Goal: Task Accomplishment & Management: Manage account settings

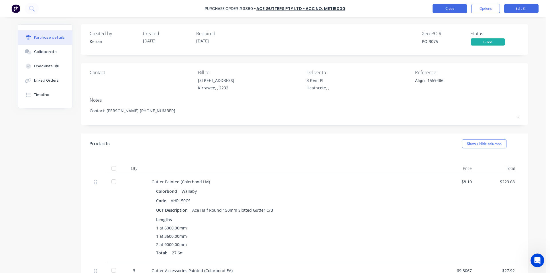
click at [452, 6] on button "Close" at bounding box center [449, 8] width 34 height 9
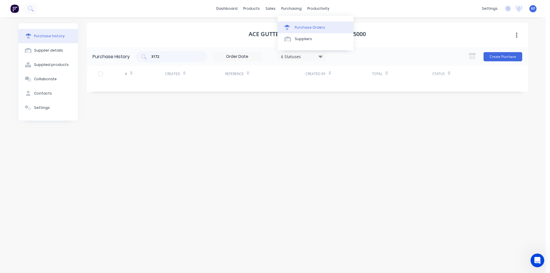
click at [292, 25] on div at bounding box center [288, 27] width 9 height 5
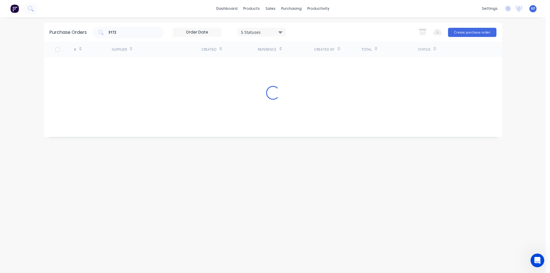
drag, startPoint x: 124, startPoint y: 31, endPoint x: 31, endPoint y: 21, distance: 93.0
click at [31, 21] on div "dashboard products sales purchasing productivity dashboard products Product Cat…" at bounding box center [272, 136] width 545 height 273
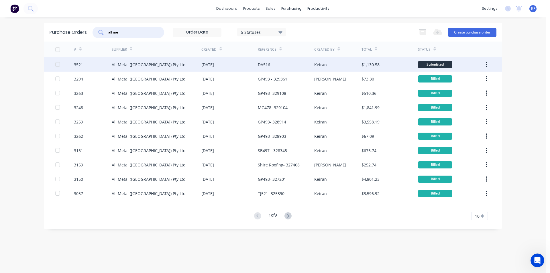
type input "all me"
click at [251, 66] on div "[DATE]" at bounding box center [229, 64] width 56 height 14
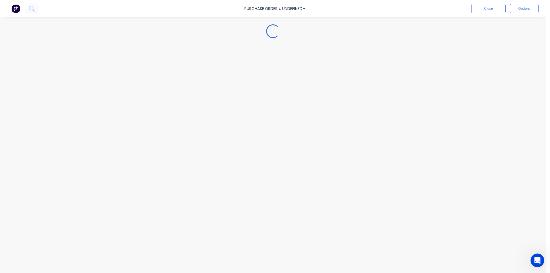
type textarea "x"
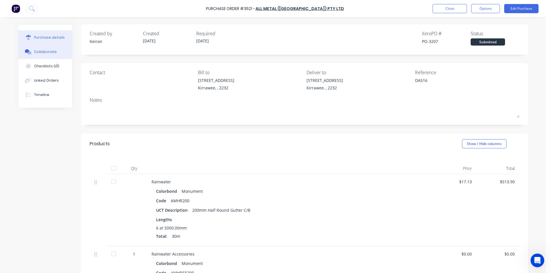
click at [45, 54] on div "Collaborate" at bounding box center [45, 51] width 23 height 5
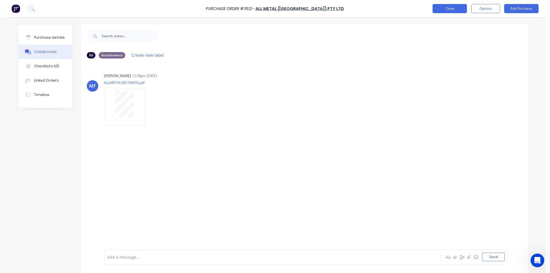
click at [445, 12] on button "Close" at bounding box center [449, 8] width 34 height 9
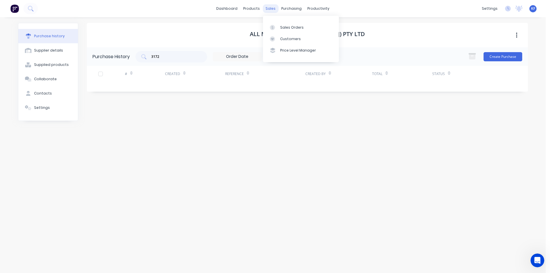
click at [272, 8] on div "sales" at bounding box center [271, 8] width 16 height 9
click at [280, 29] on div "Sales Orders" at bounding box center [291, 27] width 23 height 5
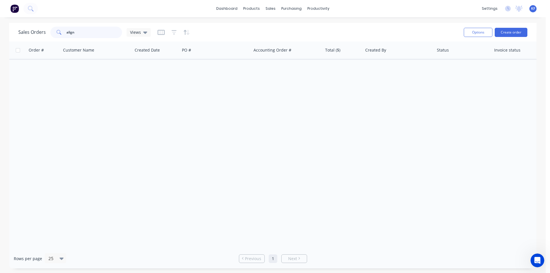
click at [52, 28] on div "align" at bounding box center [86, 32] width 72 height 11
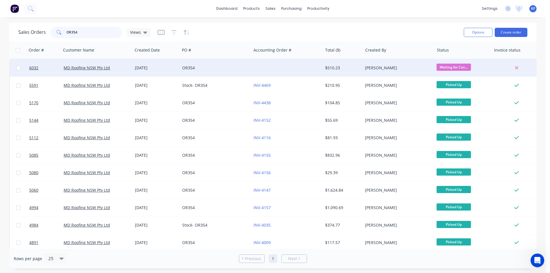
type input "OR354"
click at [212, 69] on div "OR354" at bounding box center [214, 68] width 64 height 6
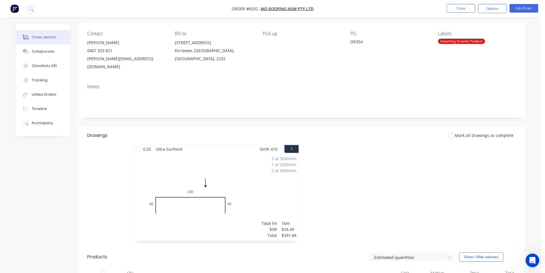
scroll to position [86, 0]
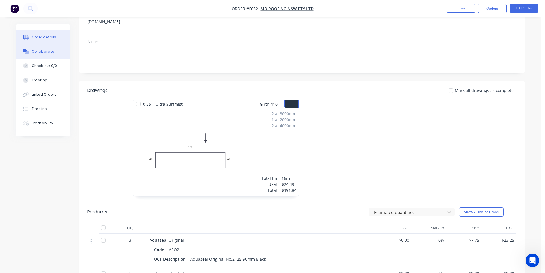
click at [37, 50] on div "Collaborate" at bounding box center [43, 51] width 23 height 5
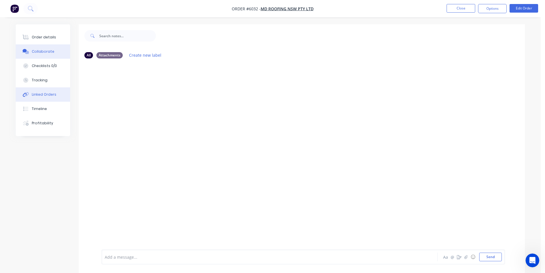
click at [47, 97] on div "Linked Orders" at bounding box center [44, 94] width 25 height 5
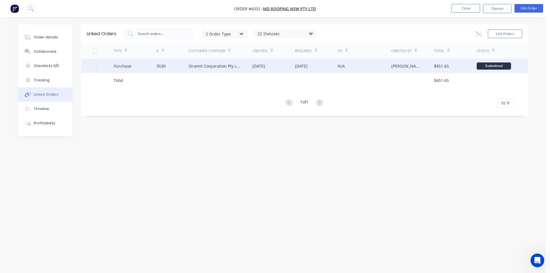
click at [197, 67] on div "Stramit Corporation Pty Ltd - Acc No: 32915" at bounding box center [214, 66] width 53 height 6
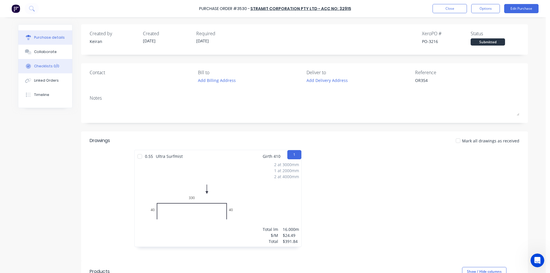
type textarea "x"
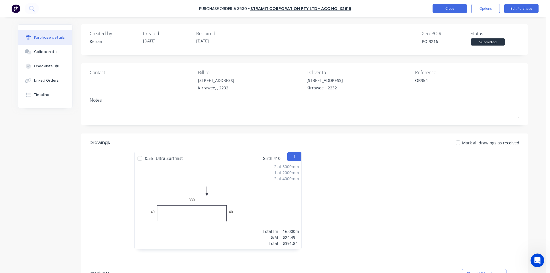
click at [441, 6] on button "Close" at bounding box center [449, 8] width 34 height 9
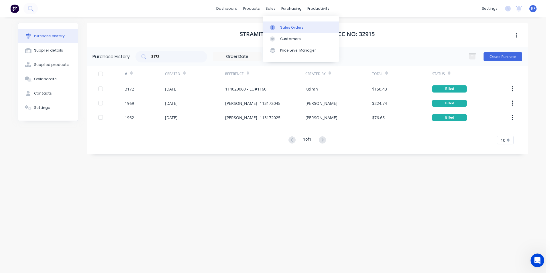
drag, startPoint x: 269, startPoint y: 10, endPoint x: 283, endPoint y: 22, distance: 18.7
click at [269, 10] on div "sales" at bounding box center [271, 8] width 16 height 9
click at [284, 25] on div "Sales Orders" at bounding box center [291, 27] width 23 height 5
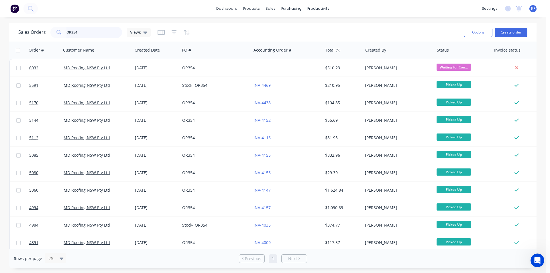
drag, startPoint x: 70, startPoint y: 31, endPoint x: 0, endPoint y: 17, distance: 71.5
click at [0, 17] on div "dashboard products sales purchasing productivity dashboard products Product Cat…" at bounding box center [272, 136] width 545 height 273
type input "av332"
click at [284, 9] on div "purchasing" at bounding box center [291, 8] width 26 height 9
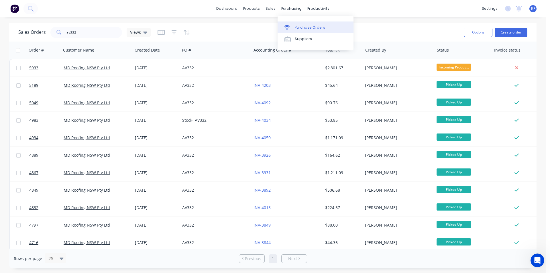
click at [300, 27] on div "Purchase Orders" at bounding box center [310, 27] width 30 height 5
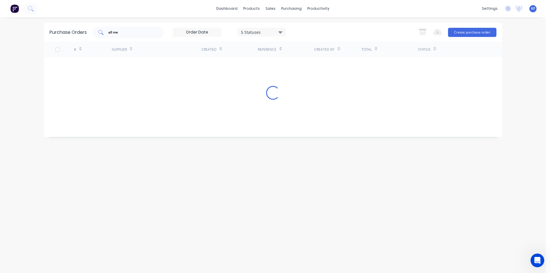
click at [111, 29] on input "all me" at bounding box center [132, 32] width 48 height 6
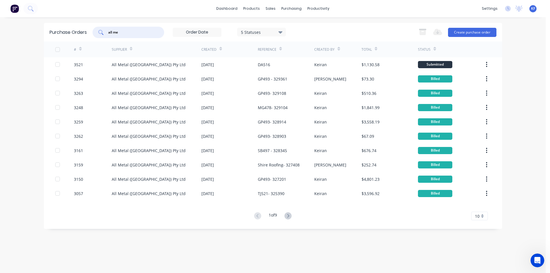
drag, startPoint x: 122, startPoint y: 33, endPoint x: 97, endPoint y: 28, distance: 25.0
click at [97, 28] on div "all me" at bounding box center [128, 32] width 72 height 11
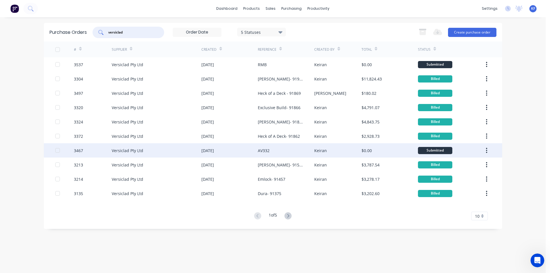
type input "versiclad"
click at [246, 152] on div "[DATE]" at bounding box center [229, 150] width 56 height 14
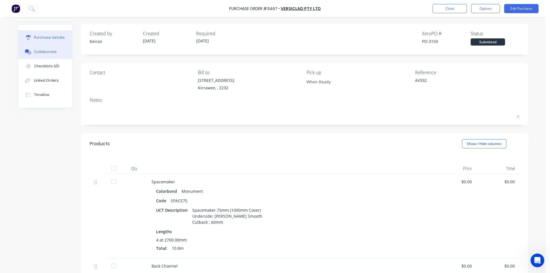
click at [53, 55] on button "Collaborate" at bounding box center [45, 52] width 54 height 14
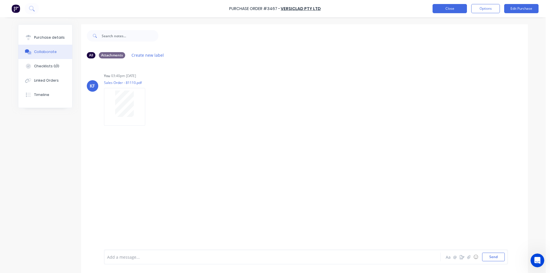
click at [465, 5] on button "Close" at bounding box center [449, 8] width 34 height 9
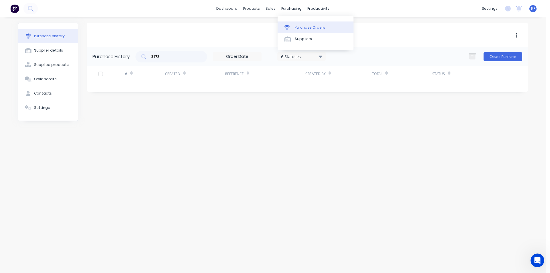
click at [301, 30] on link "Purchase Orders" at bounding box center [315, 26] width 76 height 11
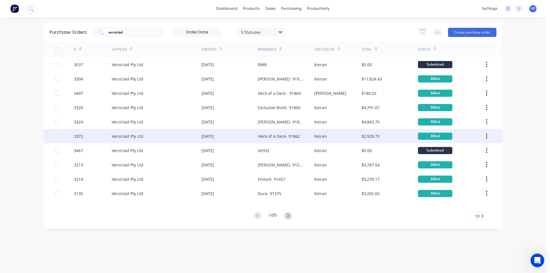
click at [279, 139] on div "Heck of A Deck- 91862" at bounding box center [279, 136] width 42 height 6
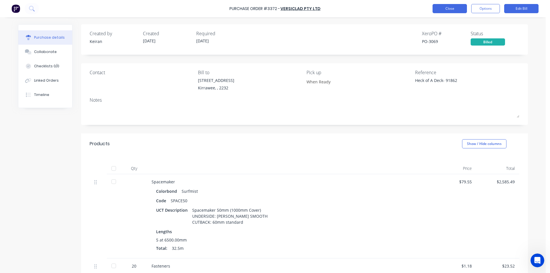
click at [449, 7] on button "Close" at bounding box center [449, 8] width 34 height 9
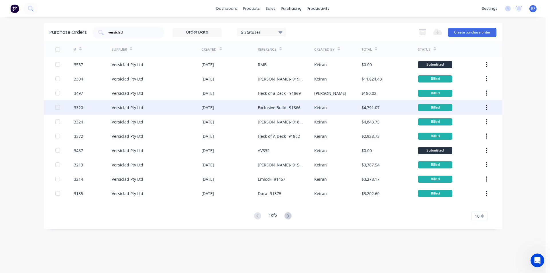
click at [278, 111] on div "Exclusive Build- 91866" at bounding box center [286, 107] width 56 height 14
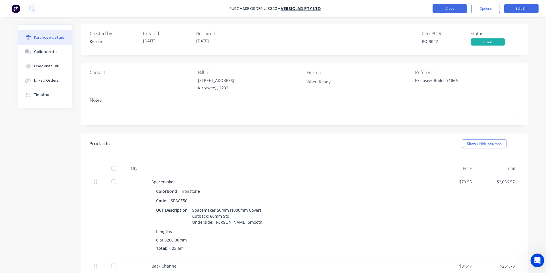
click at [441, 13] on button "Close" at bounding box center [449, 8] width 34 height 9
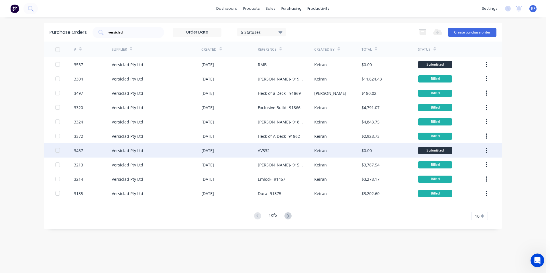
click at [271, 155] on div "AV332" at bounding box center [286, 150] width 56 height 14
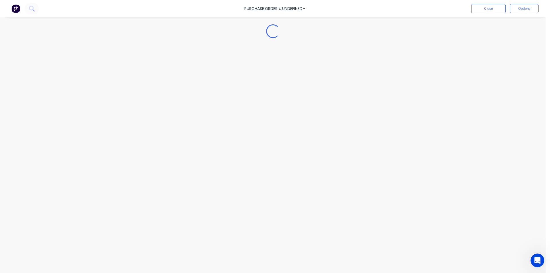
type textarea "x"
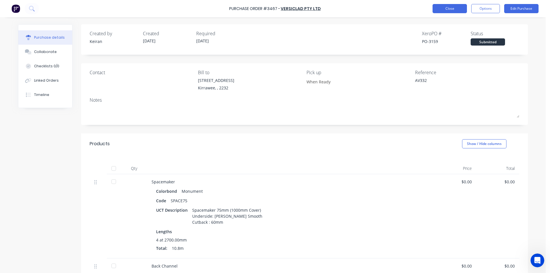
click at [452, 7] on button "Close" at bounding box center [449, 8] width 34 height 9
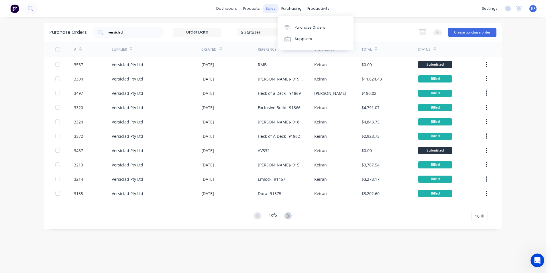
click at [274, 7] on div "sales" at bounding box center [271, 8] width 16 height 9
click at [285, 31] on link "Sales Orders" at bounding box center [301, 26] width 76 height 11
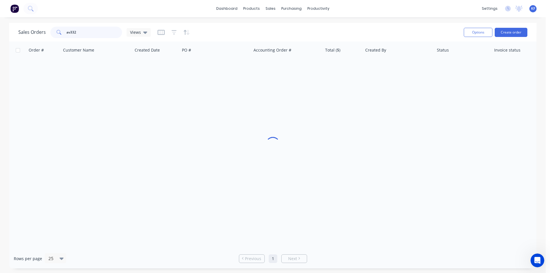
drag, startPoint x: 87, startPoint y: 31, endPoint x: 8, endPoint y: 26, distance: 78.8
click at [33, 29] on div "Sales Orders av332 Views" at bounding box center [84, 32] width 132 height 11
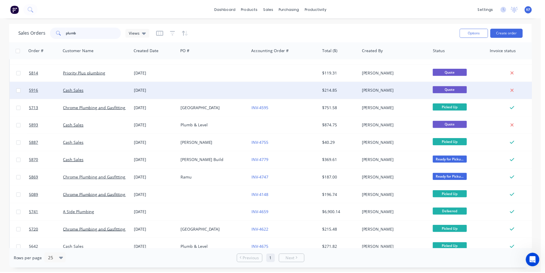
scroll to position [86, 0]
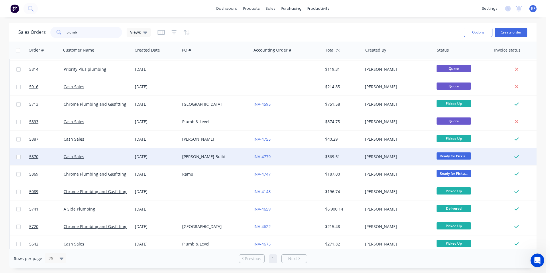
type input "plumb"
click at [210, 161] on div "[PERSON_NAME] Build" at bounding box center [215, 156] width 71 height 17
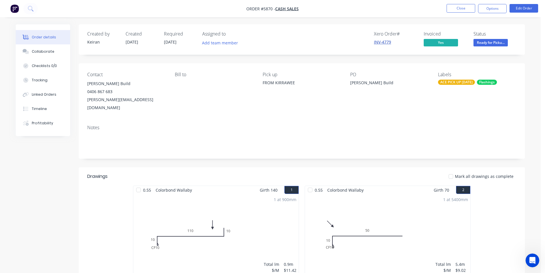
click at [386, 43] on link "INV-4779" at bounding box center [382, 41] width 17 height 5
click at [491, 10] on button "Options" at bounding box center [492, 8] width 29 height 9
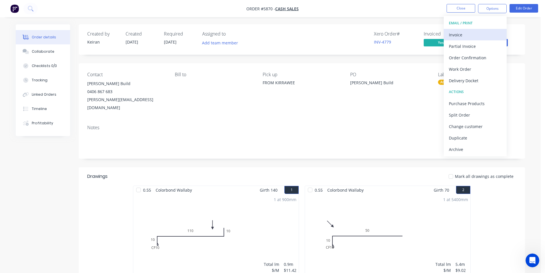
click at [473, 31] on div "Invoice" at bounding box center [475, 35] width 53 height 8
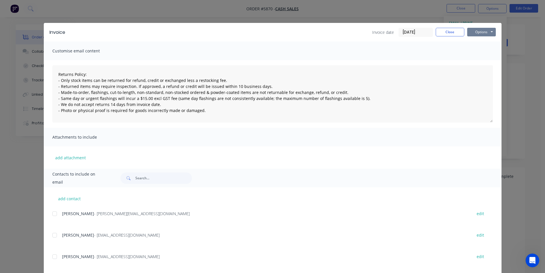
click at [480, 33] on button "Options" at bounding box center [481, 32] width 29 height 9
click at [476, 53] on button "Print" at bounding box center [485, 51] width 37 height 9
type textarea "Returns Policy: - Only stock items can be returned for refund, credit or exchan…"
click at [440, 38] on div "Invoice Invoice date [DATE] Close Options Preview Print Email" at bounding box center [273, 32] width 458 height 19
click at [442, 34] on button "Close" at bounding box center [450, 32] width 29 height 9
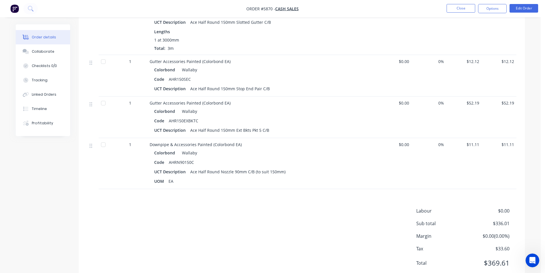
scroll to position [328, 0]
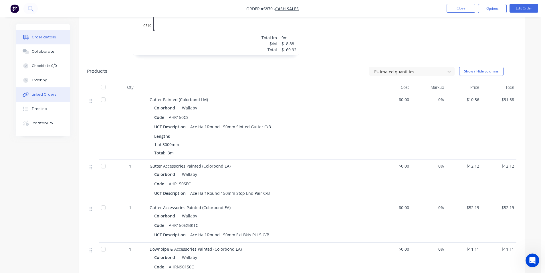
click at [46, 98] on button "Linked Orders" at bounding box center [43, 94] width 54 height 14
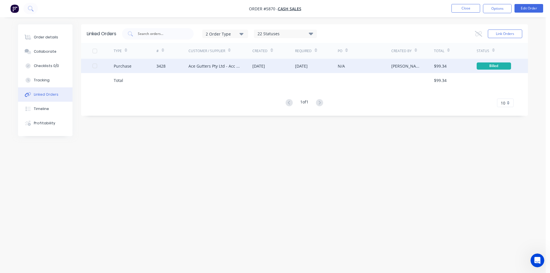
click at [206, 67] on div "Ace Gutters Pty Ltd - Acc No. MET15000" at bounding box center [214, 66] width 53 height 6
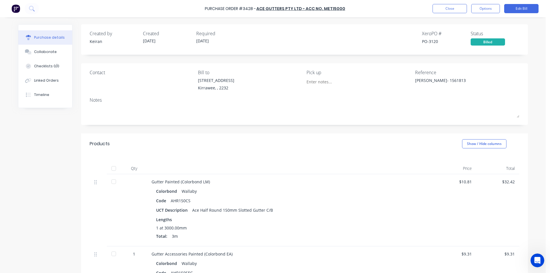
type textarea "x"
click at [51, 54] on div "Collaborate" at bounding box center [45, 51] width 23 height 5
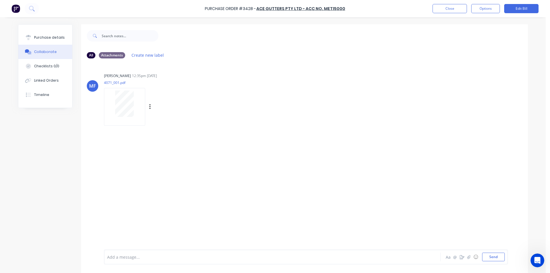
click at [132, 109] on div at bounding box center [124, 103] width 36 height 26
click at [458, 5] on button "Close" at bounding box center [449, 8] width 34 height 9
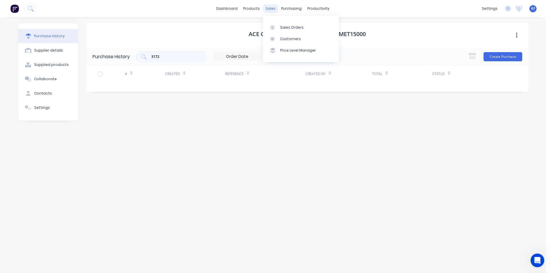
click at [268, 10] on div "sales" at bounding box center [271, 8] width 16 height 9
drag, startPoint x: 272, startPoint y: 9, endPoint x: 279, endPoint y: 22, distance: 14.7
click at [272, 9] on div "sales" at bounding box center [271, 8] width 16 height 9
click at [281, 24] on link "Sales Orders" at bounding box center [301, 26] width 76 height 11
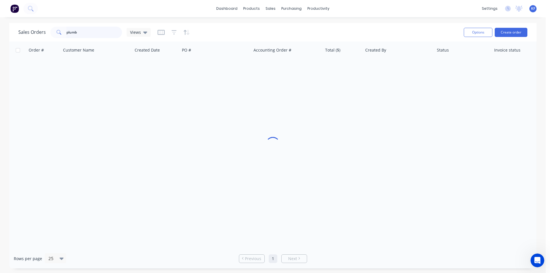
click at [48, 28] on div "Sales Orders plumb Views" at bounding box center [84, 32] width 132 height 11
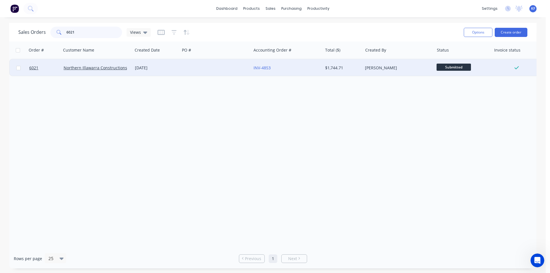
type input "6021"
click at [205, 70] on div at bounding box center [215, 67] width 71 height 17
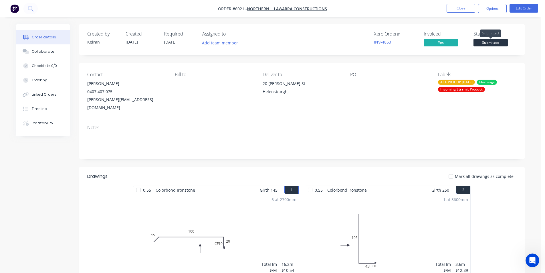
click at [484, 43] on span "Submitted" at bounding box center [491, 42] width 34 height 7
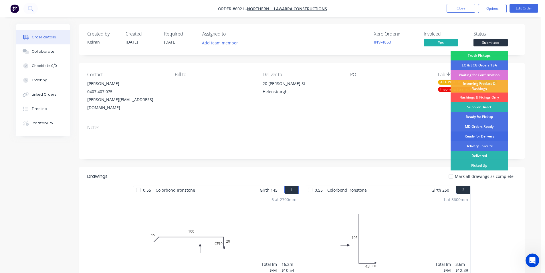
click at [491, 136] on div "Ready for Delivery" at bounding box center [479, 136] width 57 height 10
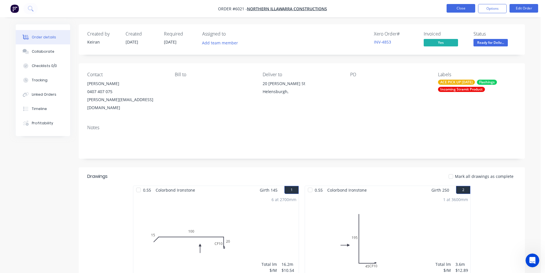
click at [455, 10] on button "Close" at bounding box center [461, 8] width 29 height 9
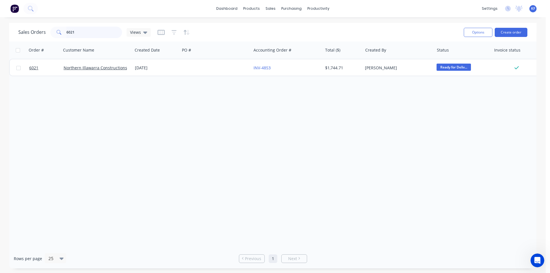
drag, startPoint x: 84, startPoint y: 32, endPoint x: 0, endPoint y: 32, distance: 83.6
click at [0, 32] on div "Sales Orders 6021 Views Options Create order Order # Customer Name Created Date…" at bounding box center [272, 145] width 545 height 245
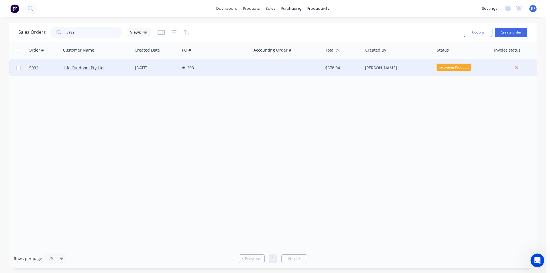
type input "5932"
click at [216, 70] on div "#1203" at bounding box center [214, 68] width 64 height 6
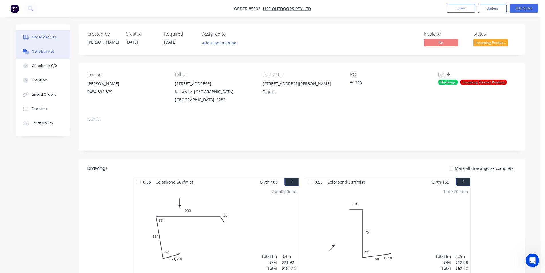
click at [61, 52] on button "Collaborate" at bounding box center [43, 51] width 54 height 14
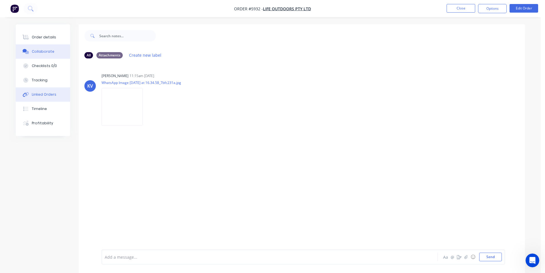
click at [45, 96] on div "Linked Orders" at bounding box center [44, 94] width 25 height 5
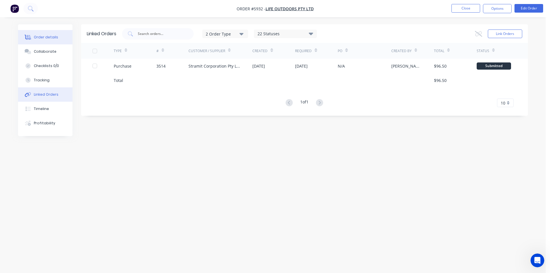
click at [46, 37] on div "Order details" at bounding box center [46, 37] width 24 height 5
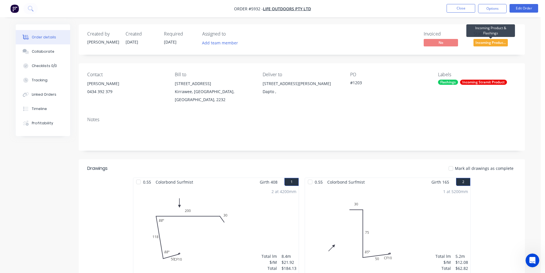
click at [493, 41] on span "Incoming Produc..." at bounding box center [491, 42] width 34 height 7
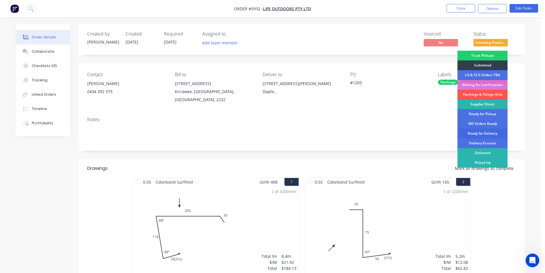
click at [490, 135] on div "Ready for Delivery" at bounding box center [483, 134] width 50 height 10
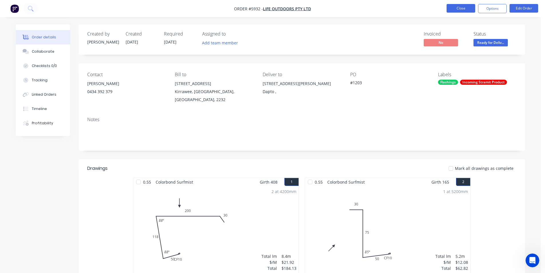
click at [466, 9] on button "Close" at bounding box center [461, 8] width 29 height 9
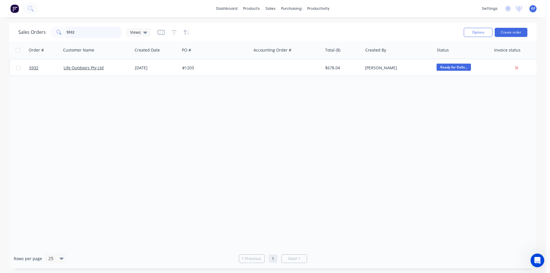
drag, startPoint x: 87, startPoint y: 26, endPoint x: 75, endPoint y: 23, distance: 13.1
click at [76, 24] on div "Sales Orders 5932 Views Options Create order" at bounding box center [272, 32] width 527 height 19
drag, startPoint x: 84, startPoint y: 30, endPoint x: 23, endPoint y: 18, distance: 62.7
click at [31, 27] on div "Sales Orders 5932 Views" at bounding box center [84, 32] width 132 height 11
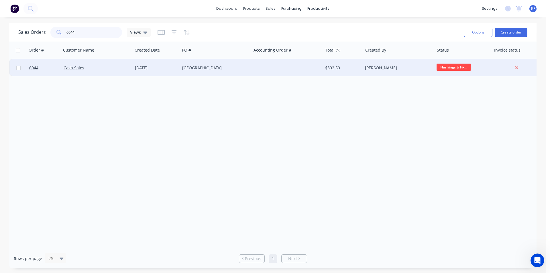
type input "6044"
click at [252, 72] on div at bounding box center [286, 67] width 71 height 17
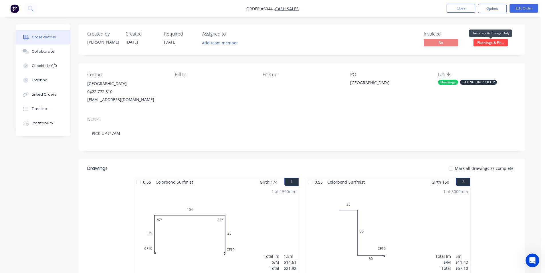
click at [491, 43] on span "Flashings & Fix..." at bounding box center [491, 42] width 34 height 7
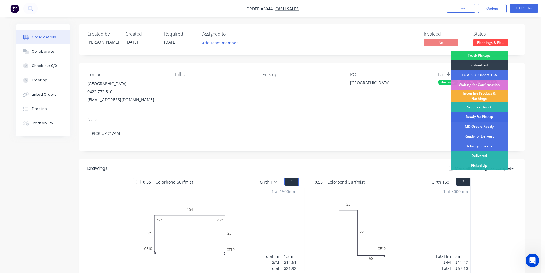
click at [478, 118] on div "Ready for Pickup" at bounding box center [479, 117] width 57 height 10
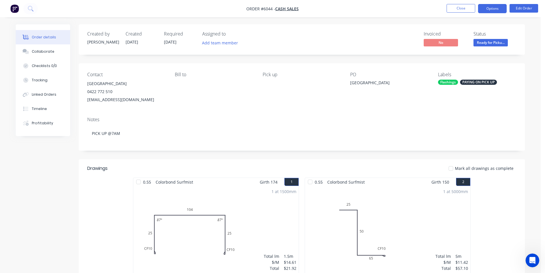
click at [496, 13] on button "Options" at bounding box center [492, 8] width 29 height 9
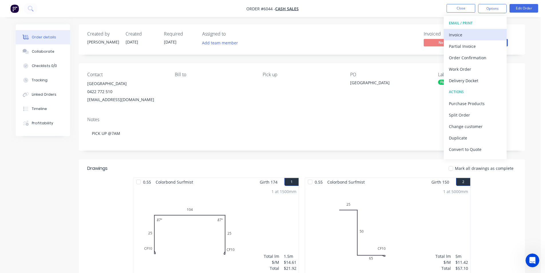
click at [456, 36] on div "Invoice" at bounding box center [475, 35] width 53 height 8
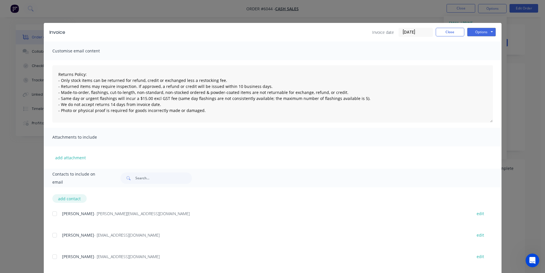
click at [76, 200] on button "add contact" at bounding box center [69, 198] width 34 height 9
select select "AU"
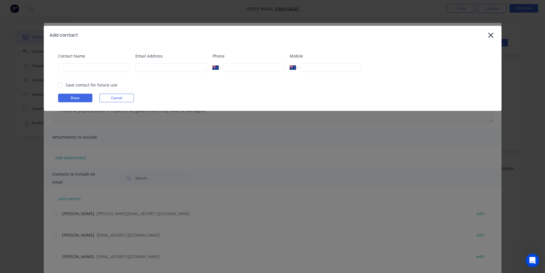
drag, startPoint x: 494, startPoint y: 34, endPoint x: 252, endPoint y: 119, distance: 256.1
click at [494, 34] on icon at bounding box center [491, 35] width 6 height 8
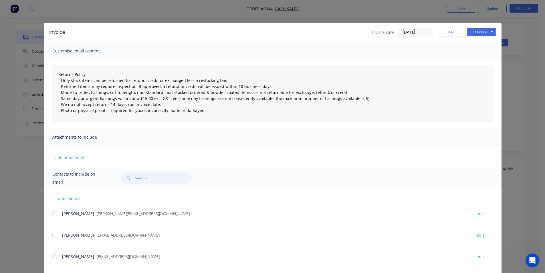
drag, startPoint x: 137, startPoint y: 181, endPoint x: 140, endPoint y: 181, distance: 3.2
click at [139, 180] on input "text" at bounding box center [163, 177] width 57 height 11
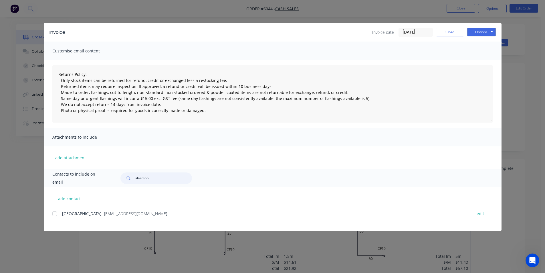
type input "shercon"
click at [51, 213] on div "add contact Shercon Building - [EMAIL_ADDRESS][DOMAIN_NAME] edit" at bounding box center [273, 209] width 458 height 44
click at [54, 214] on div at bounding box center [54, 213] width 11 height 11
click at [474, 33] on button "Options" at bounding box center [481, 32] width 29 height 9
click at [482, 63] on button "Email" at bounding box center [485, 60] width 37 height 9
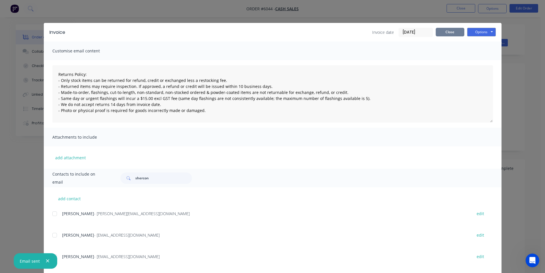
click at [451, 31] on button "Close" at bounding box center [450, 32] width 29 height 9
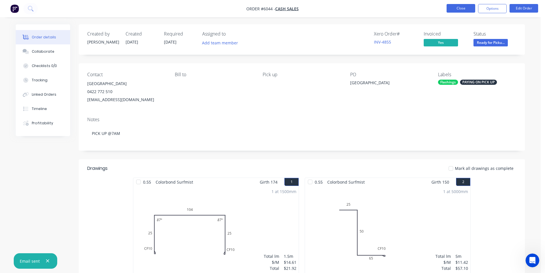
click at [461, 10] on button "Close" at bounding box center [461, 8] width 29 height 9
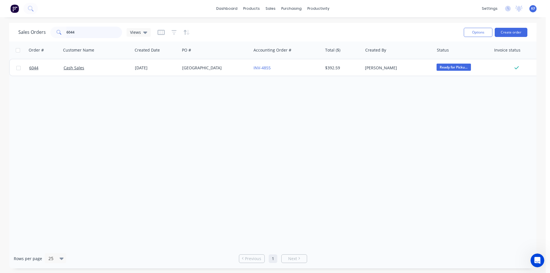
click at [49, 30] on div "Sales Orders 6044 Views" at bounding box center [84, 32] width 132 height 11
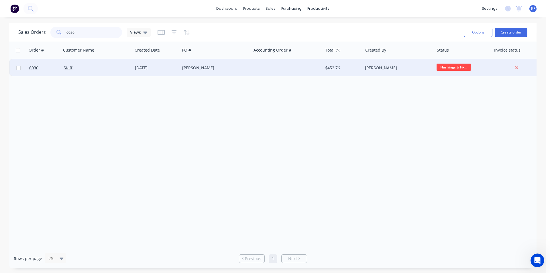
type input "6030"
click at [233, 70] on div "[PERSON_NAME]" at bounding box center [214, 68] width 64 height 6
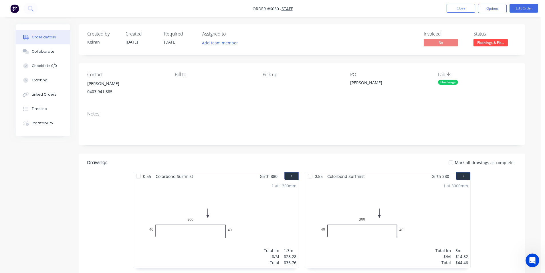
click at [499, 44] on span "Flashings & Fix..." at bounding box center [491, 42] width 34 height 7
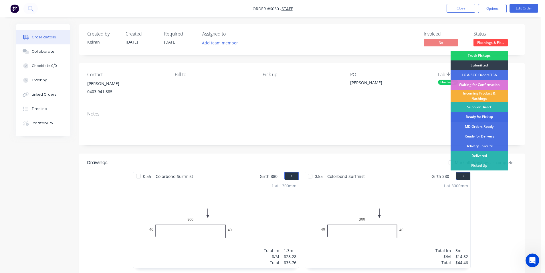
click at [486, 116] on div "Ready for Pickup" at bounding box center [479, 117] width 57 height 10
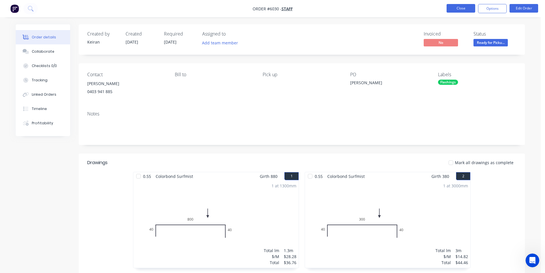
click at [460, 10] on button "Close" at bounding box center [461, 8] width 29 height 9
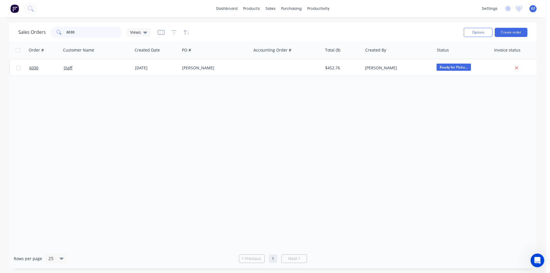
drag, startPoint x: 111, startPoint y: 36, endPoint x: 14, endPoint y: 27, distance: 96.6
click at [17, 28] on div "Sales Orders 6030 Views Options Create order" at bounding box center [272, 32] width 527 height 19
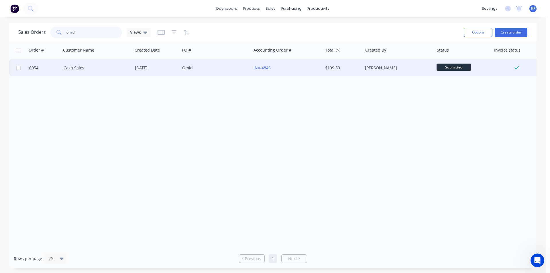
type input "omid"
click at [292, 70] on div "INV-4846" at bounding box center [285, 68] width 64 height 6
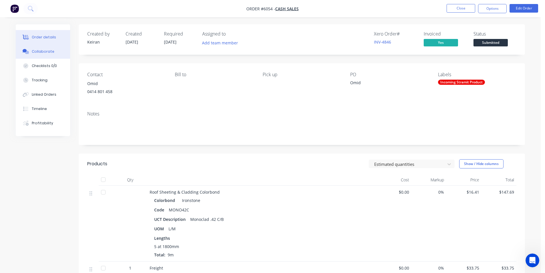
click at [52, 54] on button "Collaborate" at bounding box center [43, 51] width 54 height 14
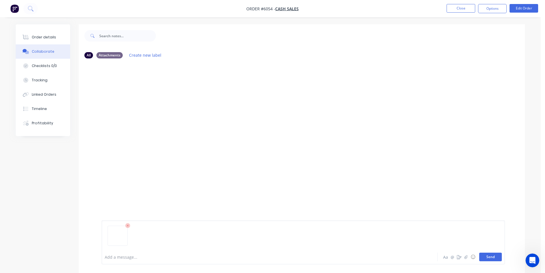
drag, startPoint x: 487, startPoint y: 254, endPoint x: 453, endPoint y: 241, distance: 36.4
click at [487, 254] on button "Send" at bounding box center [491, 256] width 23 height 9
click at [450, 13] on li "Close" at bounding box center [461, 8] width 29 height 9
click at [453, 11] on button "Close" at bounding box center [461, 8] width 29 height 9
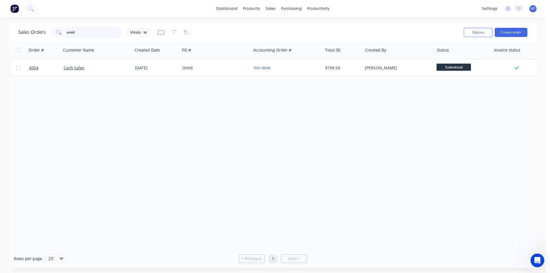
drag, startPoint x: 61, startPoint y: 29, endPoint x: 47, endPoint y: 25, distance: 14.7
click at [46, 27] on div "Sales Orders omid Views" at bounding box center [84, 32] width 132 height 11
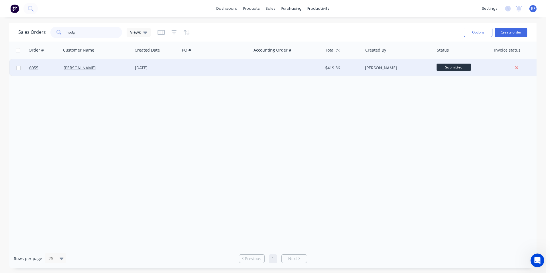
type input "hodg"
click at [299, 65] on div at bounding box center [286, 67] width 71 height 17
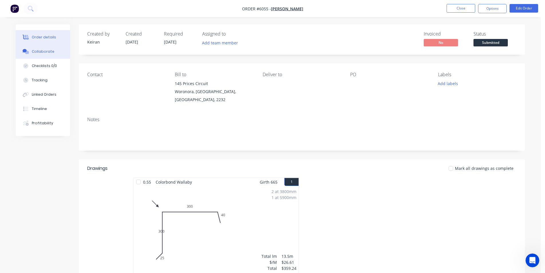
click at [38, 55] on button "Collaborate" at bounding box center [43, 51] width 54 height 14
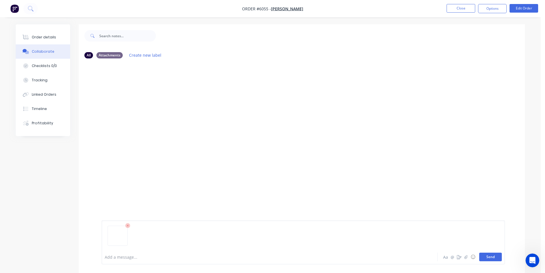
click at [482, 256] on button "Send" at bounding box center [491, 256] width 23 height 9
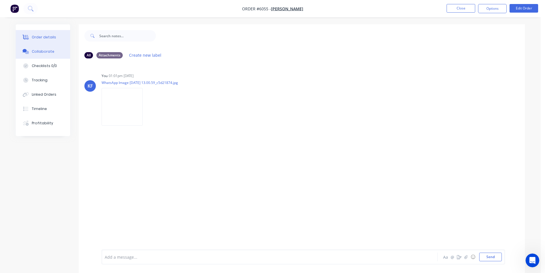
click at [60, 32] on button "Order details" at bounding box center [43, 37] width 54 height 14
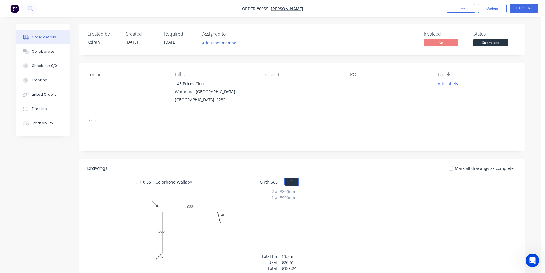
click at [486, 41] on span "Submitted" at bounding box center [491, 42] width 34 height 7
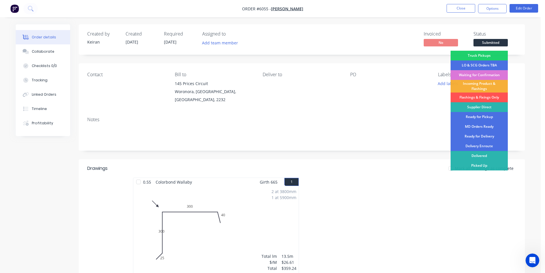
click at [489, 98] on div "Flashings & Fixings Only" at bounding box center [479, 97] width 57 height 10
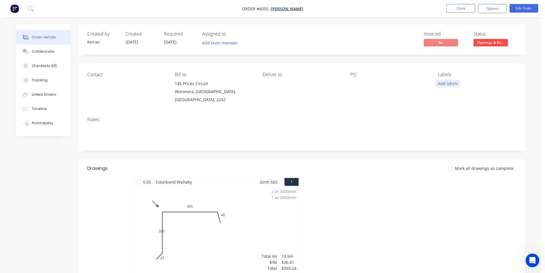
click at [446, 86] on button "Add labels" at bounding box center [448, 84] width 26 height 8
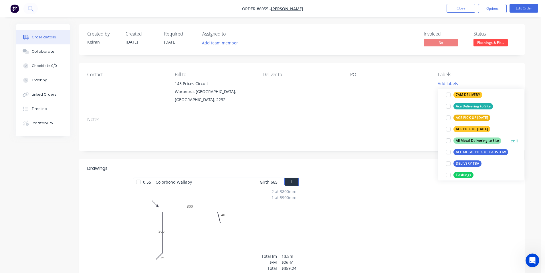
scroll to position [57, 0]
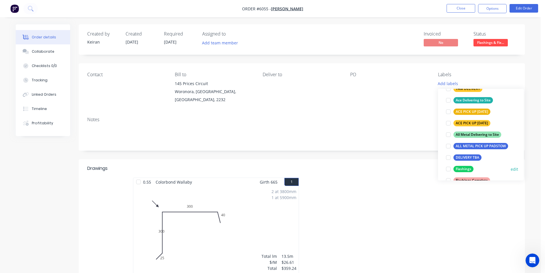
click at [448, 169] on div at bounding box center [448, 168] width 11 height 11
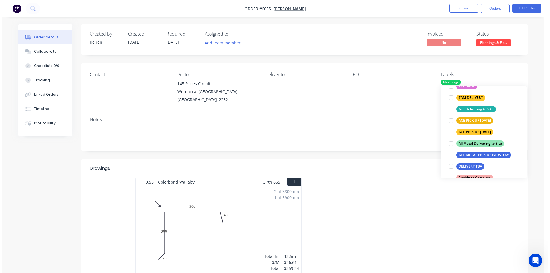
scroll to position [0, 0]
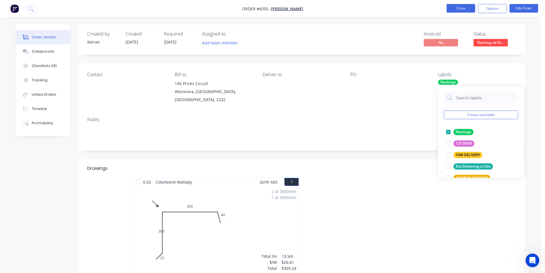
click at [452, 5] on button "Close" at bounding box center [461, 8] width 29 height 9
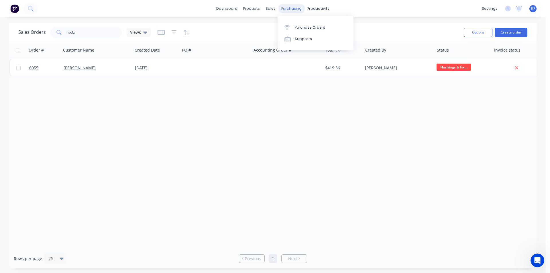
click at [294, 9] on div "purchasing" at bounding box center [291, 8] width 26 height 9
click at [303, 24] on link "Purchase Orders" at bounding box center [315, 26] width 76 height 11
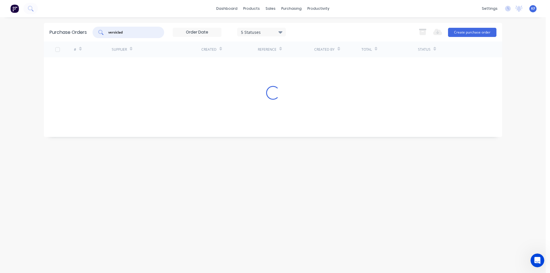
drag, startPoint x: 132, startPoint y: 33, endPoint x: 34, endPoint y: 15, distance: 99.6
click at [35, 15] on div "dashboard products sales purchasing productivity dashboard products Product Cat…" at bounding box center [272, 136] width 545 height 273
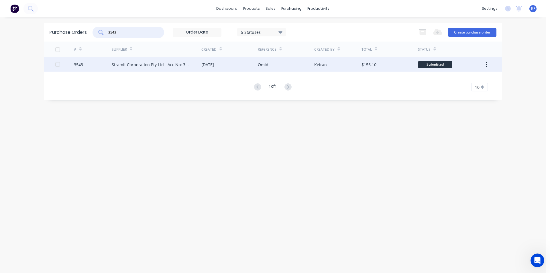
type input "3543"
click at [258, 67] on div "Omid" at bounding box center [263, 65] width 11 height 6
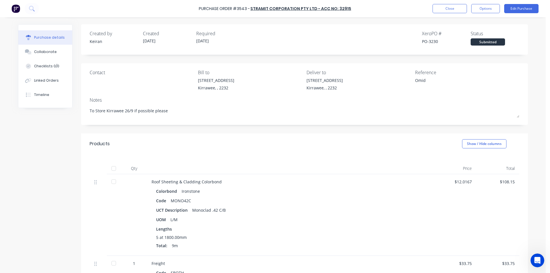
drag, startPoint x: 43, startPoint y: 50, endPoint x: 149, endPoint y: 45, distance: 106.3
click at [43, 49] on div "Collaborate" at bounding box center [45, 51] width 23 height 5
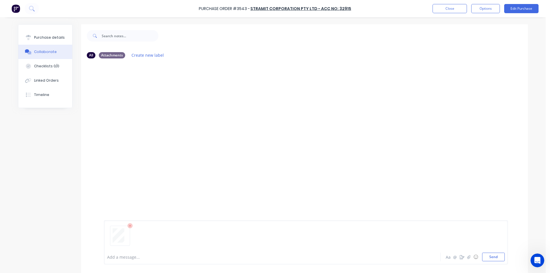
click at [489, 262] on div "Add a message... Aa @ ☺ Send" at bounding box center [306, 242] width 404 height 44
click at [489, 260] on button "Send" at bounding box center [493, 256] width 23 height 9
click at [136, 109] on div at bounding box center [124, 103] width 36 height 26
click at [55, 38] on div "Purchase details" at bounding box center [49, 37] width 31 height 5
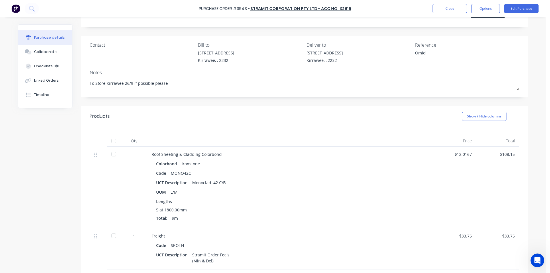
scroll to position [29, 0]
click at [44, 55] on button "Collaborate" at bounding box center [45, 52] width 54 height 14
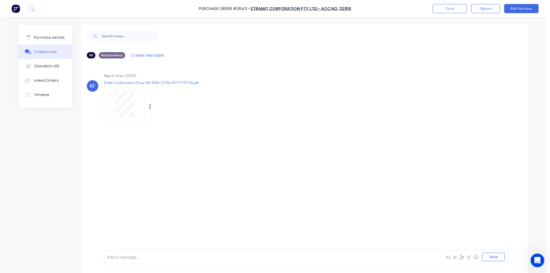
click at [138, 98] on div at bounding box center [124, 103] width 36 height 26
click at [44, 86] on button "Linked Orders" at bounding box center [45, 80] width 54 height 14
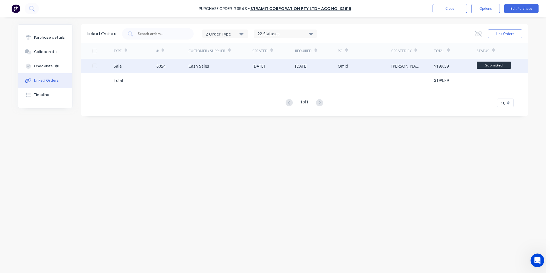
click at [258, 70] on div "[DATE]" at bounding box center [273, 66] width 43 height 14
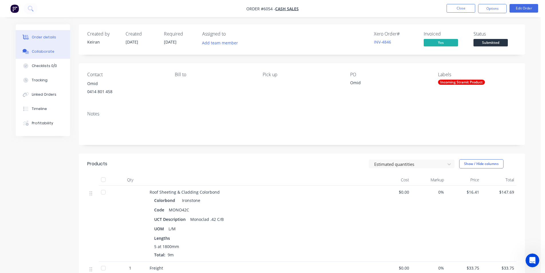
click at [43, 54] on div "Order details Collaborate Checklists 0/0 Tracking Linked Orders Timeline Profit…" at bounding box center [270, 201] width 541 height 403
click at [44, 55] on button "Collaborate" at bounding box center [43, 51] width 54 height 14
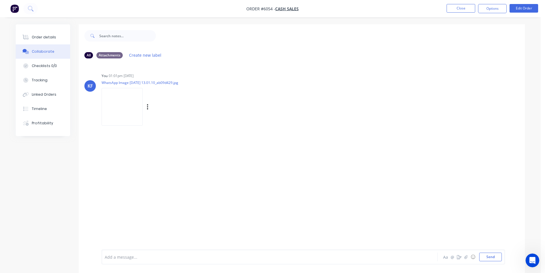
click at [115, 104] on img at bounding box center [122, 107] width 41 height 38
click at [470, 6] on button "Close" at bounding box center [461, 8] width 29 height 9
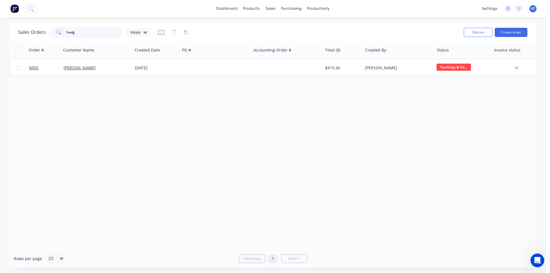
drag, startPoint x: 67, startPoint y: 32, endPoint x: 0, endPoint y: 25, distance: 67.1
click at [0, 25] on div "Sales Orders hodg Views Options Create order Order # Customer Name Created Date…" at bounding box center [272, 145] width 545 height 245
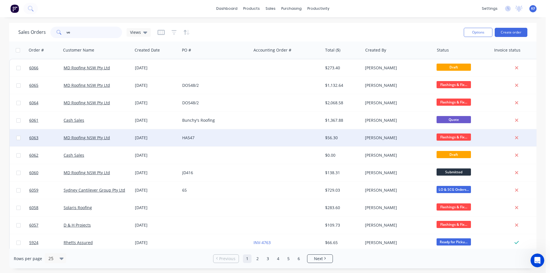
type input "v"
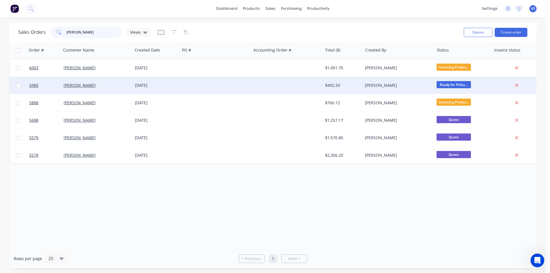
type input "[PERSON_NAME]"
click at [233, 86] on div at bounding box center [215, 85] width 71 height 17
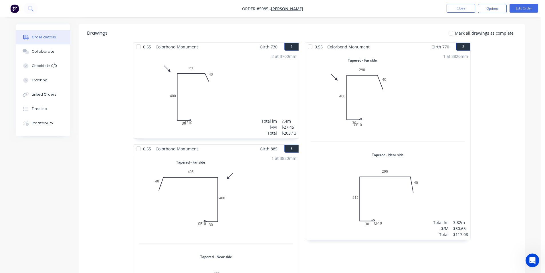
scroll to position [312, 0]
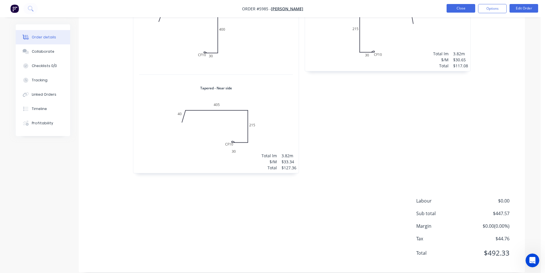
click at [468, 7] on button "Close" at bounding box center [461, 8] width 29 height 9
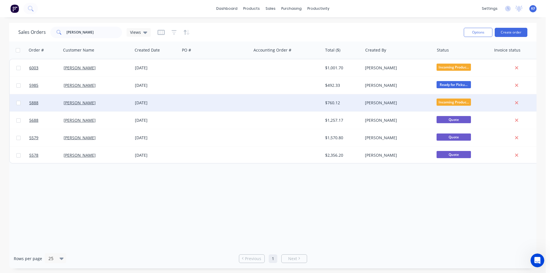
click at [358, 106] on div "$760.12" at bounding box center [343, 102] width 40 height 17
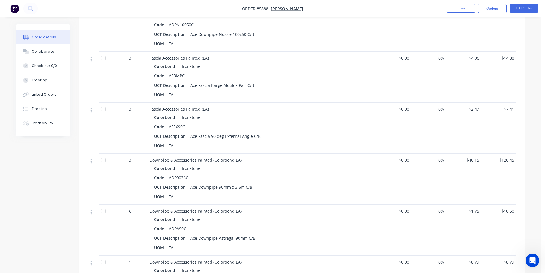
scroll to position [542, 0]
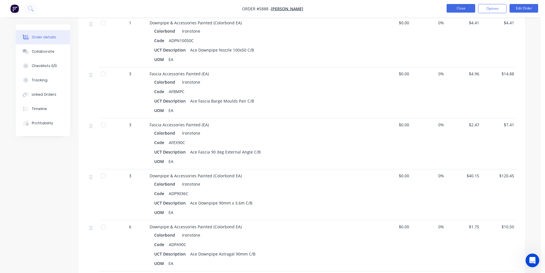
click at [463, 9] on button "Close" at bounding box center [461, 8] width 29 height 9
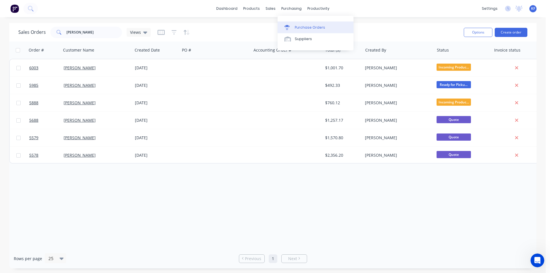
click at [300, 23] on link "Purchase Orders" at bounding box center [315, 26] width 76 height 11
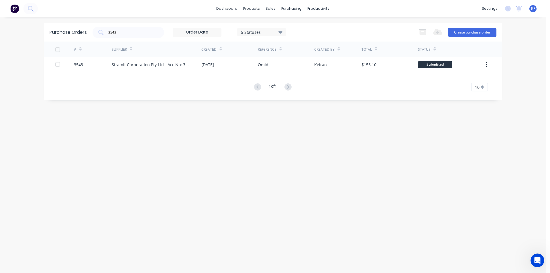
drag, startPoint x: 134, startPoint y: 29, endPoint x: 90, endPoint y: 23, distance: 44.0
click at [92, 24] on div "Purchase Orders 3543 5 Statuses 5 Statuses Export to Excel (XLSX) Create purcha…" at bounding box center [273, 32] width 458 height 19
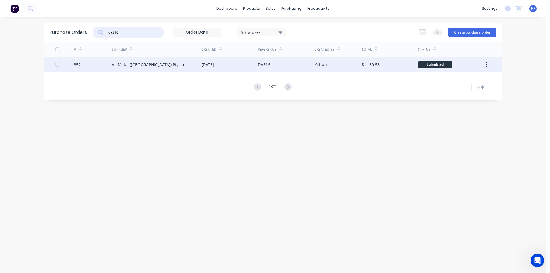
type input "da516"
click at [286, 67] on div "DA516" at bounding box center [286, 64] width 56 height 14
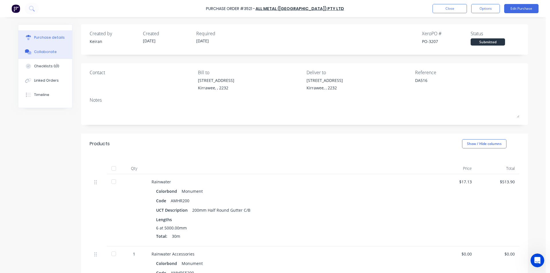
drag, startPoint x: 38, startPoint y: 52, endPoint x: 43, endPoint y: 50, distance: 5.3
click at [38, 52] on div "Collaborate" at bounding box center [45, 51] width 23 height 5
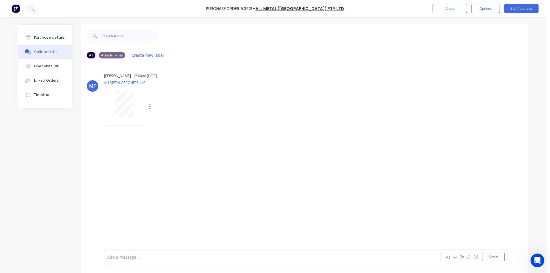
click at [141, 94] on div at bounding box center [124, 107] width 41 height 38
click at [444, 15] on div "Purchase Order #3521 - All Metal ([GEOGRAPHIC_DATA]) Pty Ltd Close Options Edit…" at bounding box center [275, 8] width 550 height 17
click at [442, 14] on div "Purchase Order #3521 - All Metal ([GEOGRAPHIC_DATA]) Pty Ltd Close Options Edit…" at bounding box center [275, 8] width 550 height 17
click at [442, 11] on button "Close" at bounding box center [449, 8] width 34 height 9
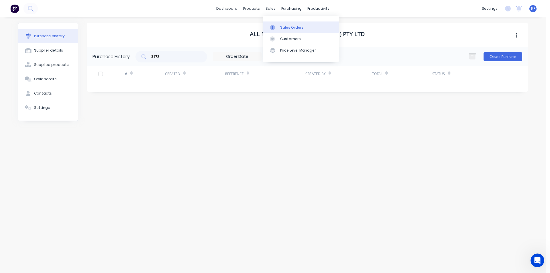
drag, startPoint x: 271, startPoint y: 8, endPoint x: 281, endPoint y: 23, distance: 17.5
click at [272, 8] on div "sales" at bounding box center [271, 8] width 16 height 9
click at [283, 25] on div "Sales Orders" at bounding box center [291, 27] width 23 height 5
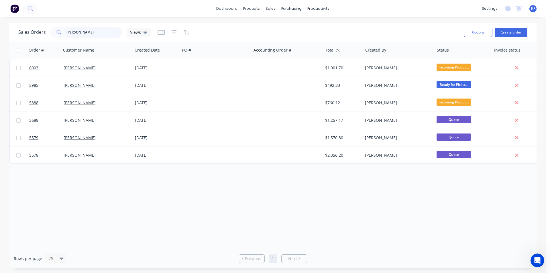
drag, startPoint x: 68, startPoint y: 35, endPoint x: 54, endPoint y: 34, distance: 14.6
click at [54, 34] on div "[PERSON_NAME]" at bounding box center [86, 32] width 72 height 11
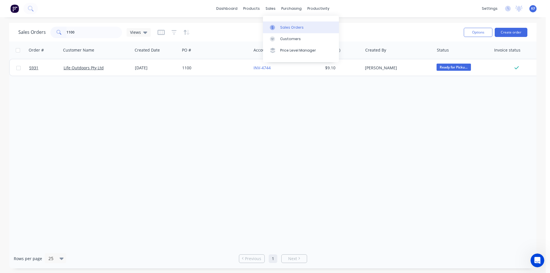
click at [269, 9] on div "sales" at bounding box center [271, 8] width 16 height 9
click at [282, 30] on link "Sales Orders" at bounding box center [301, 26] width 76 height 11
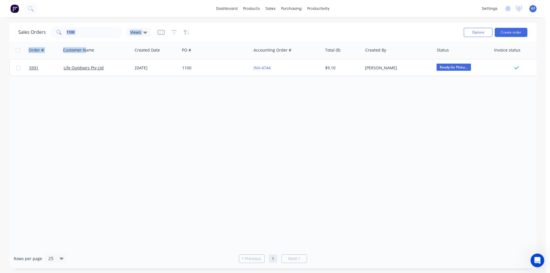
drag, startPoint x: 86, startPoint y: 42, endPoint x: 64, endPoint y: 33, distance: 23.5
click at [64, 33] on div "Sales Orders 1100 Views Options Create order Order # Customer Name Created Date…" at bounding box center [272, 145] width 527 height 245
click at [90, 34] on input "1100" at bounding box center [94, 32] width 56 height 11
type input "1"
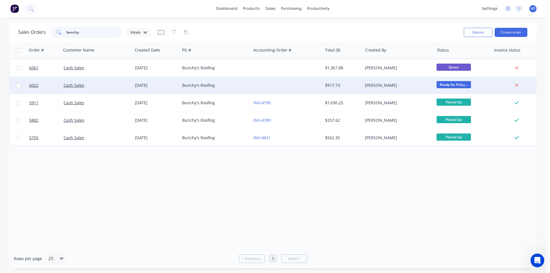
type input "bunchy"
click at [301, 88] on div at bounding box center [286, 85] width 71 height 17
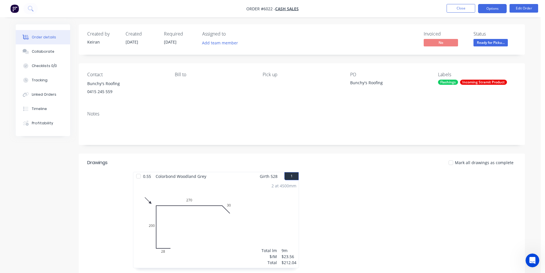
click at [494, 10] on button "Options" at bounding box center [492, 8] width 29 height 9
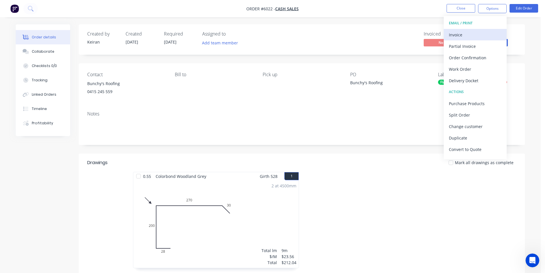
click at [480, 35] on div "Invoice" at bounding box center [475, 35] width 53 height 8
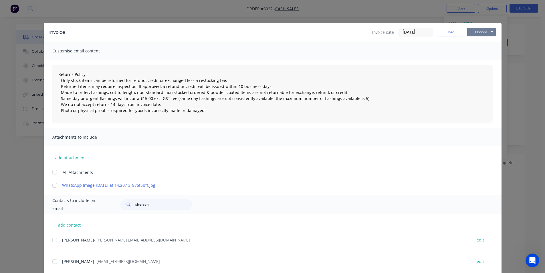
click at [482, 29] on button "Options" at bounding box center [481, 32] width 29 height 9
click at [480, 53] on button "Print" at bounding box center [485, 51] width 37 height 9
click at [450, 31] on button "Close" at bounding box center [450, 32] width 29 height 9
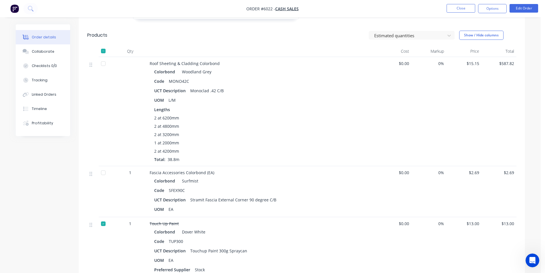
scroll to position [344, 0]
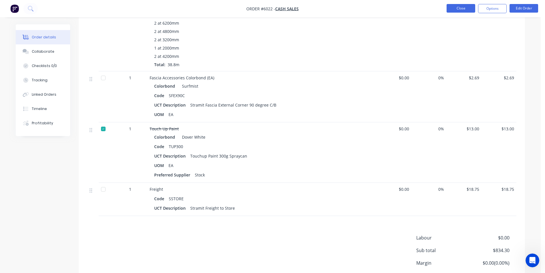
click at [469, 7] on button "Close" at bounding box center [461, 8] width 29 height 9
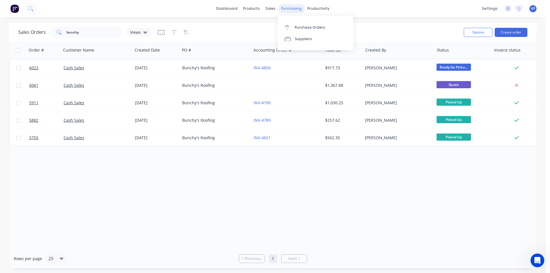
click at [280, 12] on div "purchasing" at bounding box center [291, 8] width 26 height 9
click at [296, 22] on link "Purchase Orders" at bounding box center [315, 26] width 76 height 11
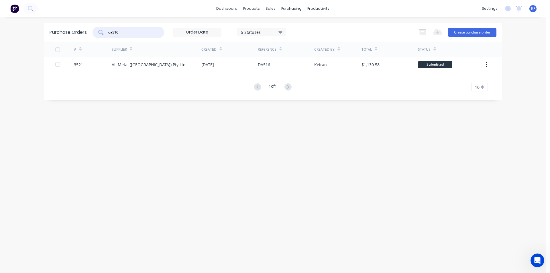
drag, startPoint x: 115, startPoint y: 29, endPoint x: 96, endPoint y: 28, distance: 19.2
click at [97, 28] on div "da516" at bounding box center [128, 32] width 72 height 11
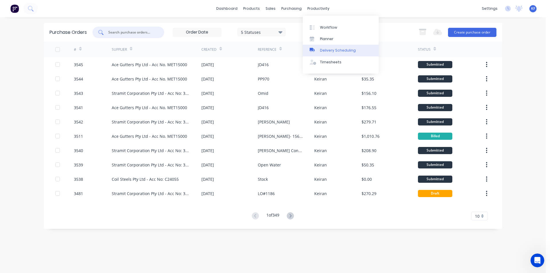
click at [332, 48] on div "Delivery Scheduling" at bounding box center [338, 50] width 36 height 5
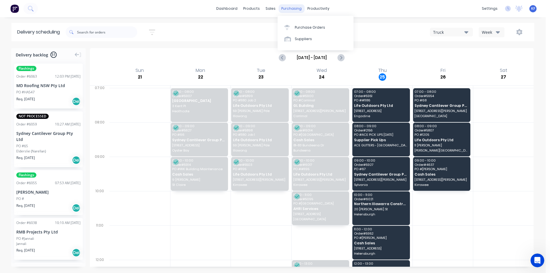
click at [293, 11] on div "purchasing" at bounding box center [291, 8] width 26 height 9
click at [295, 22] on link "Purchase Orders" at bounding box center [315, 26] width 76 height 11
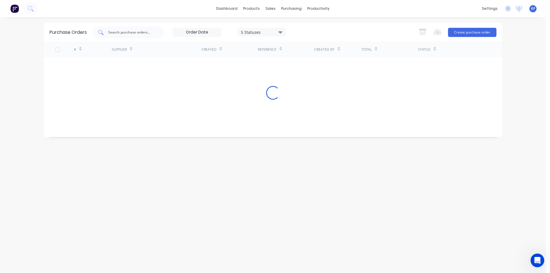
click at [120, 35] on input "text" at bounding box center [132, 32] width 48 height 6
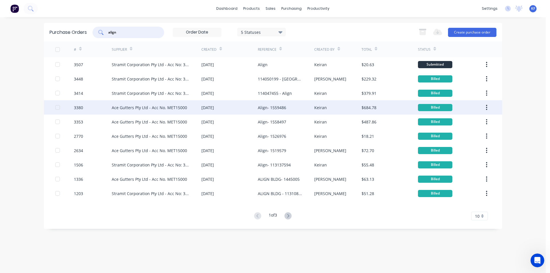
type input "align"
click at [274, 106] on div "Align- 1559486" at bounding box center [272, 107] width 28 height 6
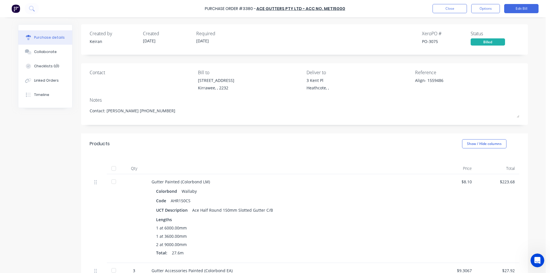
click at [444, 3] on div "Purchase Order #3380 - Ace Gutters Pty Ltd - Acc No. MET15000 Close Options Edi…" at bounding box center [275, 8] width 550 height 17
click at [437, 11] on button "Close" at bounding box center [449, 8] width 34 height 9
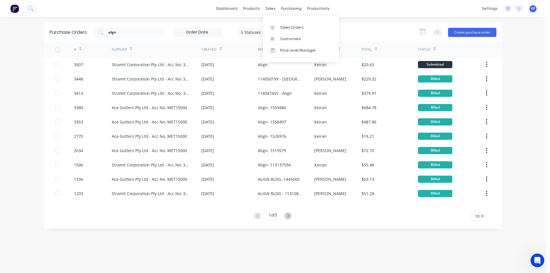
drag, startPoint x: 127, startPoint y: 35, endPoint x: 45, endPoint y: 23, distance: 82.5
click at [53, 24] on div "Purchase Orders align 5 Statuses 5 Statuses Export to Excel (XLSX) Create purch…" at bounding box center [273, 32] width 458 height 19
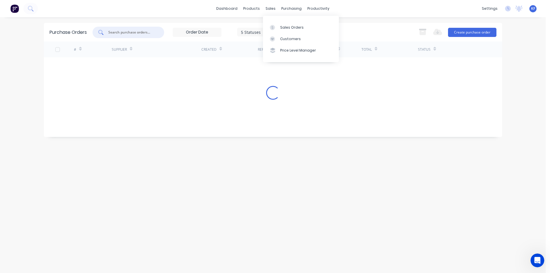
click at [273, 11] on div "sales" at bounding box center [271, 8] width 16 height 9
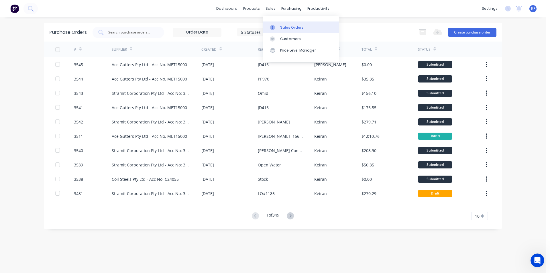
click at [284, 29] on div "Sales Orders" at bounding box center [291, 27] width 23 height 5
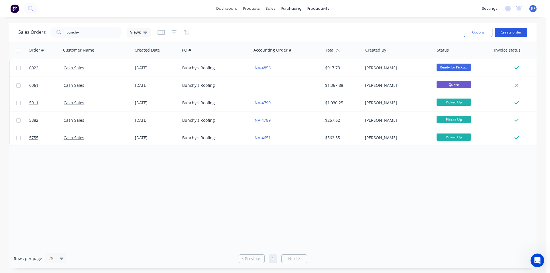
click at [501, 33] on button "Create order" at bounding box center [510, 32] width 33 height 9
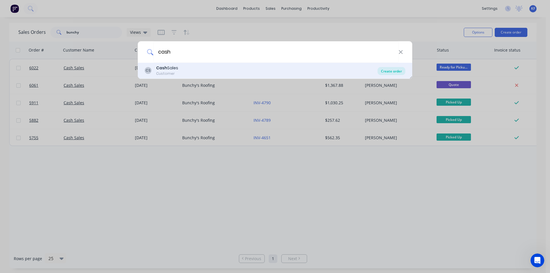
type input "cash"
click at [390, 72] on div "Create order" at bounding box center [391, 71] width 28 height 8
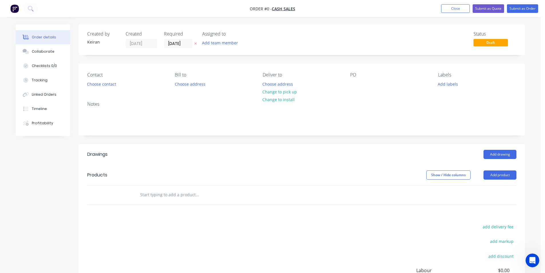
click at [154, 193] on input "text" at bounding box center [197, 194] width 115 height 11
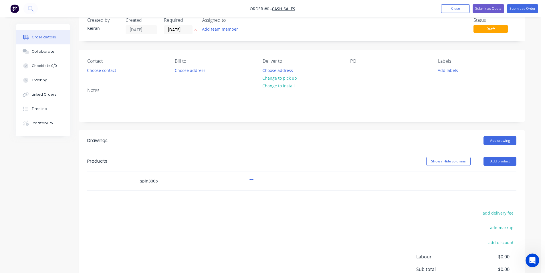
scroll to position [78, 0]
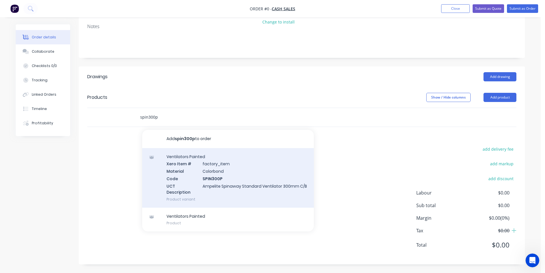
type input "spin300p"
click at [248, 176] on div "Ventilators Painted Xero Item # factory_item Material Colorbond Code SPIN300P U…" at bounding box center [228, 178] width 172 height 60
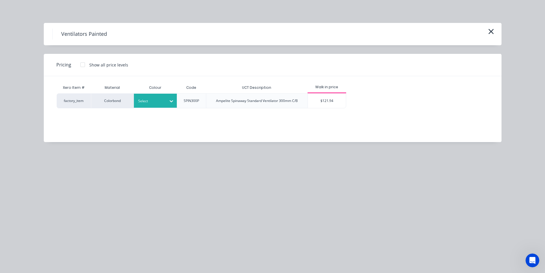
click at [154, 100] on div at bounding box center [151, 101] width 26 height 6
type input "dee"
click at [72, 199] on div "Deep Ocean" at bounding box center [36, 204] width 72 height 11
click at [328, 108] on div "$121.94" at bounding box center [327, 100] width 39 height 15
click at [330, 102] on div "$121.94" at bounding box center [327, 101] width 38 height 14
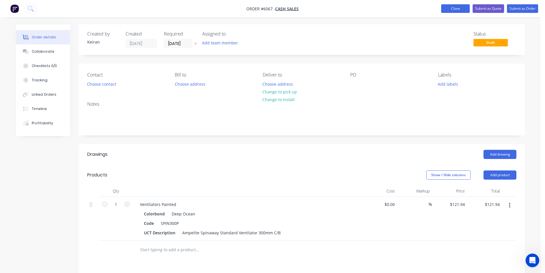
click at [460, 13] on nav "Order #6067 - Cash Sales Add product Close Submit as Quote Submit as Order" at bounding box center [272, 8] width 545 height 17
click at [459, 11] on button "Close" at bounding box center [455, 8] width 29 height 9
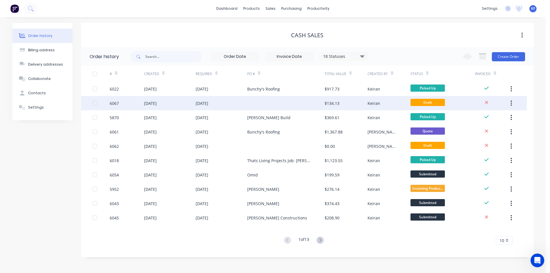
click at [511, 103] on icon "button" at bounding box center [510, 102] width 1 height 5
click at [497, 121] on div "Archive" at bounding box center [491, 118] width 44 height 8
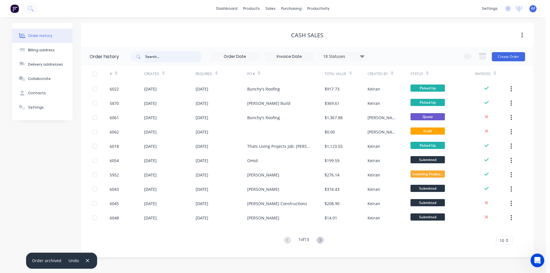
click at [174, 60] on input "text" at bounding box center [173, 56] width 57 height 11
click at [268, 7] on div "sales" at bounding box center [271, 8] width 16 height 9
click at [277, 22] on link "Sales Orders" at bounding box center [301, 26] width 76 height 11
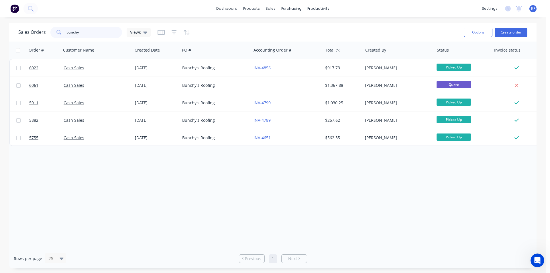
drag, startPoint x: 94, startPoint y: 33, endPoint x: 0, endPoint y: 23, distance: 94.4
click at [0, 23] on div "Sales Orders bunchy Views Options Create order Order # Customer Name Created Da…" at bounding box center [272, 145] width 545 height 245
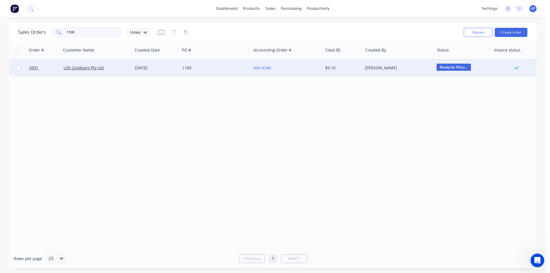
type input "1100"
click at [213, 72] on div "1100" at bounding box center [215, 67] width 71 height 17
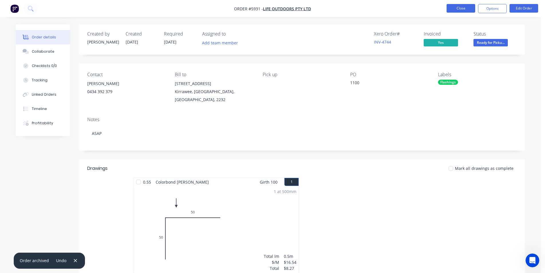
click at [453, 9] on button "Close" at bounding box center [461, 8] width 29 height 9
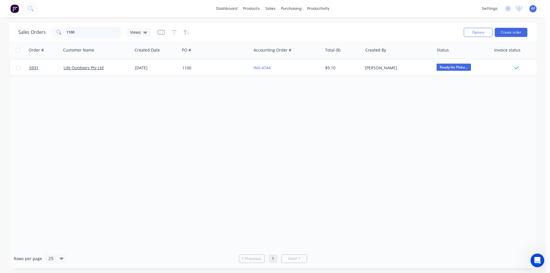
click at [29, 23] on div "Sales Orders 1100 Views Options Create order" at bounding box center [272, 32] width 527 height 19
type input "1138"
click at [330, 49] on div "Delivery Scheduling" at bounding box center [338, 50] width 36 height 5
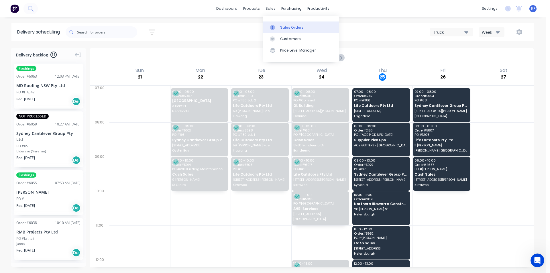
click at [280, 27] on div "Sales Orders" at bounding box center [291, 27] width 23 height 5
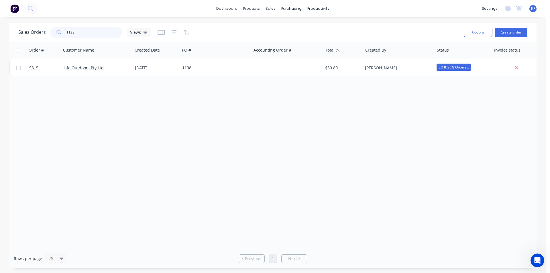
drag, startPoint x: 61, startPoint y: 33, endPoint x: 57, endPoint y: 32, distance: 4.4
click at [57, 32] on div "1138" at bounding box center [86, 32] width 72 height 11
drag, startPoint x: 271, startPoint y: 10, endPoint x: 279, endPoint y: 16, distance: 9.6
click at [271, 10] on div "sales" at bounding box center [271, 8] width 16 height 9
click at [287, 23] on link "Sales Orders" at bounding box center [301, 26] width 76 height 11
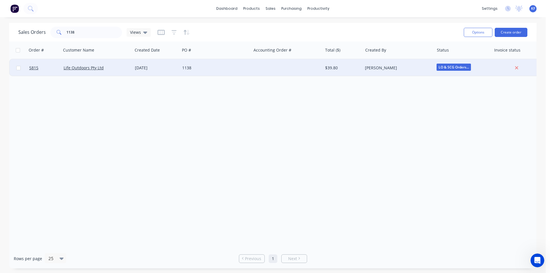
click at [214, 70] on div "1138" at bounding box center [214, 68] width 64 height 6
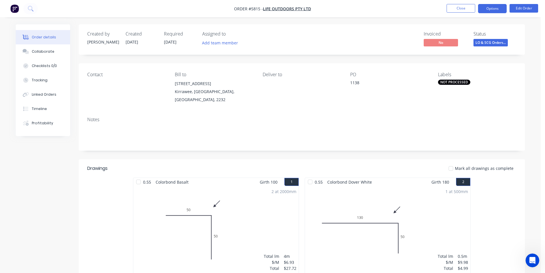
click at [496, 9] on button "Options" at bounding box center [492, 8] width 29 height 9
click at [343, 115] on div "Notes" at bounding box center [302, 131] width 447 height 38
click at [522, 6] on button "Edit Order" at bounding box center [524, 8] width 29 height 9
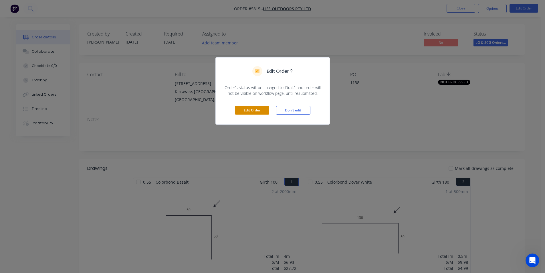
click at [252, 110] on button "Edit Order" at bounding box center [252, 110] width 34 height 9
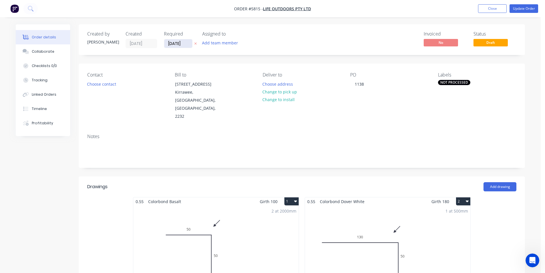
click at [180, 46] on input "[DATE]" at bounding box center [178, 43] width 28 height 9
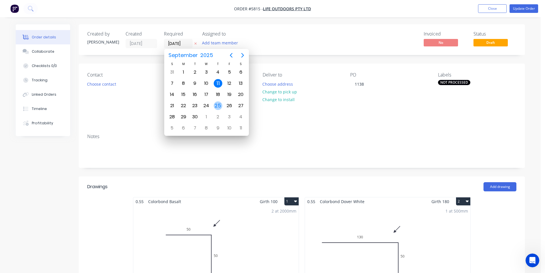
click at [220, 106] on div "25" at bounding box center [218, 105] width 9 height 9
type input "[DATE]"
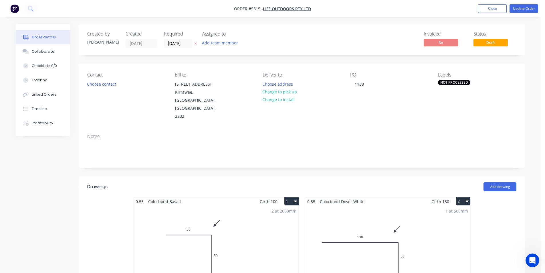
click at [461, 82] on div "NOT PROCESSED" at bounding box center [454, 82] width 32 height 5
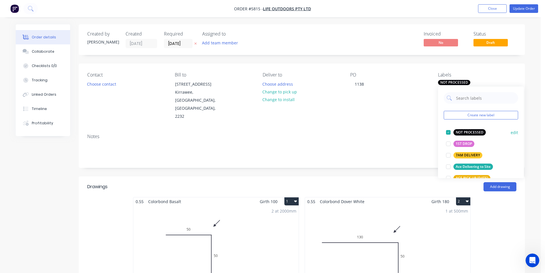
click at [449, 134] on div at bounding box center [448, 132] width 11 height 11
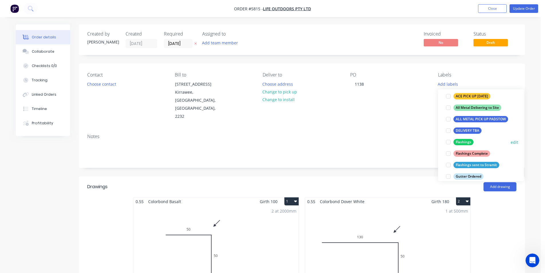
scroll to position [86, 0]
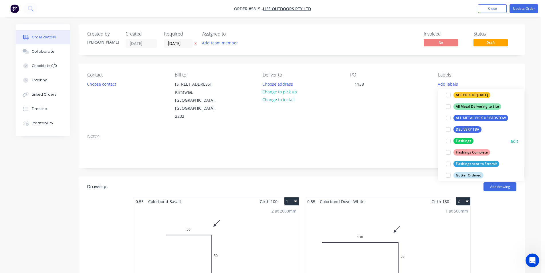
click at [452, 143] on div at bounding box center [448, 140] width 11 height 11
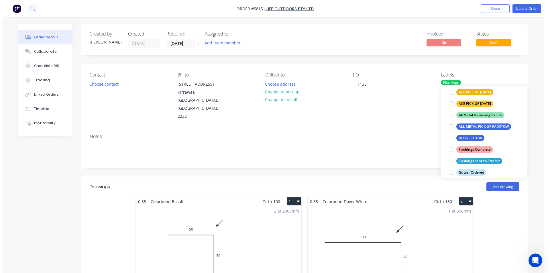
scroll to position [0, 0]
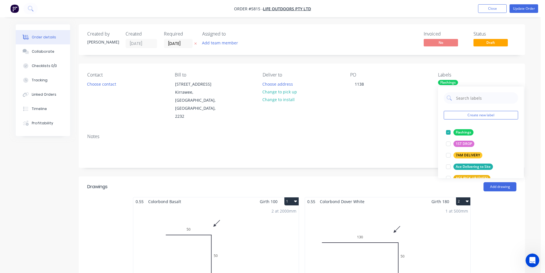
click at [522, 13] on nav "Order #5815 - Life Outdoors Pty Ltd Add product Close Update Order" at bounding box center [272, 8] width 545 height 17
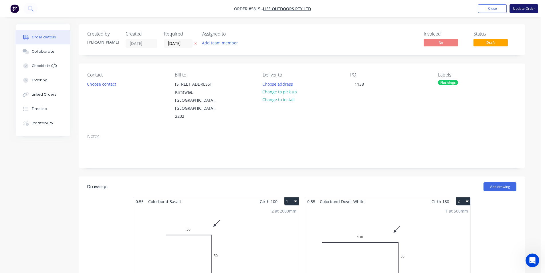
click at [522, 11] on button "Update Order" at bounding box center [524, 8] width 29 height 9
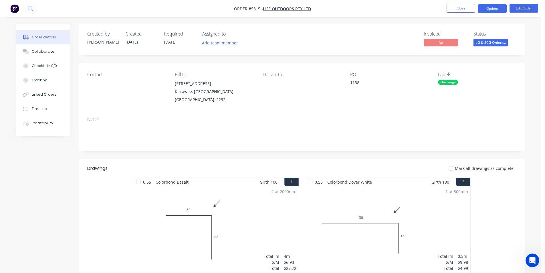
click at [499, 9] on button "Options" at bounding box center [492, 8] width 29 height 9
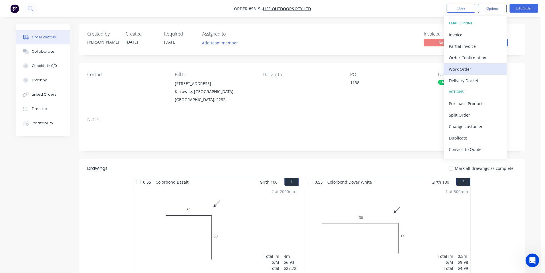
click at [467, 68] on div "Work Order" at bounding box center [475, 69] width 53 height 8
drag, startPoint x: 464, startPoint y: 71, endPoint x: 464, endPoint y: 63, distance: 7.4
click at [464, 70] on div "Custom" at bounding box center [475, 69] width 53 height 8
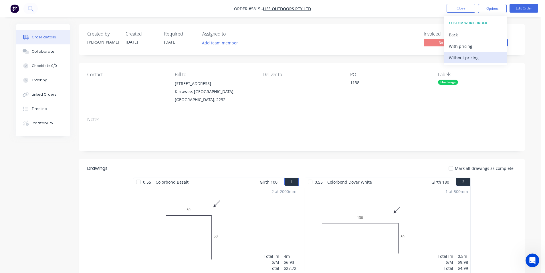
click at [464, 60] on div "Without pricing" at bounding box center [475, 58] width 53 height 8
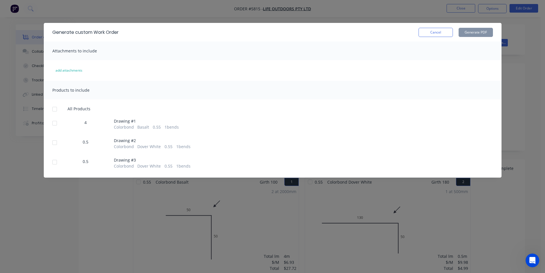
click at [53, 110] on div at bounding box center [54, 108] width 11 height 11
click at [482, 28] on button "Generate PDF" at bounding box center [476, 32] width 34 height 9
click at [441, 37] on div "Generate custom Work Order Cancel Generate PDF" at bounding box center [273, 32] width 458 height 19
click at [435, 31] on button "Cancel" at bounding box center [436, 32] width 34 height 9
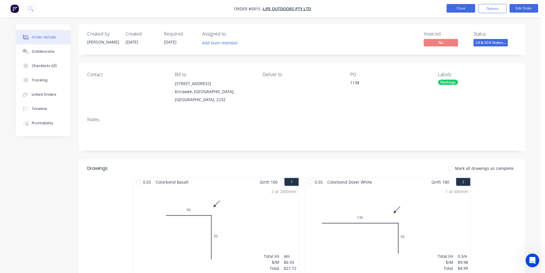
click at [466, 9] on button "Close" at bounding box center [461, 8] width 29 height 9
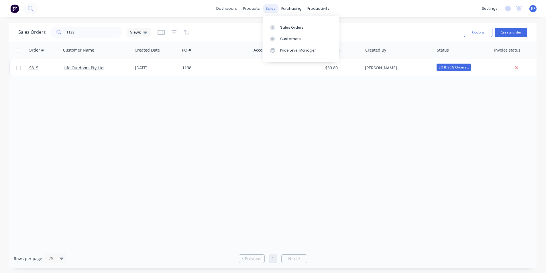
click at [274, 7] on div "sales" at bounding box center [271, 8] width 16 height 9
click at [289, 24] on link "Purchase Orders" at bounding box center [315, 26] width 76 height 11
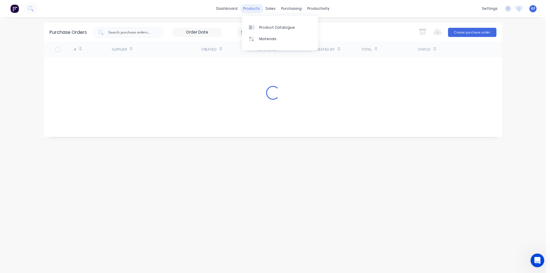
click at [259, 11] on div "products" at bounding box center [251, 8] width 22 height 9
click at [275, 8] on div "sales" at bounding box center [271, 8] width 16 height 9
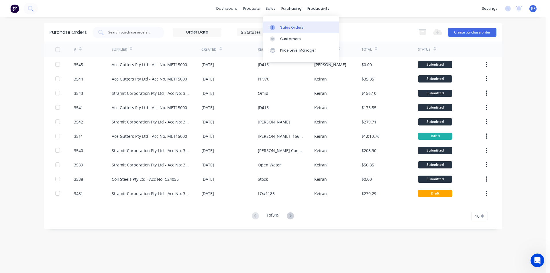
click at [291, 27] on div "Sales Orders" at bounding box center [291, 27] width 23 height 5
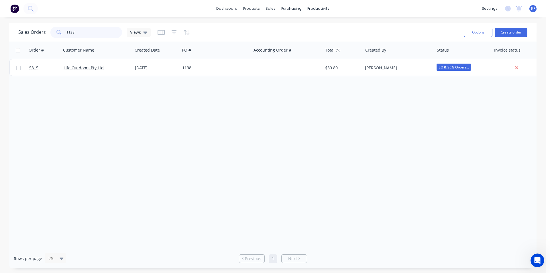
drag, startPoint x: 64, startPoint y: 34, endPoint x: 49, endPoint y: 32, distance: 15.0
click at [49, 33] on div "Sales Orders 1138 Views" at bounding box center [84, 32] width 132 height 11
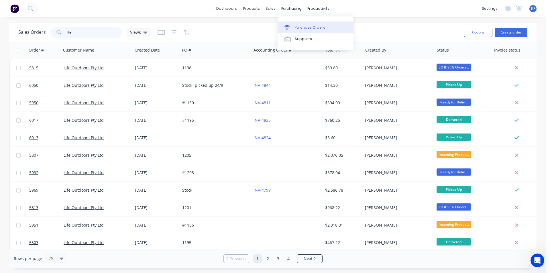
type input "life"
click at [302, 23] on link "Purchase Orders" at bounding box center [315, 26] width 76 height 11
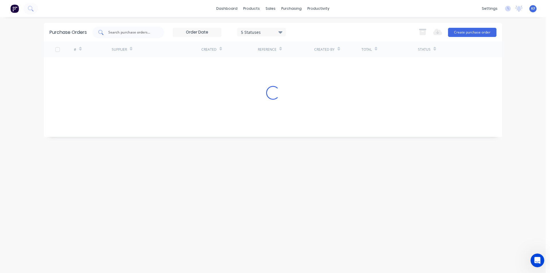
click at [140, 35] on input "text" at bounding box center [132, 32] width 48 height 6
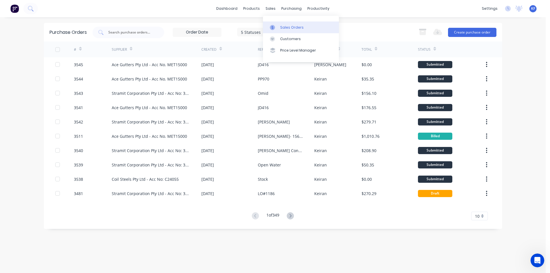
click at [287, 25] on div "Sales Orders" at bounding box center [291, 27] width 23 height 5
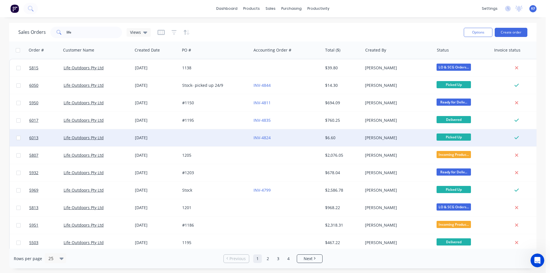
click at [200, 141] on div at bounding box center [215, 137] width 71 height 17
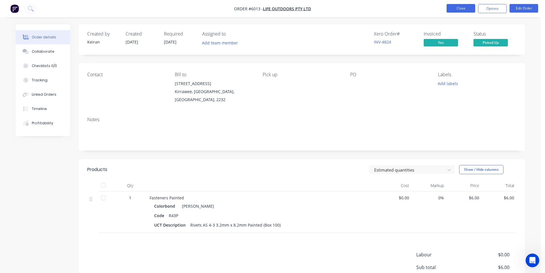
click at [465, 12] on button "Close" at bounding box center [461, 8] width 29 height 9
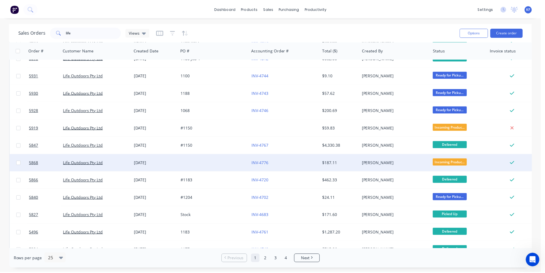
scroll to position [229, 0]
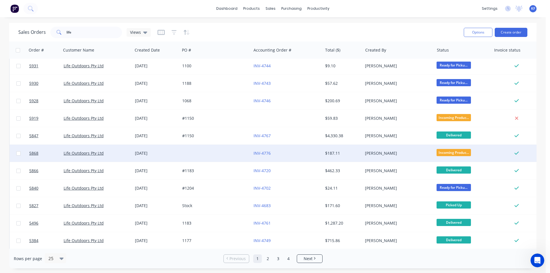
click at [208, 154] on div at bounding box center [215, 153] width 71 height 17
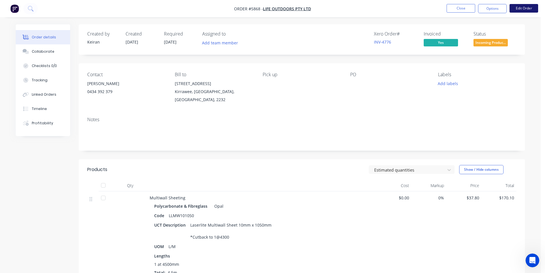
click at [530, 12] on button "Edit Order" at bounding box center [524, 8] width 29 height 9
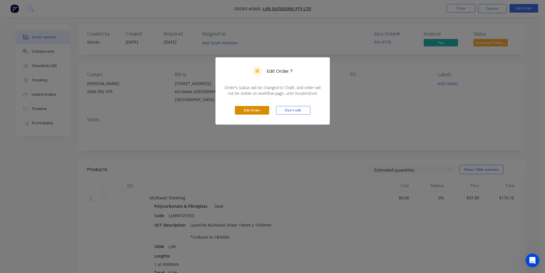
click at [250, 113] on button "Edit Order" at bounding box center [252, 110] width 34 height 9
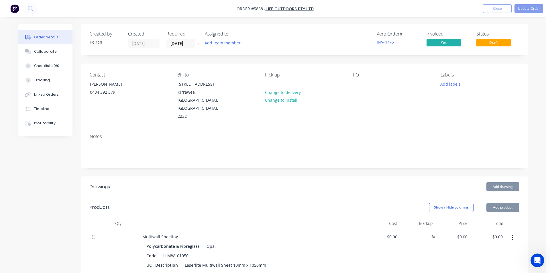
type input "$37.80"
type input "$170.10"
click at [279, 92] on button "Change to delivery" at bounding box center [281, 92] width 42 height 8
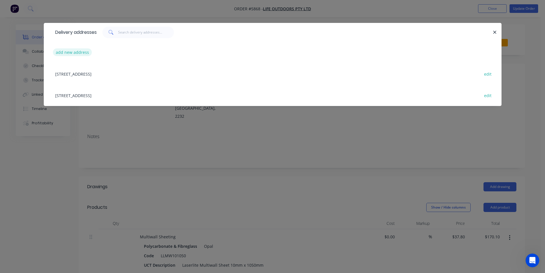
click at [75, 54] on button "add new address" at bounding box center [72, 52] width 39 height 8
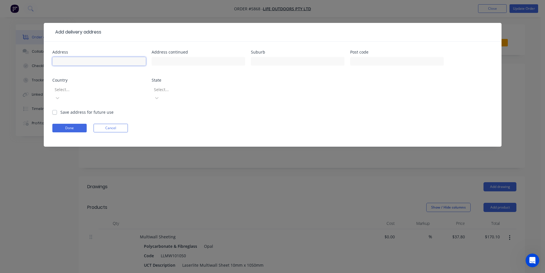
click at [80, 62] on input "text" at bounding box center [99, 61] width 94 height 9
type input "4 Kalmia Pl"
type input "[PERSON_NAME]"
click at [70, 124] on button "Done" at bounding box center [69, 128] width 34 height 9
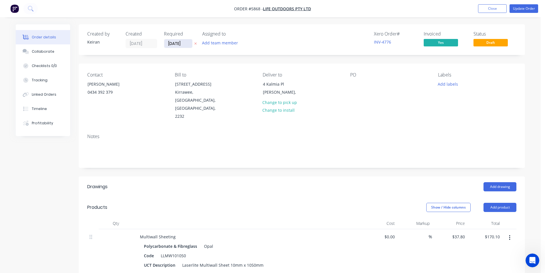
click at [187, 41] on input "[DATE]" at bounding box center [178, 43] width 28 height 9
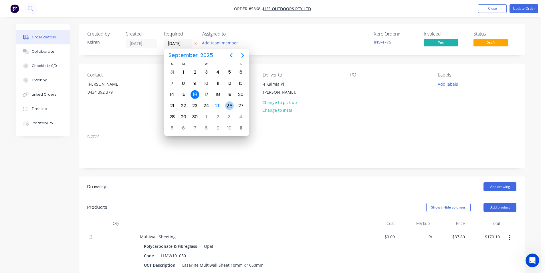
click at [227, 106] on div "26" at bounding box center [229, 105] width 9 height 9
type input "[DATE]"
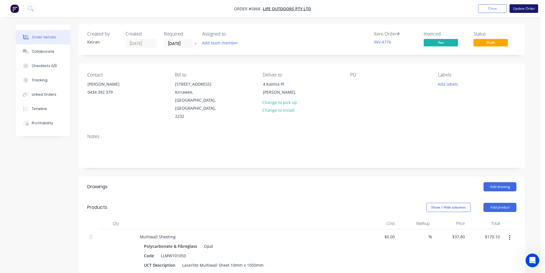
click at [523, 8] on button "Update Order" at bounding box center [524, 8] width 29 height 9
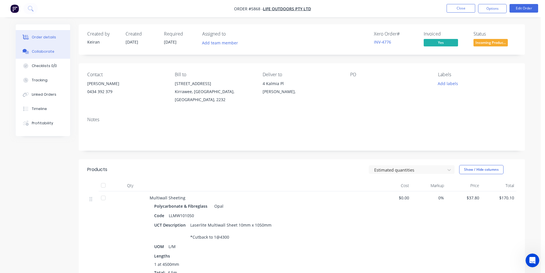
click at [38, 48] on button "Collaborate" at bounding box center [43, 51] width 54 height 14
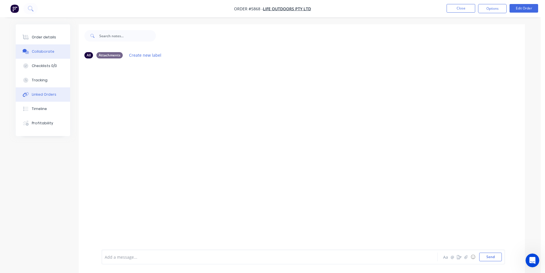
click at [47, 93] on div "Linked Orders" at bounding box center [44, 94] width 25 height 5
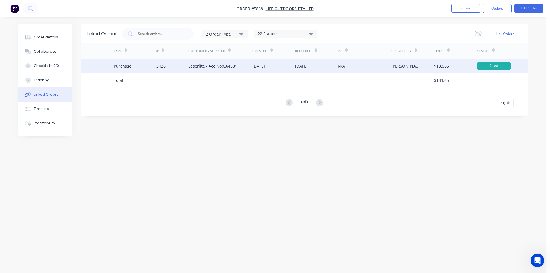
click at [169, 67] on div "3426" at bounding box center [172, 66] width 32 height 14
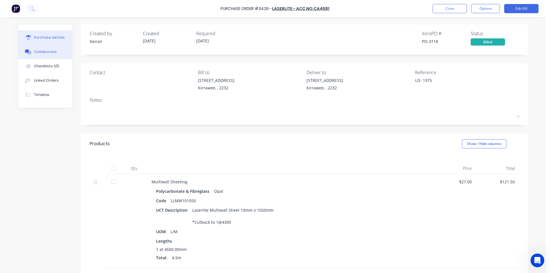
click at [45, 55] on button "Collaborate" at bounding box center [45, 52] width 54 height 14
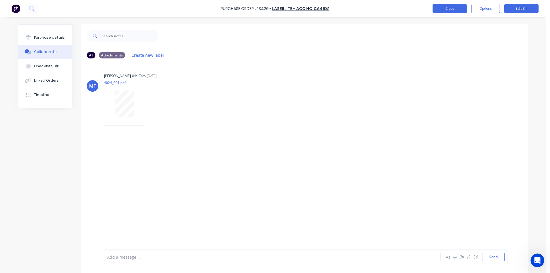
click at [456, 7] on button "Close" at bounding box center [449, 8] width 34 height 9
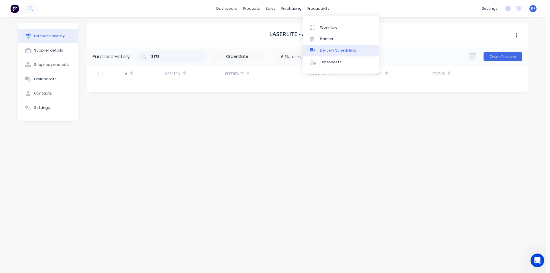
click at [337, 52] on div "Delivery Scheduling" at bounding box center [338, 50] width 36 height 5
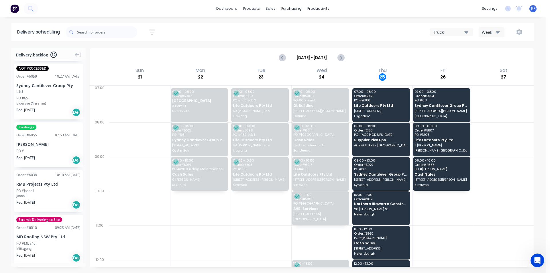
scroll to position [57, 0]
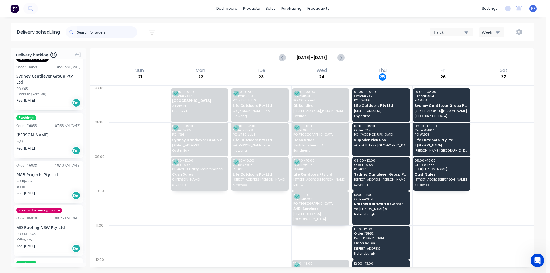
click at [106, 32] on input "text" at bounding box center [107, 31] width 60 height 11
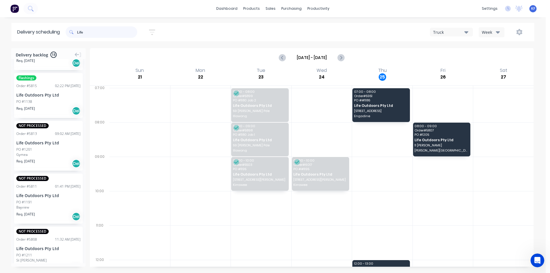
scroll to position [258, 0]
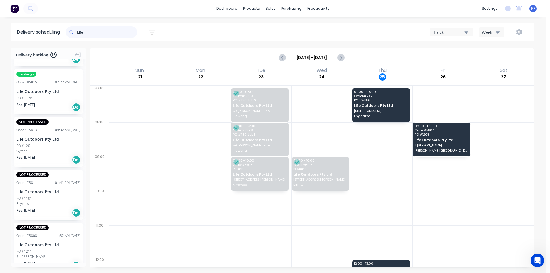
drag, startPoint x: 81, startPoint y: 29, endPoint x: 76, endPoint y: 29, distance: 4.6
click at [76, 29] on div "Life" at bounding box center [102, 31] width 72 height 11
drag, startPoint x: 85, startPoint y: 31, endPoint x: 69, endPoint y: 29, distance: 16.2
click at [71, 29] on div "Life" at bounding box center [102, 31] width 72 height 11
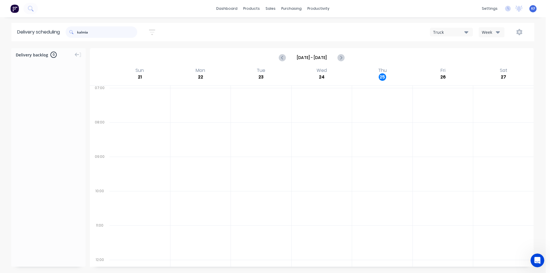
scroll to position [0, 0]
type input "kalmia"
click at [285, 54] on icon "Previous page" at bounding box center [282, 57] width 7 height 7
click at [338, 56] on icon "Next page" at bounding box center [340, 57] width 7 height 7
click at [338, 57] on icon "Next page" at bounding box center [340, 57] width 7 height 7
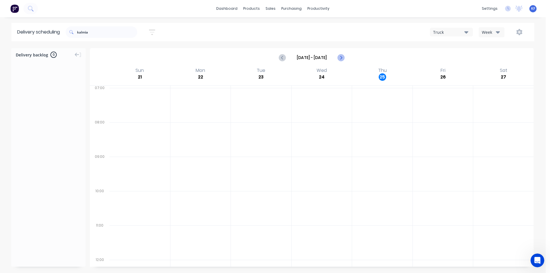
type input "[DATE] - [DATE]"
click at [271, 9] on div "sales" at bounding box center [271, 8] width 16 height 9
click at [284, 21] on div "Sales Orders Customers Price Level Manager" at bounding box center [301, 39] width 76 height 46
click at [286, 24] on link "Sales Orders" at bounding box center [301, 26] width 76 height 11
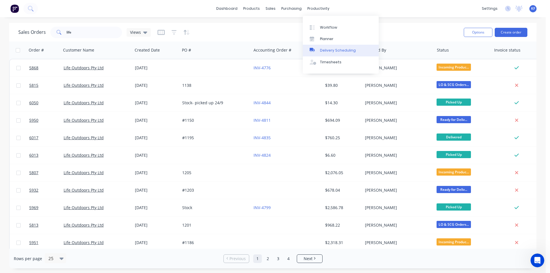
click at [325, 51] on div "Delivery Scheduling" at bounding box center [338, 50] width 36 height 5
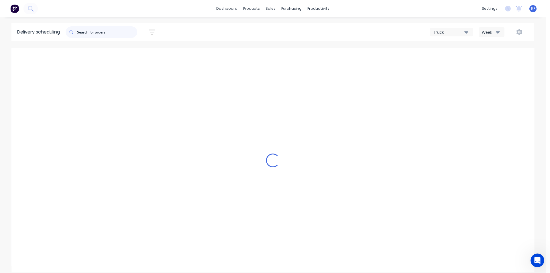
click at [119, 34] on input "text" at bounding box center [107, 31] width 60 height 11
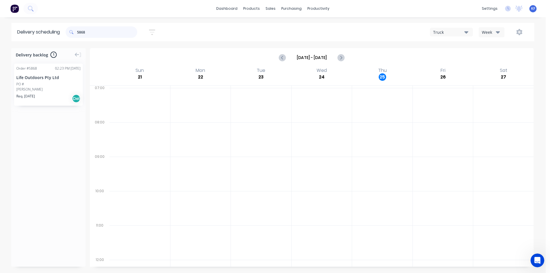
type input "5868"
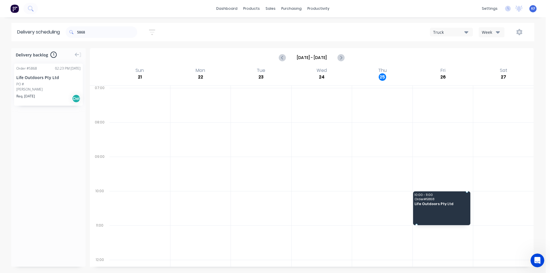
drag, startPoint x: 25, startPoint y: 85, endPoint x: 436, endPoint y: 206, distance: 427.5
click at [68, 29] on div "5868" at bounding box center [102, 31] width 72 height 11
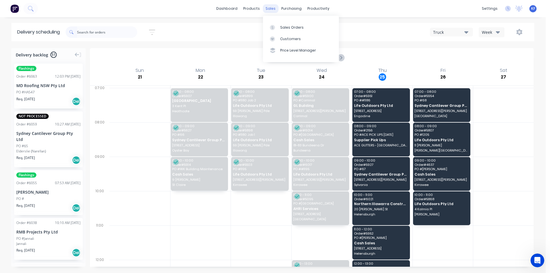
click at [273, 7] on div "sales" at bounding box center [271, 8] width 16 height 9
click at [292, 27] on div "Sales Orders" at bounding box center [291, 27] width 23 height 5
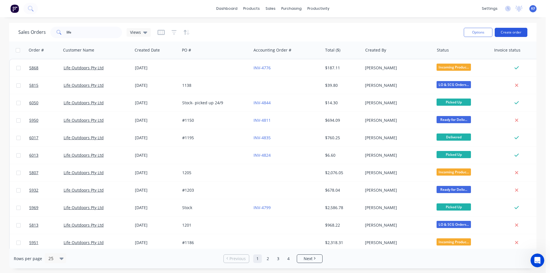
click at [507, 32] on button "Create order" at bounding box center [510, 32] width 33 height 9
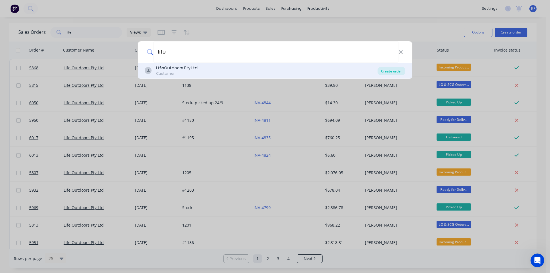
type input "life"
click at [396, 73] on div "Create order" at bounding box center [391, 71] width 28 height 8
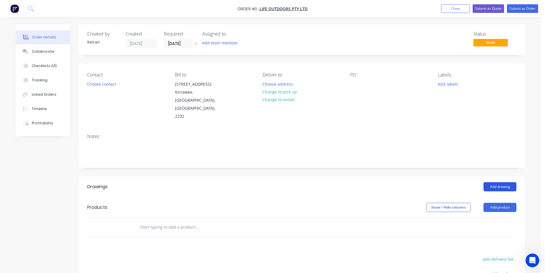
click at [495, 182] on button "Add drawing" at bounding box center [500, 186] width 33 height 9
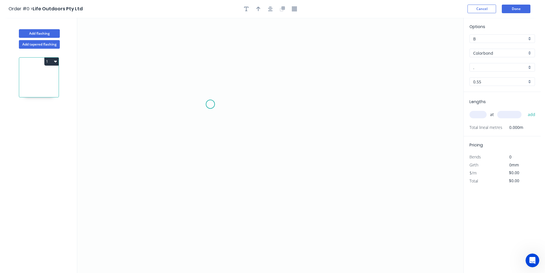
click at [194, 98] on icon "0" at bounding box center [270, 145] width 386 height 255
click at [354, 105] on icon "0" at bounding box center [270, 145] width 386 height 255
click at [369, 159] on icon "0 ?" at bounding box center [270, 145] width 386 height 255
click at [369, 159] on circle at bounding box center [369, 159] width 9 height 9
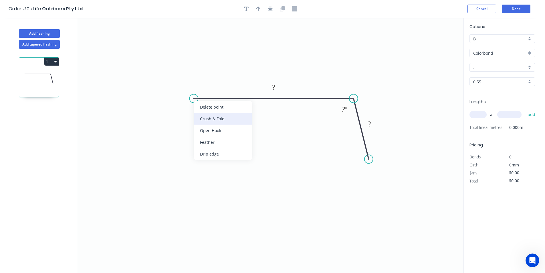
click at [203, 116] on div "Crush & Fold" at bounding box center [223, 119] width 58 height 12
click at [273, 87] on tspan "?" at bounding box center [273, 86] width 3 height 9
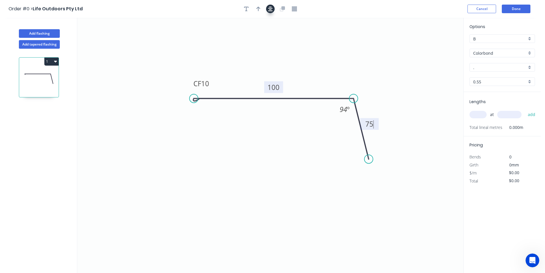
click at [271, 9] on icon "button" at bounding box center [270, 8] width 5 height 5
type input "$11.36"
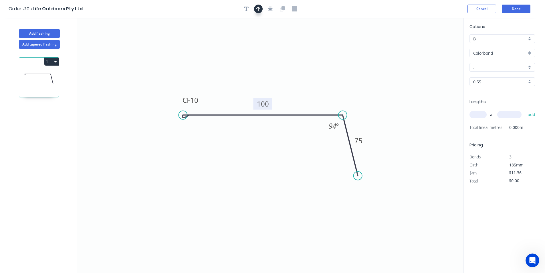
click at [260, 10] on icon "button" at bounding box center [259, 8] width 4 height 5
drag, startPoint x: 436, startPoint y: 44, endPoint x: 328, endPoint y: 83, distance: 114.9
click at [328, 83] on icon at bounding box center [327, 77] width 5 height 18
click at [484, 68] on input "." at bounding box center [501, 67] width 54 height 6
click at [490, 75] on div "Monument" at bounding box center [502, 78] width 65 height 10
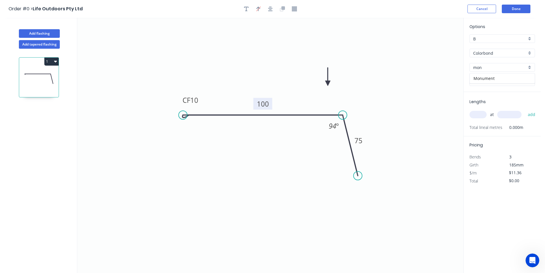
type input "Monument"
click at [482, 112] on input "text" at bounding box center [478, 114] width 17 height 7
type input "3"
type input "2700"
click at [525, 110] on button "add" at bounding box center [531, 115] width 13 height 10
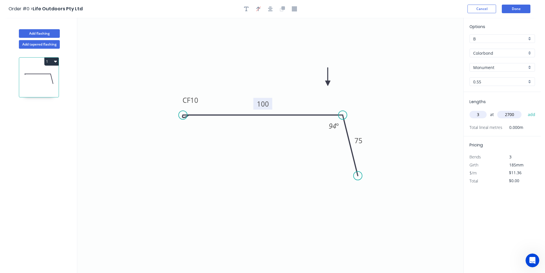
type input "$92.02"
click at [527, 5] on button "Done" at bounding box center [516, 9] width 29 height 9
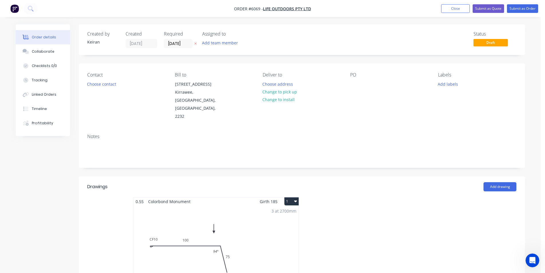
click at [125, 83] on div "Contact Choose contact" at bounding box center [126, 96] width 78 height 48
click at [118, 85] on button "Choose contact" at bounding box center [101, 84] width 35 height 8
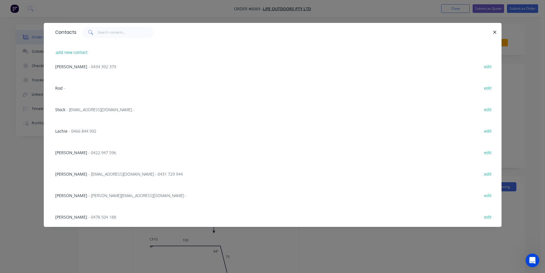
scroll to position [72, 0]
click at [80, 213] on div "[PERSON_NAME] - 0478 504 188 edit" at bounding box center [272, 215] width 441 height 21
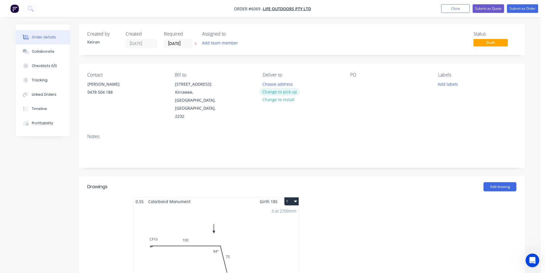
click at [281, 93] on button "Change to pick up" at bounding box center [280, 92] width 41 height 8
drag, startPoint x: 368, startPoint y: 85, endPoint x: 352, endPoint y: 84, distance: 15.8
click at [365, 84] on div "PO" at bounding box center [389, 96] width 78 height 48
click at [352, 84] on div at bounding box center [354, 84] width 9 height 8
click at [438, 85] on button "Add labels" at bounding box center [448, 84] width 26 height 8
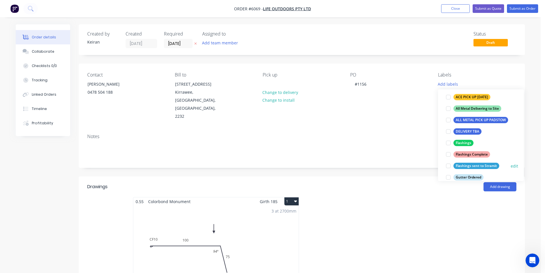
scroll to position [86, 0]
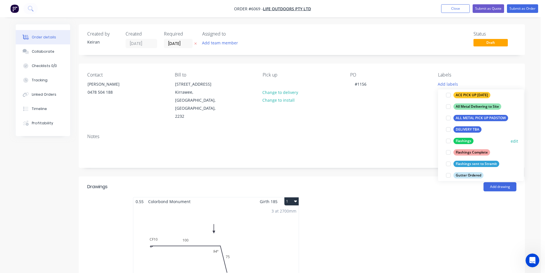
click at [448, 141] on div at bounding box center [448, 140] width 11 height 11
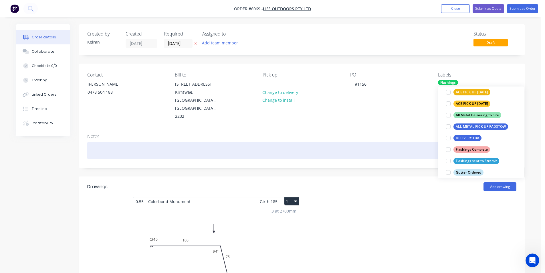
scroll to position [0, 0]
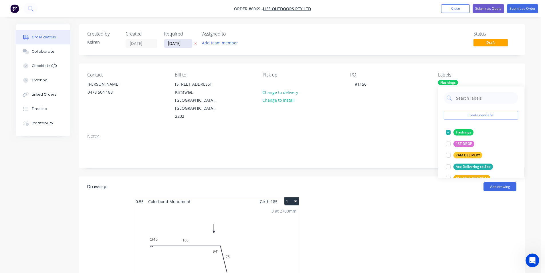
click at [177, 46] on input "[DATE]" at bounding box center [178, 43] width 28 height 9
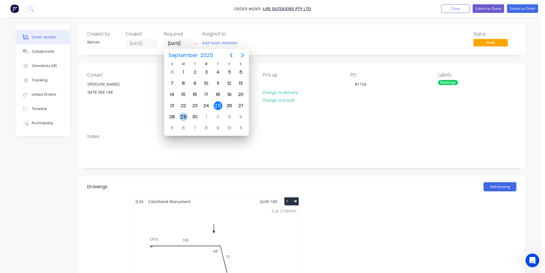
click at [185, 117] on div "29" at bounding box center [183, 117] width 9 height 9
type input "[DATE]"
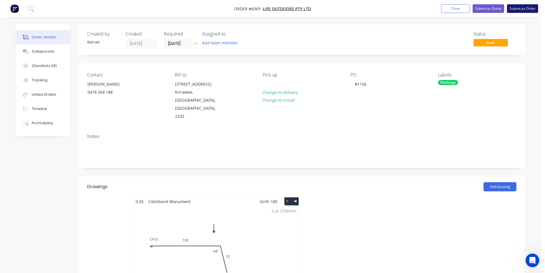
click at [515, 5] on button "Submit as Order" at bounding box center [522, 8] width 31 height 9
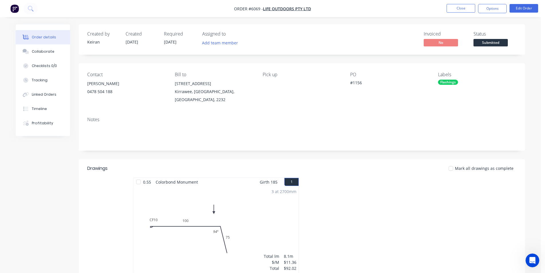
drag, startPoint x: 502, startPoint y: 9, endPoint x: 499, endPoint y: 15, distance: 6.7
click at [502, 9] on button "Options" at bounding box center [492, 8] width 29 height 9
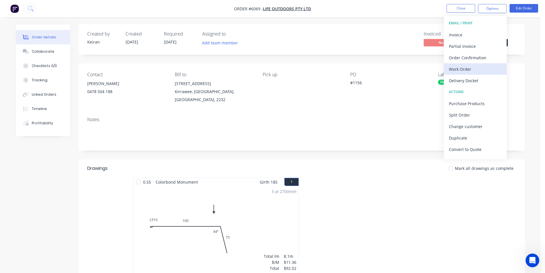
click at [484, 65] on div "Work Order" at bounding box center [475, 69] width 53 height 8
click at [484, 65] on div "Custom" at bounding box center [475, 69] width 53 height 8
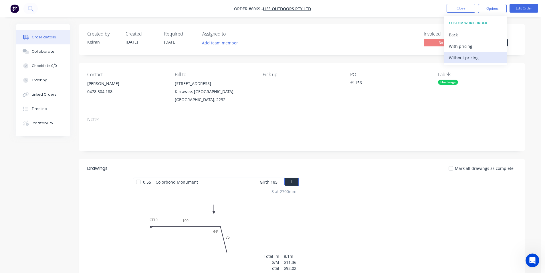
click at [482, 58] on div "Without pricing" at bounding box center [475, 58] width 53 height 8
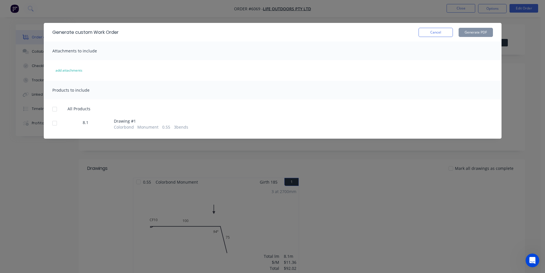
click at [58, 120] on div at bounding box center [54, 122] width 11 height 11
click at [493, 29] on div "Generate custom Work Order Cancel Generate PDF" at bounding box center [273, 32] width 458 height 19
click at [490, 31] on button "Generate PDF" at bounding box center [476, 32] width 34 height 9
click at [436, 33] on button "Cancel" at bounding box center [436, 32] width 34 height 9
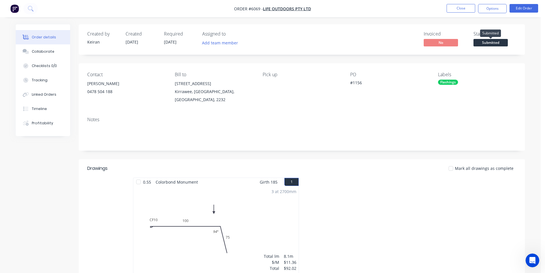
drag, startPoint x: 484, startPoint y: 43, endPoint x: 483, endPoint y: 48, distance: 4.6
click at [484, 43] on span "Submitted" at bounding box center [491, 42] width 34 height 7
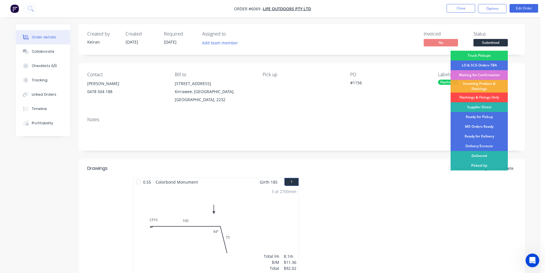
click at [485, 96] on div "Flashings & Fixings Only" at bounding box center [479, 97] width 57 height 10
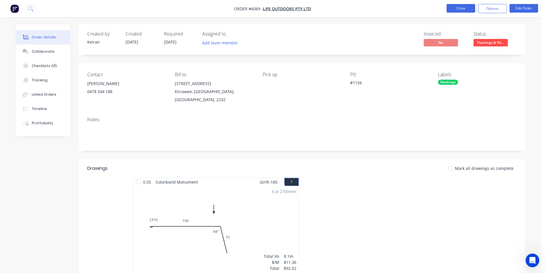
click at [454, 10] on button "Close" at bounding box center [461, 8] width 29 height 9
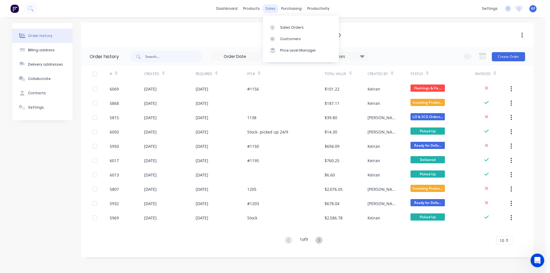
click at [265, 11] on div "sales" at bounding box center [271, 8] width 16 height 9
click at [284, 29] on div "Sales Orders" at bounding box center [291, 27] width 23 height 5
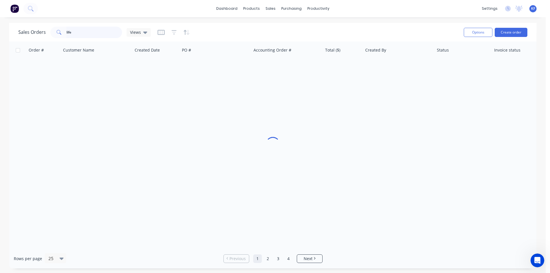
click at [0, 24] on div "Sales Orders life Views Options Create order Order # Customer Name Created Date…" at bounding box center [272, 145] width 545 height 245
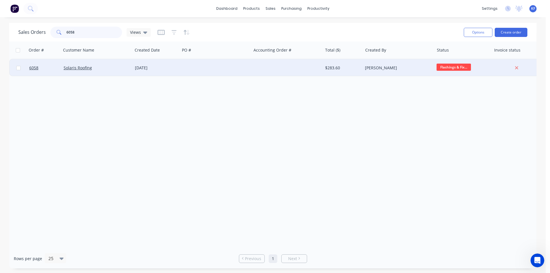
type input "6058"
click at [270, 68] on div at bounding box center [286, 67] width 71 height 17
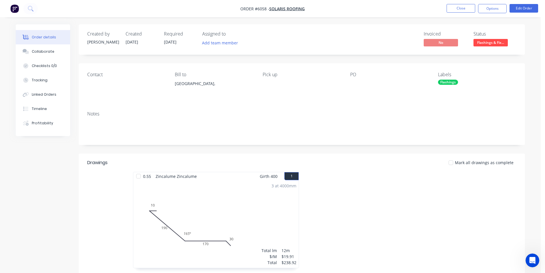
click at [492, 38] on span at bounding box center [491, 38] width 4 height 2
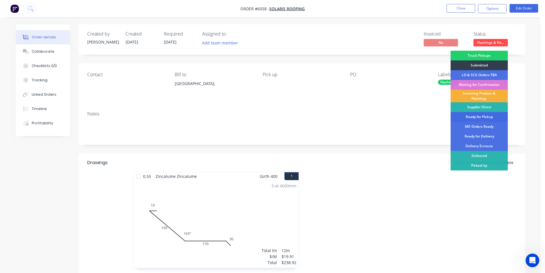
click at [490, 117] on div "Ready for Pickup" at bounding box center [479, 117] width 57 height 10
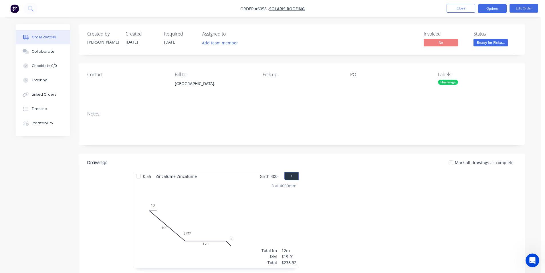
click at [496, 8] on button "Options" at bounding box center [492, 8] width 29 height 9
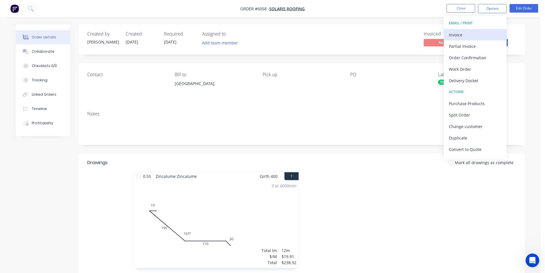
click at [467, 35] on div "Invoice" at bounding box center [475, 35] width 53 height 8
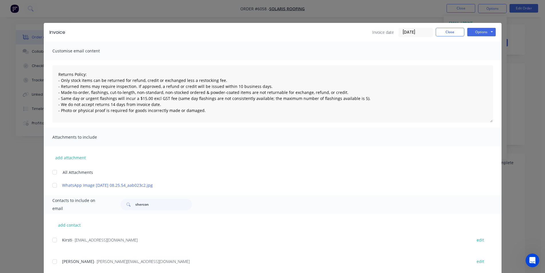
scroll to position [14, 0]
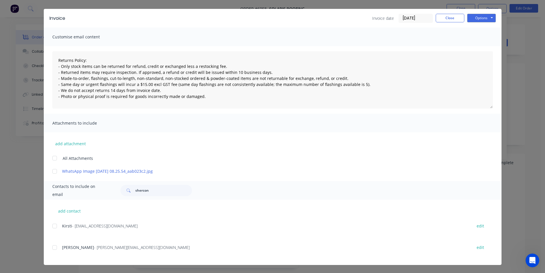
click at [55, 224] on div at bounding box center [54, 225] width 11 height 11
click at [53, 225] on div at bounding box center [54, 225] width 11 height 11
click at [51, 248] on div at bounding box center [54, 247] width 11 height 11
click at [484, 18] on button "Options" at bounding box center [481, 18] width 29 height 9
click at [484, 47] on button "Email" at bounding box center [485, 46] width 37 height 9
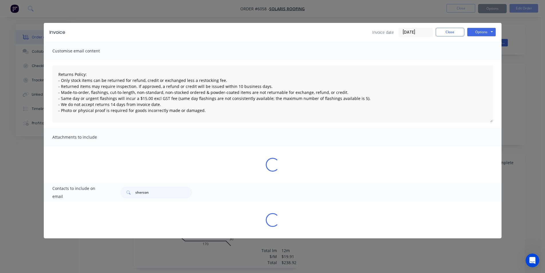
scroll to position [0, 0]
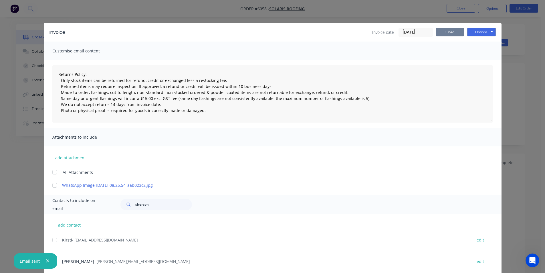
click at [455, 29] on button "Close" at bounding box center [450, 32] width 29 height 9
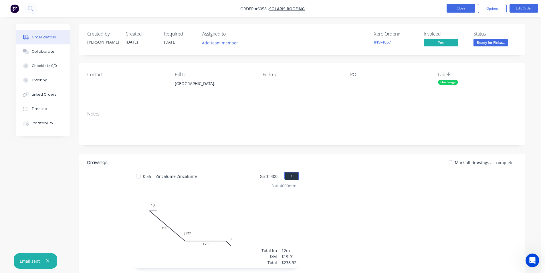
click at [464, 11] on button "Close" at bounding box center [461, 8] width 29 height 9
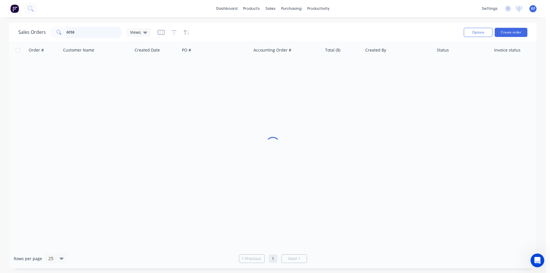
drag, startPoint x: 74, startPoint y: 35, endPoint x: 49, endPoint y: 33, distance: 25.3
click at [53, 35] on div "6058" at bounding box center [86, 32] width 72 height 11
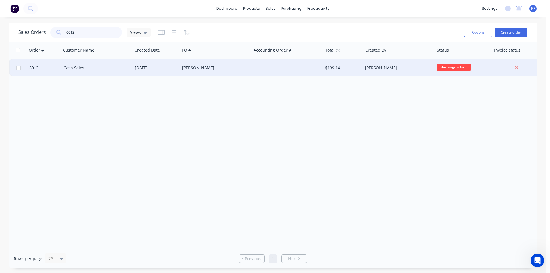
type input "6012"
click at [254, 71] on div at bounding box center [286, 67] width 71 height 17
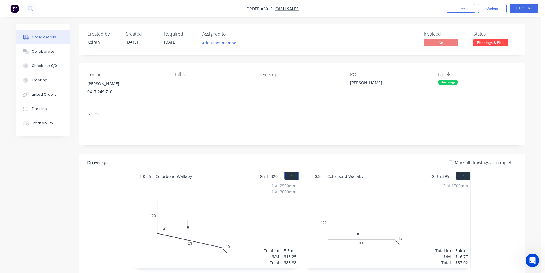
click at [484, 48] on button "Flashings & Fix..." at bounding box center [491, 43] width 34 height 9
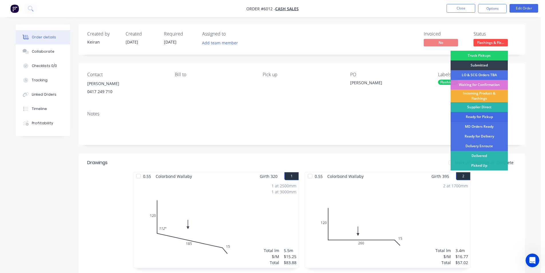
click at [485, 115] on div "Ready for Pickup" at bounding box center [479, 117] width 57 height 10
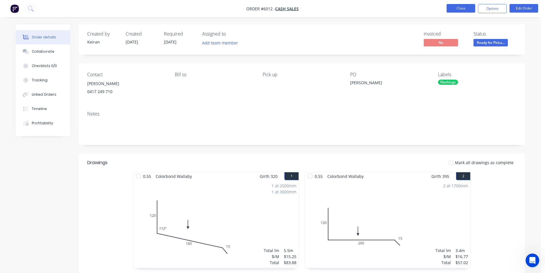
click at [460, 11] on button "Close" at bounding box center [461, 8] width 29 height 9
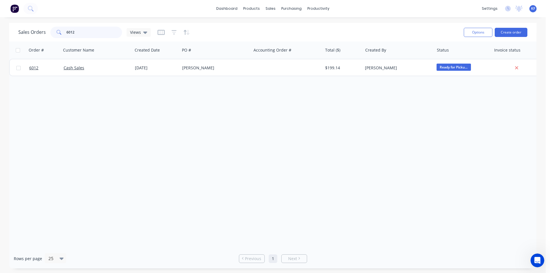
drag, startPoint x: 87, startPoint y: 32, endPoint x: 28, endPoint y: 25, distance: 59.1
click at [31, 27] on div "Sales Orders 6012 Views" at bounding box center [84, 32] width 132 height 11
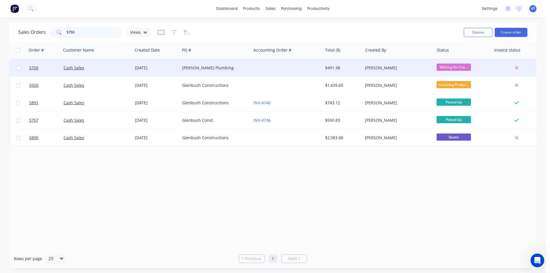
type input "5750"
click at [237, 70] on div "[PERSON_NAME] Plumbing" at bounding box center [214, 68] width 64 height 6
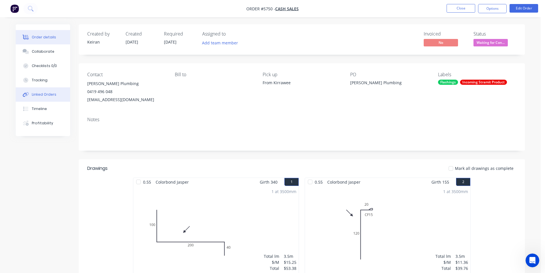
click at [36, 95] on div "Linked Orders" at bounding box center [44, 94] width 25 height 5
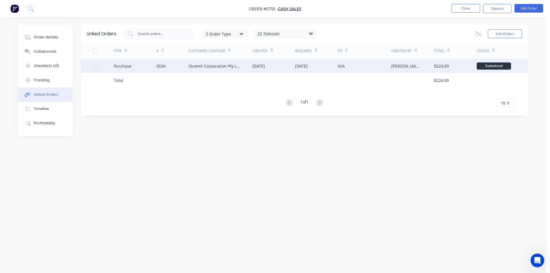
click at [197, 68] on div "Stramit Corporation Pty Ltd - Acc No: 32915" at bounding box center [214, 66] width 53 height 6
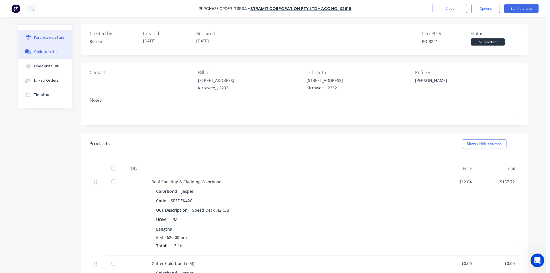
click at [57, 55] on button "Collaborate" at bounding box center [45, 52] width 54 height 14
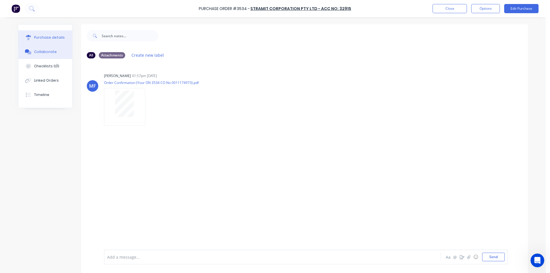
click at [53, 38] on div "Purchase details" at bounding box center [49, 37] width 31 height 5
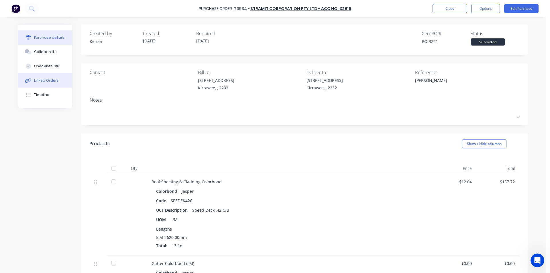
click at [51, 83] on div "Linked Orders" at bounding box center [46, 80] width 25 height 5
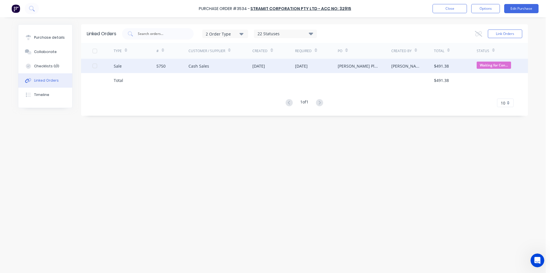
click at [217, 69] on div "Cash Sales" at bounding box center [220, 66] width 64 height 14
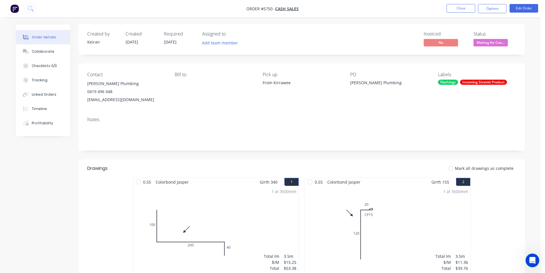
click at [487, 45] on span "Waiting for Con..." at bounding box center [491, 42] width 34 height 7
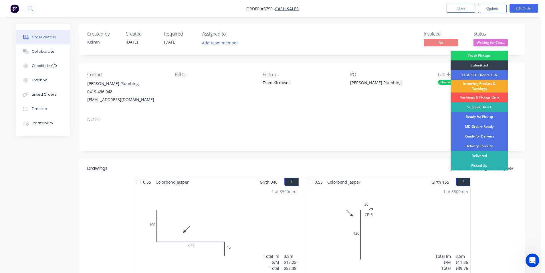
click at [480, 84] on div "Incoming Product & Flashings" at bounding box center [479, 86] width 57 height 13
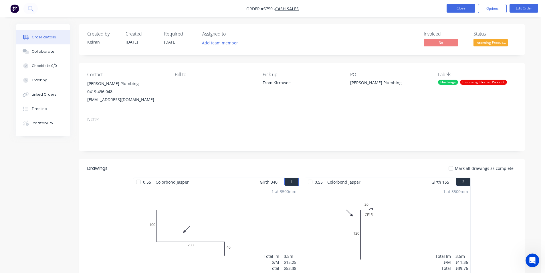
click at [460, 11] on button "Close" at bounding box center [461, 8] width 29 height 9
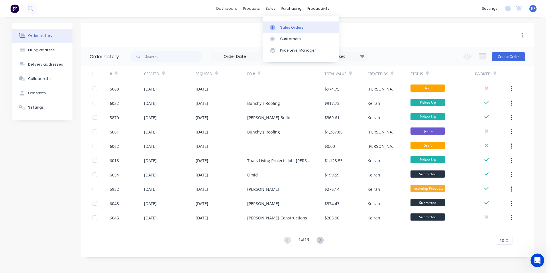
click at [287, 29] on div "Sales Orders" at bounding box center [291, 27] width 23 height 5
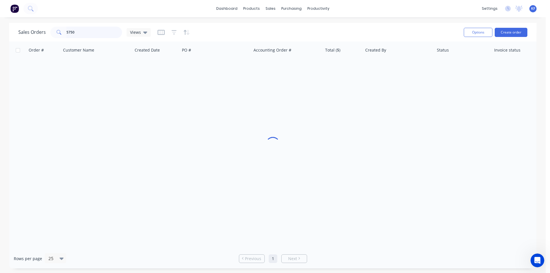
drag, startPoint x: 100, startPoint y: 34, endPoint x: 11, endPoint y: 27, distance: 89.6
click at [40, 28] on div "Sales Orders 5750 Views" at bounding box center [84, 32] width 132 height 11
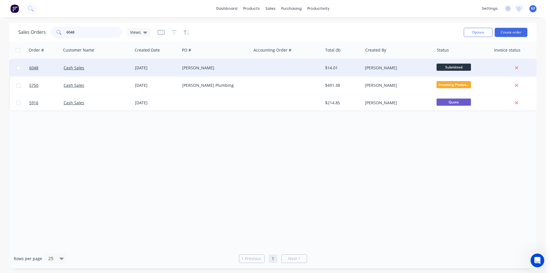
type input "6048"
click at [256, 70] on div at bounding box center [286, 67] width 71 height 17
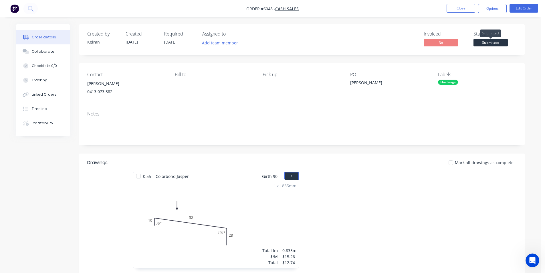
click at [488, 44] on span "Submitted" at bounding box center [491, 42] width 34 height 7
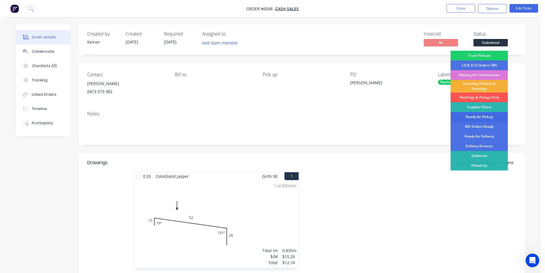
click at [484, 119] on div "Ready for Pickup" at bounding box center [479, 117] width 57 height 10
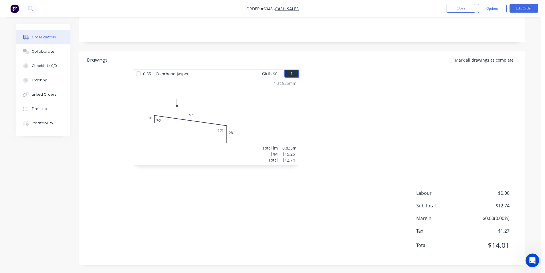
scroll to position [103, 0]
click at [459, 4] on button "Close" at bounding box center [461, 8] width 29 height 9
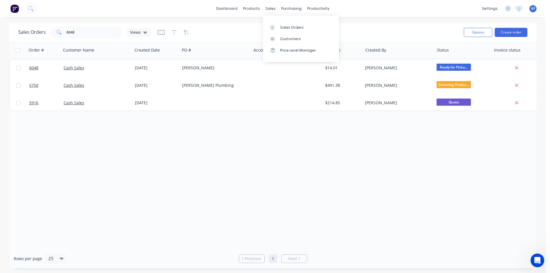
click at [276, 13] on div "dashboard products sales purchasing productivity dashboard products Product Cat…" at bounding box center [272, 8] width 545 height 17
click at [269, 7] on div "sales" at bounding box center [271, 8] width 16 height 9
drag, startPoint x: 283, startPoint y: 26, endPoint x: 220, endPoint y: 25, distance: 62.7
click at [283, 26] on div "Sales Orders" at bounding box center [291, 27] width 23 height 5
drag, startPoint x: 47, startPoint y: 29, endPoint x: 21, endPoint y: 29, distance: 25.5
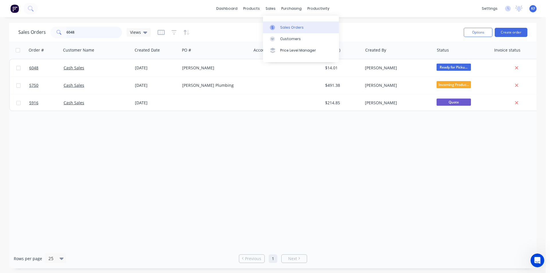
click at [37, 28] on div "Sales Orders 6048 Views" at bounding box center [84, 32] width 132 height 11
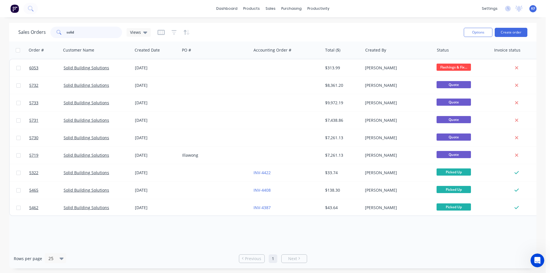
type input "solid"
click at [516, 34] on button "Create order" at bounding box center [510, 32] width 33 height 9
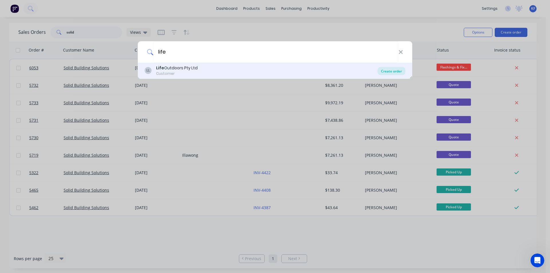
type input "life"
click at [392, 73] on div "Create order" at bounding box center [391, 71] width 28 height 8
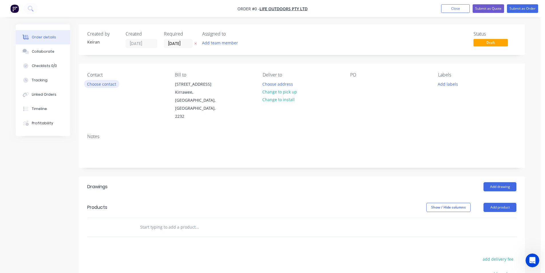
click at [108, 83] on button "Choose contact" at bounding box center [101, 84] width 35 height 8
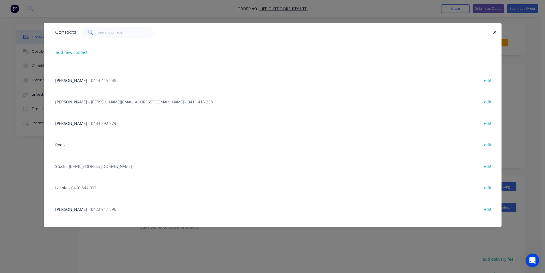
scroll to position [29, 0]
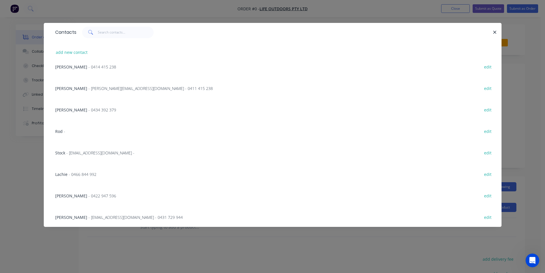
click at [67, 200] on div "[PERSON_NAME] - 0422 947 596 edit" at bounding box center [272, 195] width 441 height 21
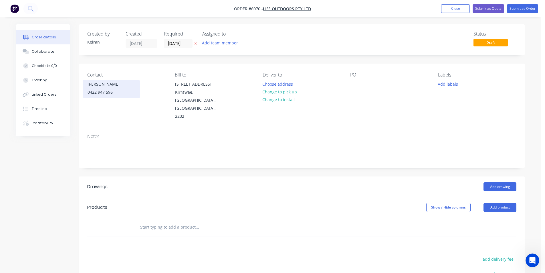
click at [94, 90] on div "0422 947 596" at bounding box center [112, 92] width 48 height 8
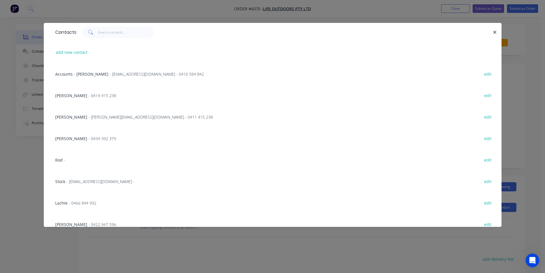
click at [72, 202] on span "- 0466 844 992" at bounding box center [83, 202] width 28 height 5
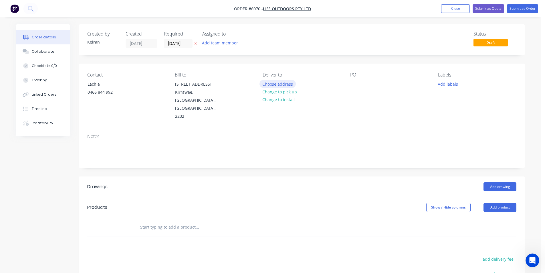
click at [274, 85] on button "Choose address" at bounding box center [278, 84] width 37 height 8
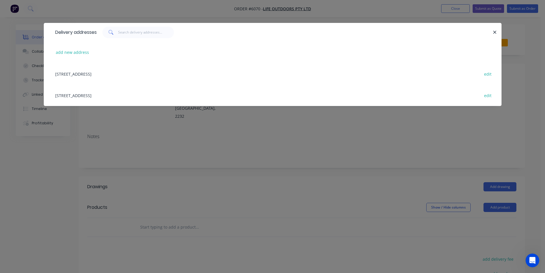
click at [486, 32] on div at bounding box center [295, 32] width 396 height 11
click at [496, 33] on icon "button" at bounding box center [495, 32] width 4 height 5
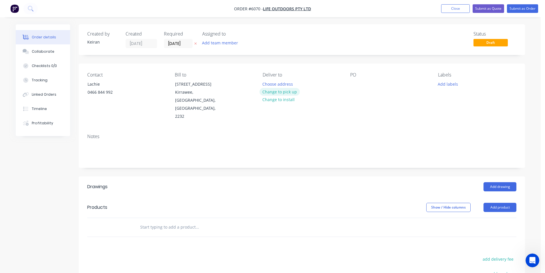
click at [277, 92] on button "Change to pick up" at bounding box center [280, 92] width 41 height 8
click at [172, 49] on div "Created by [PERSON_NAME] Created [DATE] Required [DATE] Assigned to Add team me…" at bounding box center [302, 39] width 447 height 31
click at [175, 47] on input "[DATE]" at bounding box center [178, 43] width 28 height 9
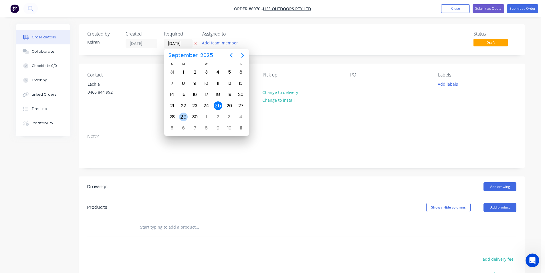
click at [185, 117] on div "29" at bounding box center [183, 117] width 9 height 9
type input "[DATE]"
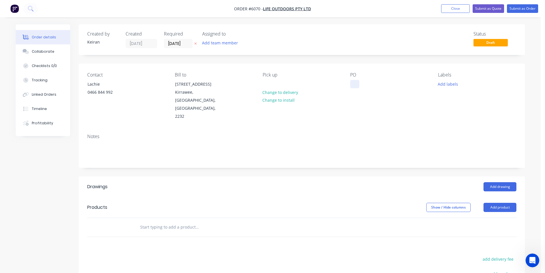
click at [355, 83] on div at bounding box center [354, 84] width 9 height 8
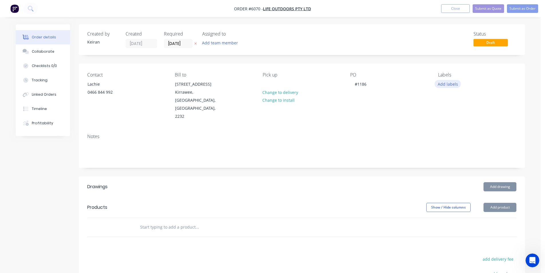
click at [458, 82] on button "Add labels" at bounding box center [448, 84] width 26 height 8
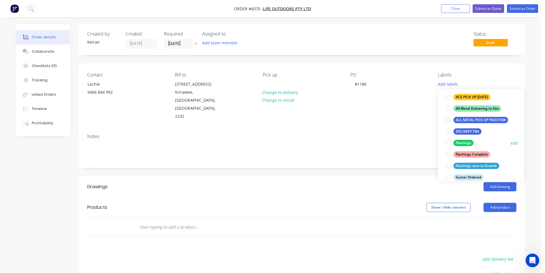
scroll to position [86, 0]
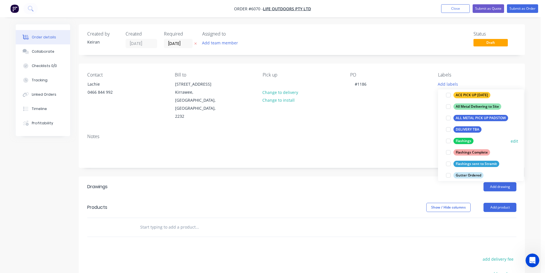
click at [450, 142] on div at bounding box center [448, 140] width 11 height 11
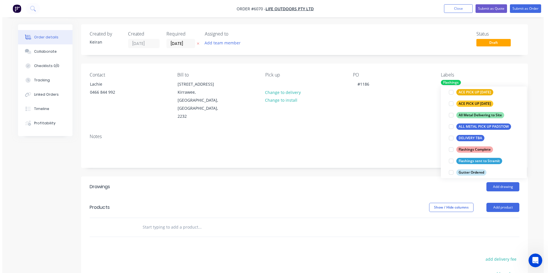
scroll to position [0, 0]
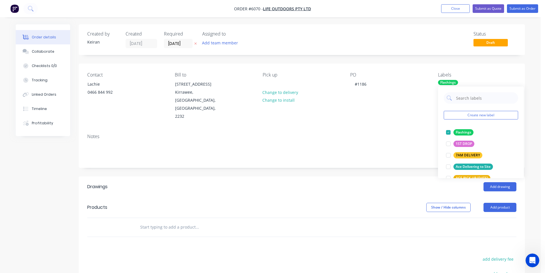
click at [423, 220] on div at bounding box center [301, 227] width 429 height 19
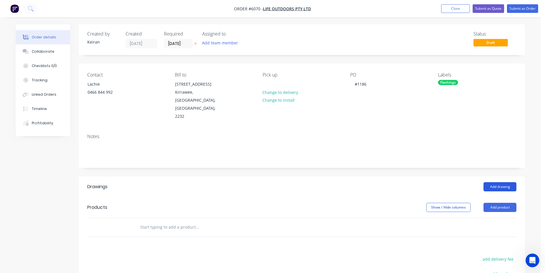
click at [497, 182] on button "Add drawing" at bounding box center [500, 186] width 33 height 9
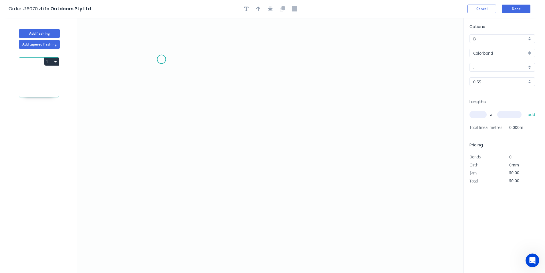
click at [164, 61] on icon "0" at bounding box center [270, 145] width 386 height 255
click at [154, 71] on icon "0" at bounding box center [270, 145] width 386 height 255
click at [153, 109] on icon "0 ?" at bounding box center [270, 145] width 386 height 255
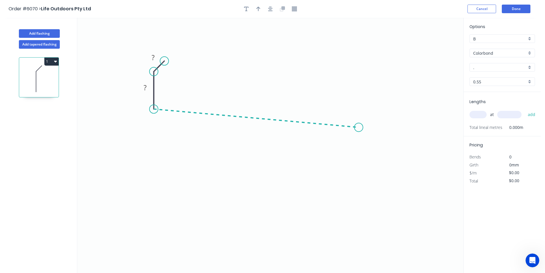
click at [359, 127] on icon "0 ? ?" at bounding box center [270, 145] width 386 height 255
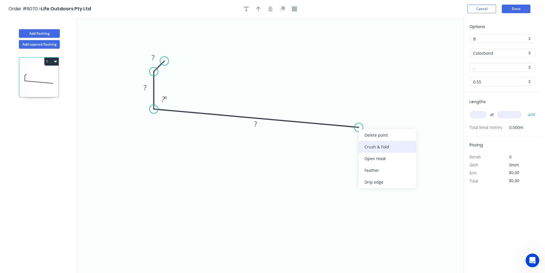
click at [372, 150] on div "Crush & Fold" at bounding box center [388, 147] width 58 height 12
click at [372, 149] on div "Flip bend" at bounding box center [389, 149] width 58 height 12
click at [153, 59] on tspan "?" at bounding box center [153, 57] width 3 height 9
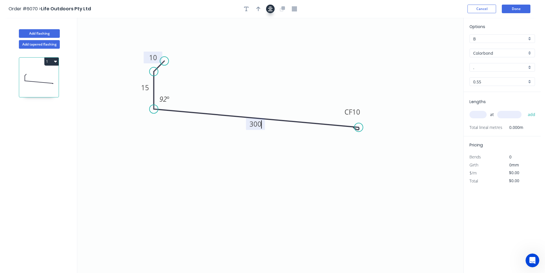
click at [270, 11] on icon "button" at bounding box center [270, 9] width 5 height 5
type input "$16.64"
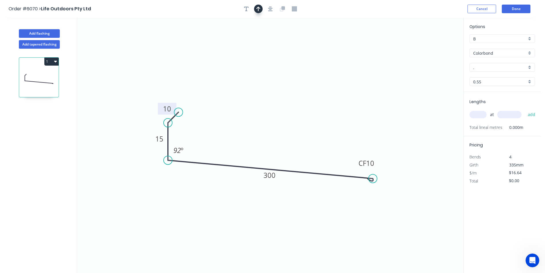
click at [262, 8] on button "button" at bounding box center [258, 9] width 9 height 9
drag, startPoint x: 435, startPoint y: 44, endPoint x: 275, endPoint y: 133, distance: 183.5
click at [275, 133] on icon at bounding box center [274, 126] width 5 height 18
click at [493, 66] on input "." at bounding box center [501, 67] width 54 height 6
click at [482, 77] on div "Night Sky" at bounding box center [502, 78] width 65 height 10
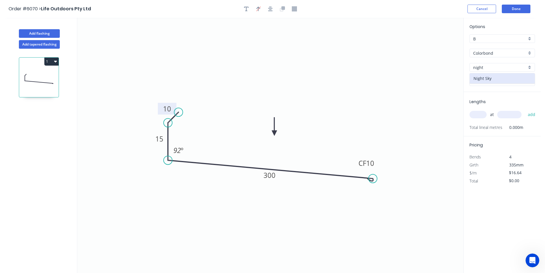
type input "Night Sky"
click at [479, 115] on input "text" at bounding box center [478, 114] width 17 height 7
type input "2"
type input "5000"
click at [525, 110] on button "add" at bounding box center [531, 115] width 13 height 10
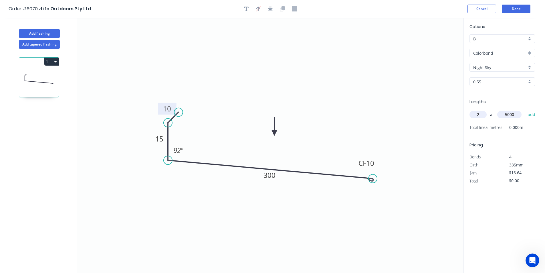
type input "$166.40"
type input "1"
type input "2500"
click at [525, 110] on button "add" at bounding box center [531, 115] width 13 height 10
click at [56, 59] on button "1" at bounding box center [51, 62] width 14 height 8
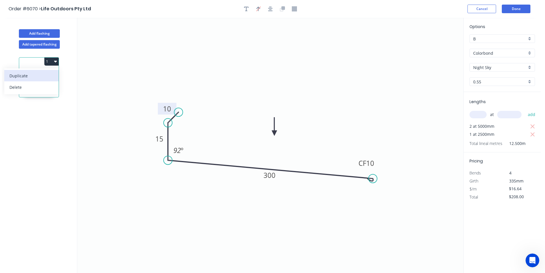
click at [48, 77] on div "Duplicate" at bounding box center [31, 76] width 44 height 8
type input "$0.00"
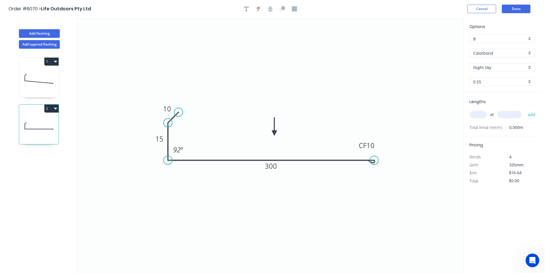
click at [374, 172] on icon "0 10 15 CF 10 300 92 º" at bounding box center [270, 145] width 386 height 255
click at [194, 170] on div "Hide angle" at bounding box center [209, 170] width 58 height 12
click at [484, 113] on input "text" at bounding box center [478, 114] width 17 height 7
type input "1"
type input "3300"
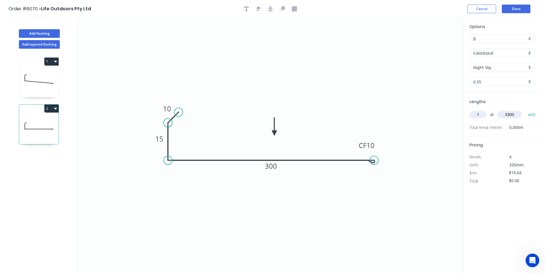
click at [525, 110] on button "add" at bounding box center [531, 115] width 13 height 10
type input "$54.91"
click at [42, 33] on button "Add flashing" at bounding box center [39, 33] width 41 height 9
type input "$0.00"
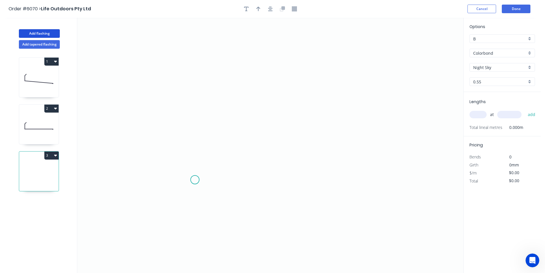
click at [194, 180] on icon "0" at bounding box center [270, 145] width 386 height 255
click at [193, 147] on icon "0" at bounding box center [270, 145] width 386 height 255
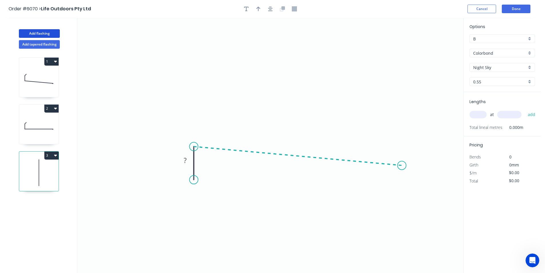
click at [402, 165] on icon "0 ?" at bounding box center [270, 145] width 386 height 255
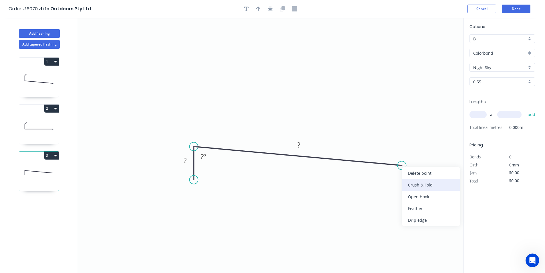
click at [412, 182] on div "Crush & Fold" at bounding box center [432, 185] width 58 height 12
click at [416, 188] on div "Flip bend" at bounding box center [433, 185] width 58 height 12
click at [194, 183] on circle at bounding box center [194, 182] width 9 height 9
click at [186, 162] on tspan "?" at bounding box center [185, 161] width 3 height 9
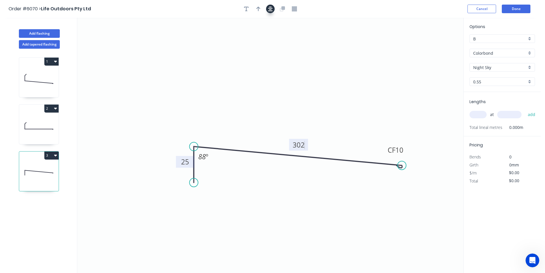
click at [269, 7] on icon "button" at bounding box center [270, 8] width 5 height 5
type input "$15.94"
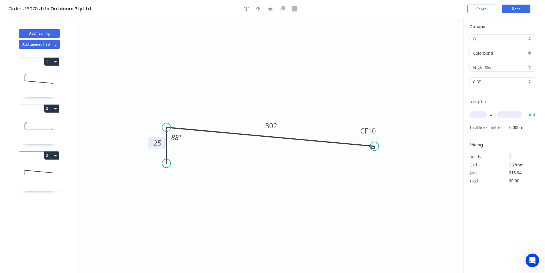
click at [258, 8] on icon "button" at bounding box center [259, 9] width 4 height 5
drag, startPoint x: 435, startPoint y: 46, endPoint x: 240, endPoint y: 102, distance: 203.4
click at [240, 102] on icon at bounding box center [239, 95] width 5 height 18
drag, startPoint x: 485, startPoint y: 119, endPoint x: 484, endPoint y: 116, distance: 3.0
click at [485, 118] on div "at add" at bounding box center [503, 115] width 67 height 10
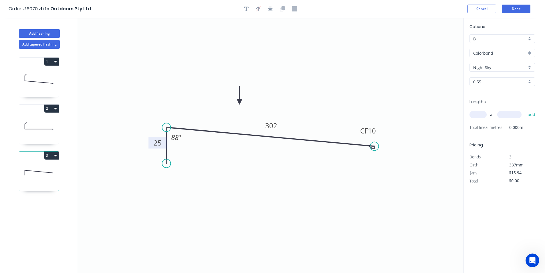
click at [483, 116] on input "text" at bounding box center [478, 114] width 17 height 7
type input "1"
type input "500"
click at [525, 110] on button "add" at bounding box center [531, 115] width 13 height 10
type input "$7.97"
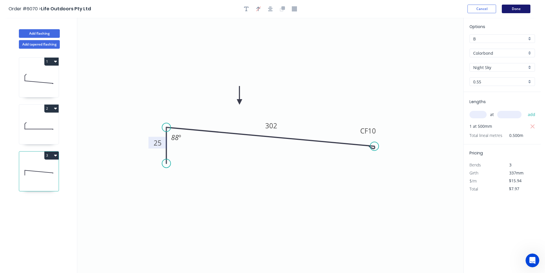
click at [518, 10] on button "Done" at bounding box center [516, 9] width 29 height 9
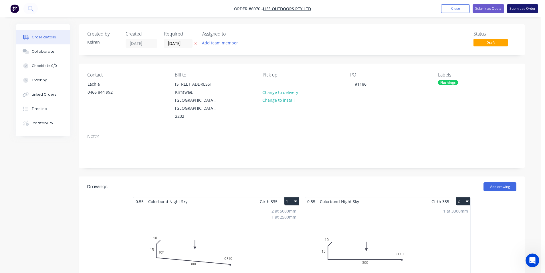
click at [517, 9] on button "Submit as Order" at bounding box center [522, 8] width 31 height 9
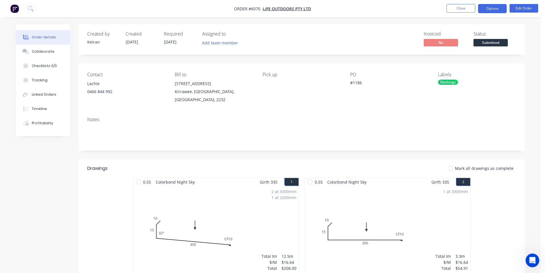
click at [493, 12] on button "Options" at bounding box center [492, 8] width 29 height 9
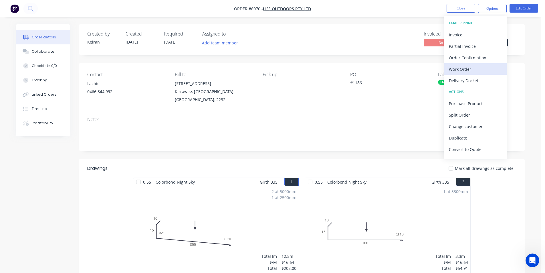
click at [471, 72] on div "Work Order" at bounding box center [475, 69] width 53 height 8
click at [471, 72] on div "Custom" at bounding box center [475, 69] width 53 height 8
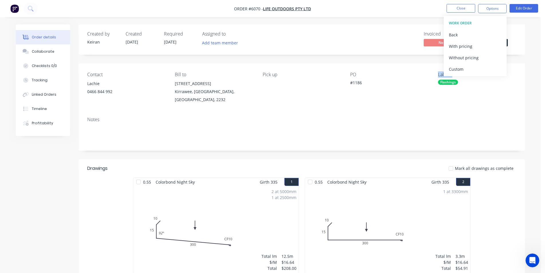
click at [471, 72] on div "Labels" at bounding box center [477, 74] width 78 height 5
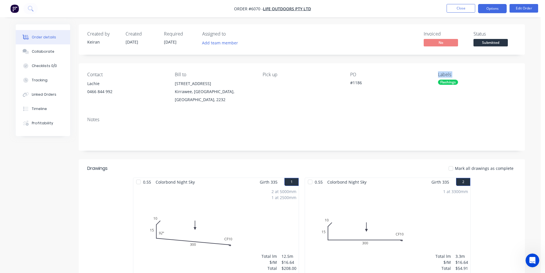
click at [491, 8] on button "Options" at bounding box center [492, 8] width 29 height 9
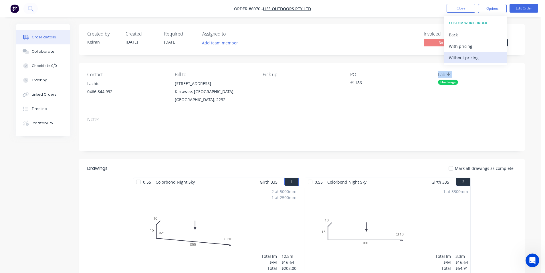
click at [476, 59] on div "Without pricing" at bounding box center [475, 58] width 53 height 8
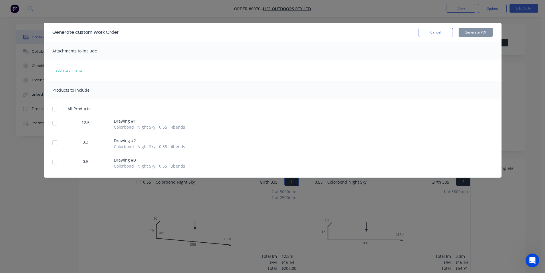
click at [60, 111] on div at bounding box center [54, 108] width 11 height 11
click at [483, 33] on button "Generate PDF" at bounding box center [476, 32] width 34 height 9
click at [431, 36] on button "Cancel" at bounding box center [436, 32] width 34 height 9
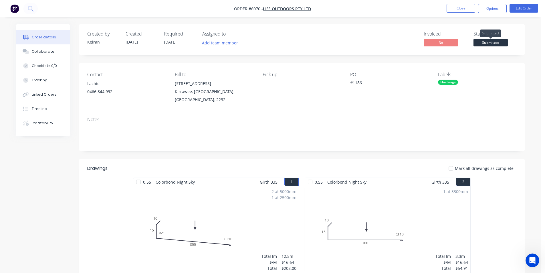
click at [490, 43] on span "Submitted" at bounding box center [491, 42] width 34 height 7
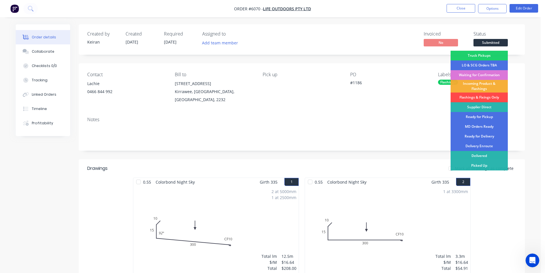
click at [486, 93] on div "Flashings & Fixings Only" at bounding box center [479, 97] width 57 height 10
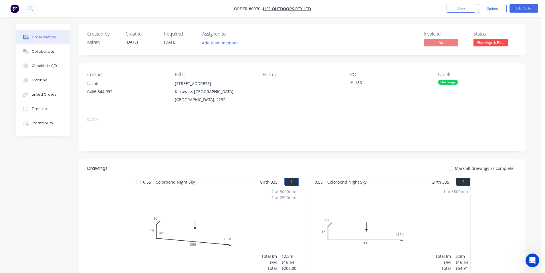
click at [462, 13] on nav "Order #6070 - Life Outdoors Pty Ltd Close Options Edit Order" at bounding box center [272, 8] width 545 height 17
click at [463, 11] on button "Close" at bounding box center [461, 8] width 29 height 9
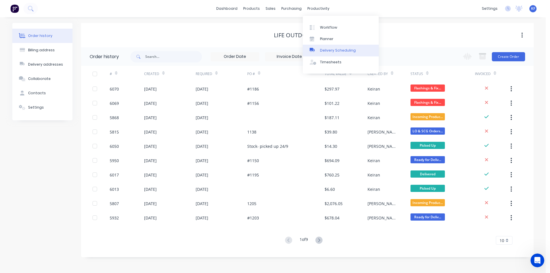
click at [340, 55] on link "Delivery Scheduling" at bounding box center [341, 50] width 76 height 11
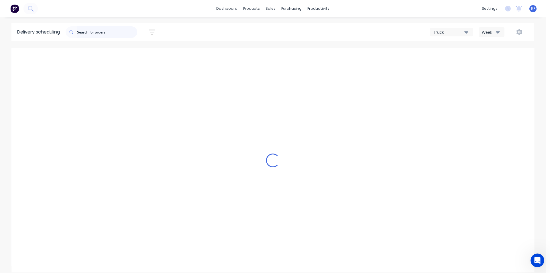
click at [97, 31] on input "text" at bounding box center [107, 31] width 60 height 11
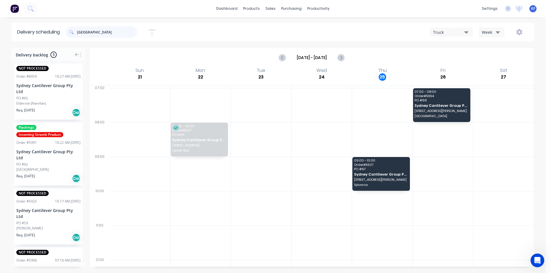
drag, startPoint x: 90, startPoint y: 33, endPoint x: 56, endPoint y: 24, distance: 35.7
click at [66, 26] on header "Delivery scheduling [GEOGRAPHIC_DATA] Sort by Most recent Created date Required…" at bounding box center [272, 32] width 522 height 18
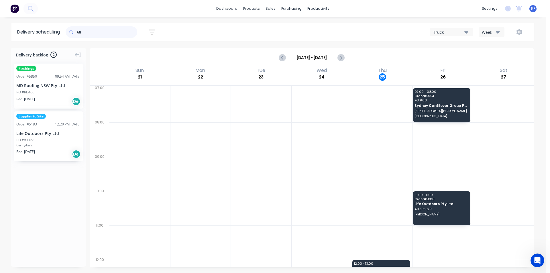
type input "68"
click at [421, 104] on span "Sydney Cantilever Group Pty Ltd" at bounding box center [441, 106] width 54 height 4
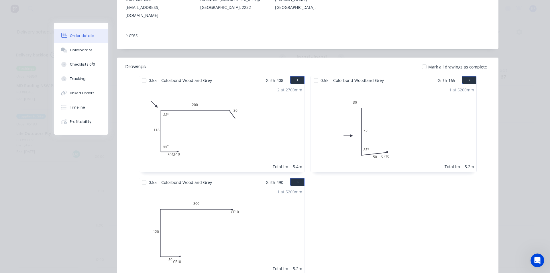
scroll to position [115, 0]
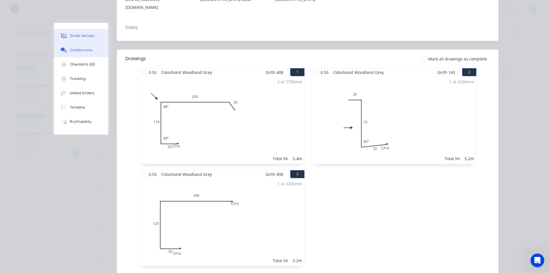
click at [88, 46] on button "Collaborate" at bounding box center [81, 50] width 54 height 14
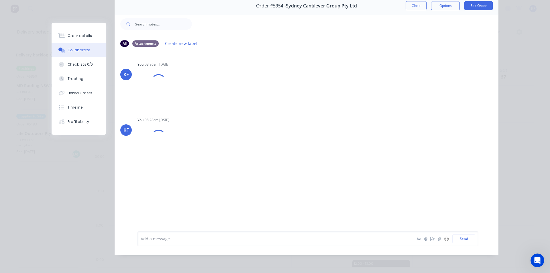
scroll to position [0, 0]
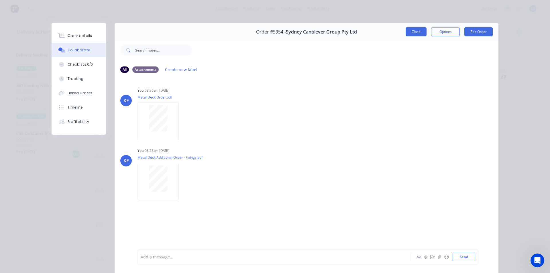
click at [407, 32] on button "Close" at bounding box center [415, 31] width 21 height 9
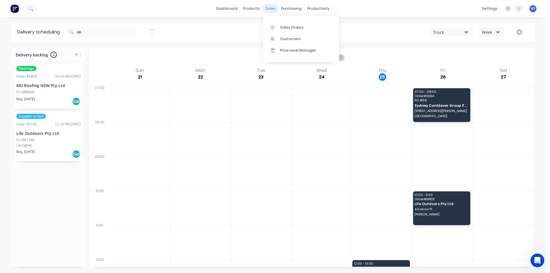
click at [265, 7] on div "sales" at bounding box center [271, 8] width 16 height 9
click at [283, 24] on link "Sales Orders" at bounding box center [301, 26] width 76 height 11
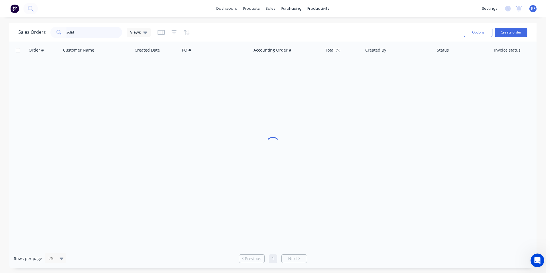
drag, startPoint x: 105, startPoint y: 29, endPoint x: 20, endPoint y: 28, distance: 84.7
click at [20, 28] on div "Sales Orders solid Views" at bounding box center [84, 32] width 132 height 11
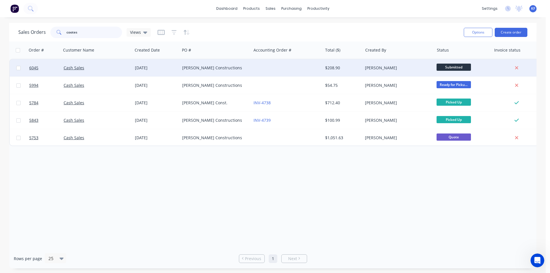
type input "cootes"
click at [229, 67] on div "[PERSON_NAME] Constructions" at bounding box center [214, 68] width 64 height 6
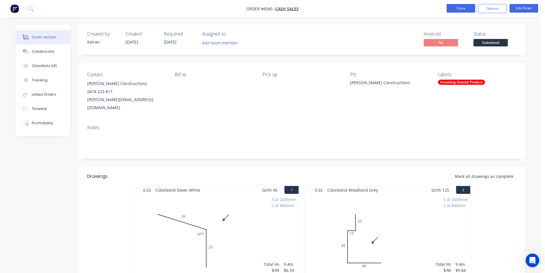
click at [465, 8] on button "Close" at bounding box center [461, 8] width 29 height 9
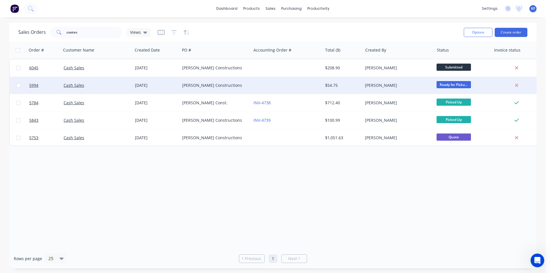
click at [248, 86] on div "[PERSON_NAME] Constructions" at bounding box center [215, 85] width 67 height 6
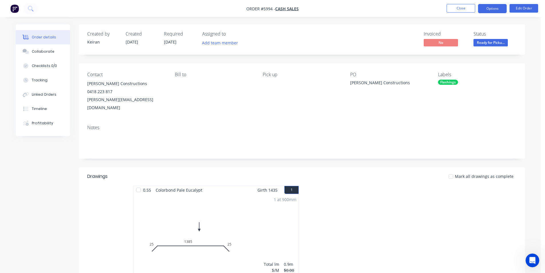
drag, startPoint x: 498, startPoint y: 11, endPoint x: 490, endPoint y: 15, distance: 8.5
click at [498, 11] on button "Options" at bounding box center [492, 8] width 29 height 9
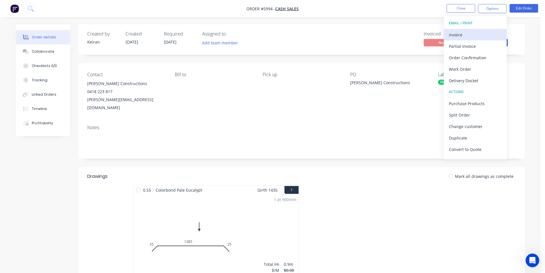
click at [460, 34] on div "Invoice" at bounding box center [475, 35] width 53 height 8
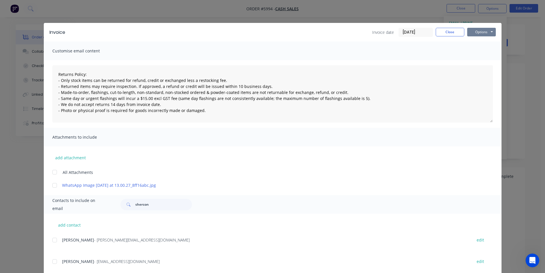
click at [475, 32] on button "Options" at bounding box center [481, 32] width 29 height 9
click at [475, 53] on button "Print" at bounding box center [485, 51] width 37 height 9
click at [448, 32] on button "Close" at bounding box center [450, 32] width 29 height 9
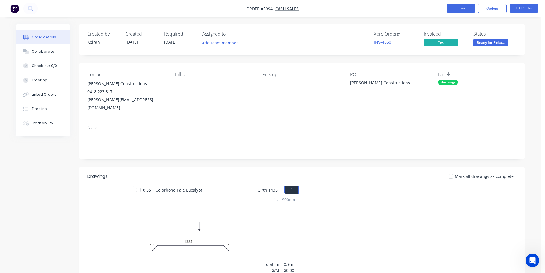
click at [457, 6] on button "Close" at bounding box center [461, 8] width 29 height 9
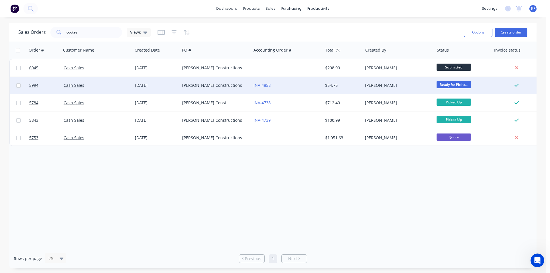
click at [194, 87] on div "[PERSON_NAME] Constructions" at bounding box center [214, 85] width 64 height 6
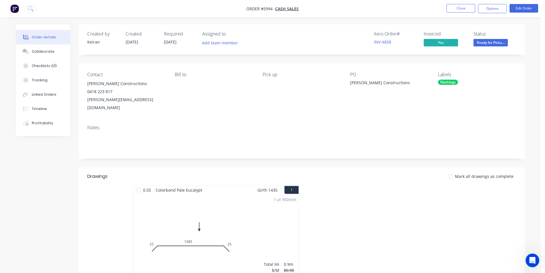
click at [460, 2] on nav "Order #5994 - Cash Sales Close Options Edit Order" at bounding box center [272, 8] width 545 height 17
click at [459, 7] on button "Close" at bounding box center [461, 8] width 29 height 9
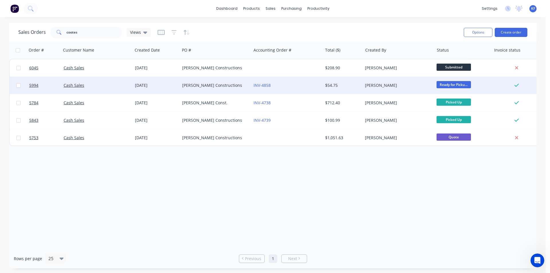
click at [220, 87] on div "[PERSON_NAME] Constructions" at bounding box center [214, 85] width 64 height 6
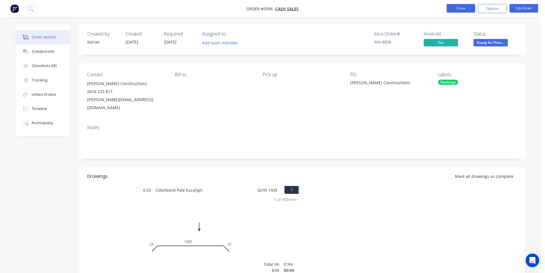
click at [474, 11] on button "Close" at bounding box center [461, 8] width 29 height 9
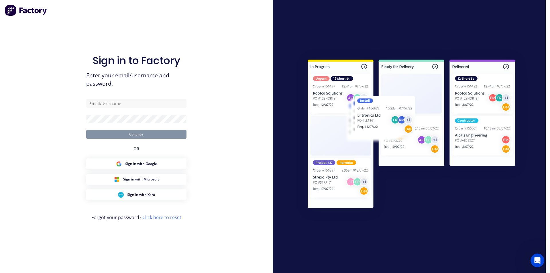
click at [270, 9] on div "Sign in to Factory Enter your email/username and password. Continue OR Sign in …" at bounding box center [136, 136] width 273 height 273
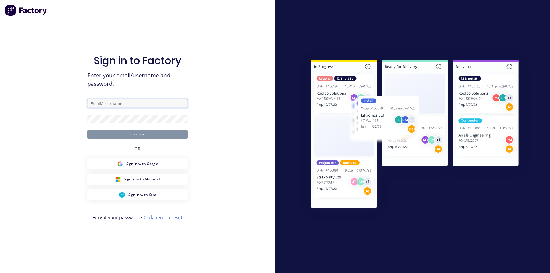
click at [109, 103] on input "text" at bounding box center [137, 103] width 100 height 9
type input "keiran@metaldeck.com.au"
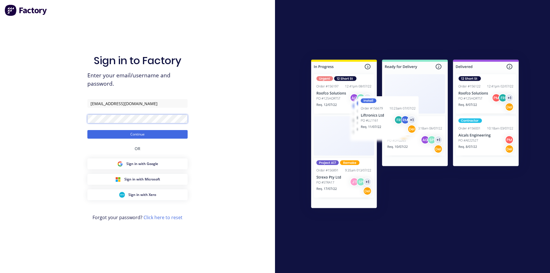
click at [31, 120] on div "Sign in to Factory Enter your email/username and password. keiran@metaldeck.com…" at bounding box center [137, 136] width 275 height 273
click at [87, 130] on button "Continue" at bounding box center [137, 134] width 100 height 9
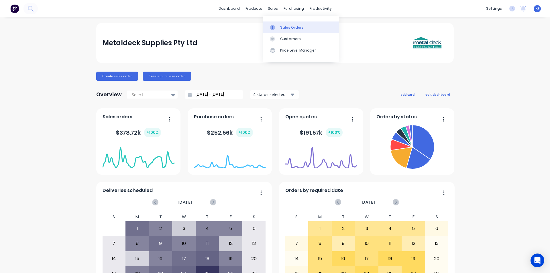
click at [281, 24] on link "Sales Orders" at bounding box center [301, 26] width 76 height 11
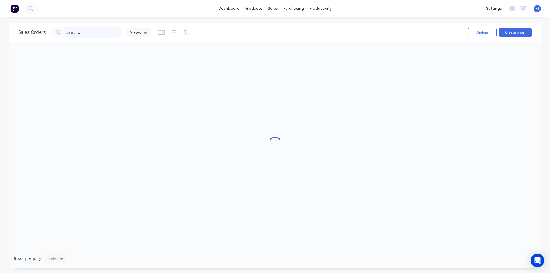
click at [87, 32] on input "text" at bounding box center [94, 32] width 56 height 11
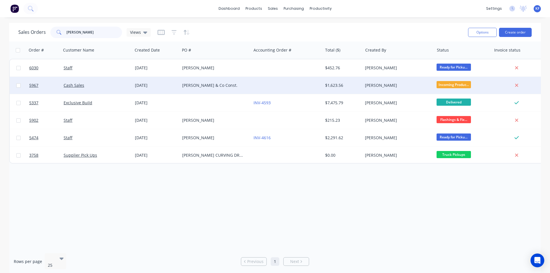
type input "smith"
click at [252, 82] on div at bounding box center [286, 85] width 71 height 17
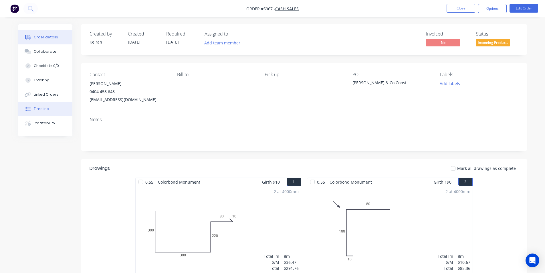
click at [48, 108] on button "Timeline" at bounding box center [45, 109] width 54 height 14
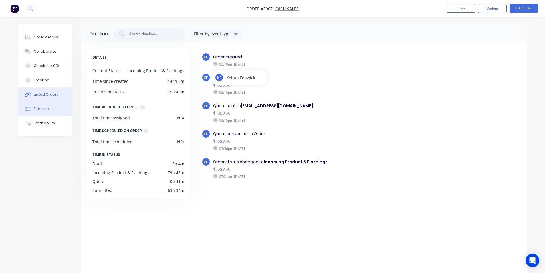
click at [40, 95] on div "Linked Orders" at bounding box center [46, 94] width 25 height 5
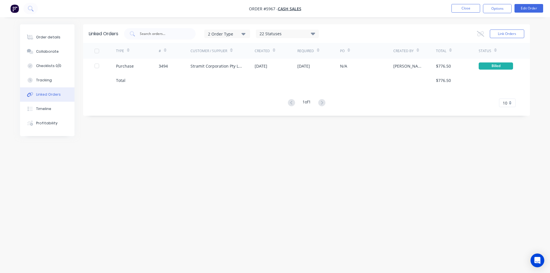
click at [467, 13] on nav "Order #5967 - Cash Sales Close Options Edit Order" at bounding box center [275, 8] width 550 height 17
click at [467, 11] on button "Close" at bounding box center [465, 8] width 29 height 9
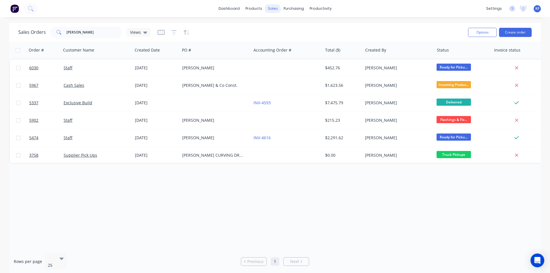
click at [272, 10] on div "sales" at bounding box center [273, 8] width 16 height 9
click at [283, 27] on div "Sales Orders" at bounding box center [293, 27] width 23 height 5
drag, startPoint x: 80, startPoint y: 34, endPoint x: 47, endPoint y: 25, distance: 34.9
click at [53, 29] on div "smith" at bounding box center [86, 32] width 72 height 11
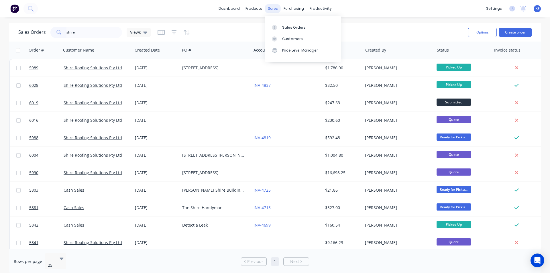
click at [277, 9] on div "sales" at bounding box center [273, 8] width 16 height 9
click at [293, 27] on div "Sales Orders" at bounding box center [293, 27] width 23 height 5
drag, startPoint x: 86, startPoint y: 32, endPoint x: 72, endPoint y: 29, distance: 15.2
click at [72, 29] on input "shire" at bounding box center [94, 32] width 56 height 11
type input "s"
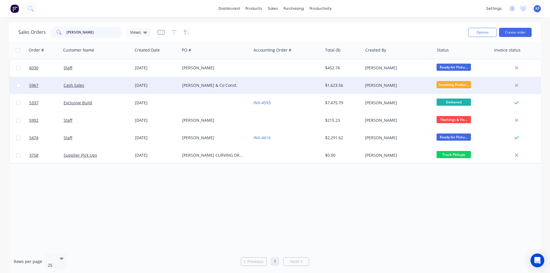
type input "smith"
click at [242, 82] on div "Smith & Co Const." at bounding box center [215, 85] width 71 height 17
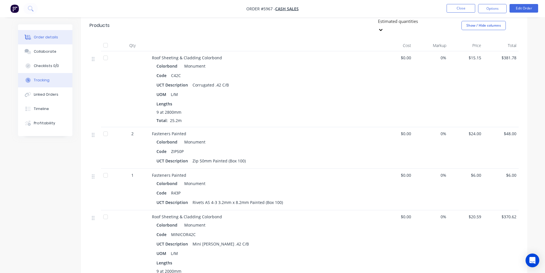
scroll to position [344, 0]
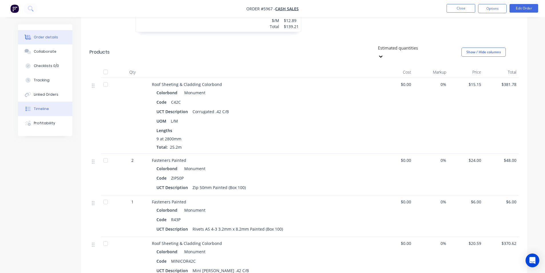
click at [50, 107] on button "Timeline" at bounding box center [45, 109] width 54 height 14
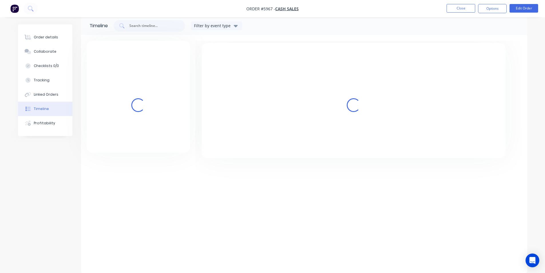
scroll to position [8, 0]
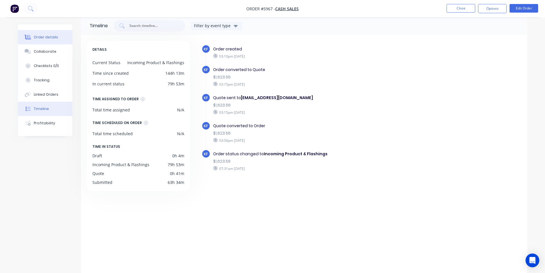
click at [39, 39] on div "Order details" at bounding box center [46, 37] width 24 height 5
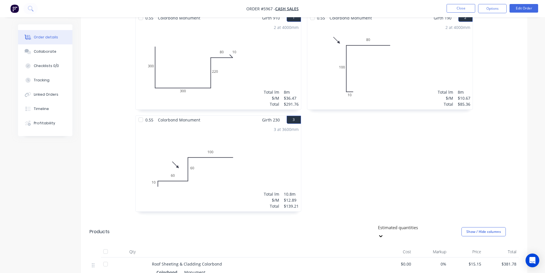
scroll to position [123, 0]
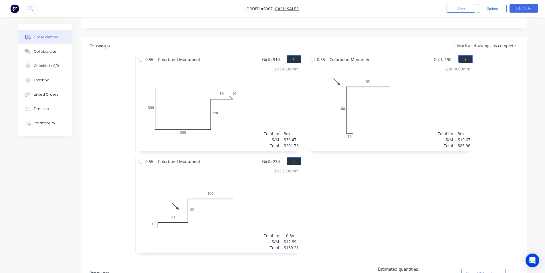
drag, startPoint x: 491, startPoint y: 10, endPoint x: 488, endPoint y: 14, distance: 4.7
click at [491, 10] on button "Options" at bounding box center [492, 8] width 29 height 9
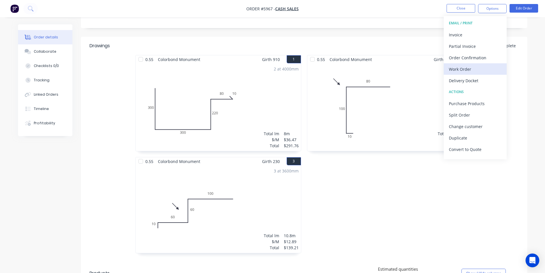
click at [465, 67] on div "Work Order" at bounding box center [475, 69] width 53 height 8
click at [462, 69] on div "Custom" at bounding box center [475, 69] width 53 height 8
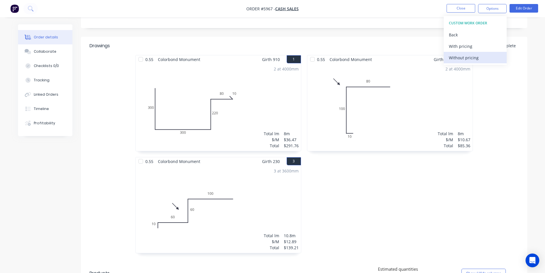
click at [462, 58] on div "Without pricing" at bounding box center [475, 58] width 53 height 8
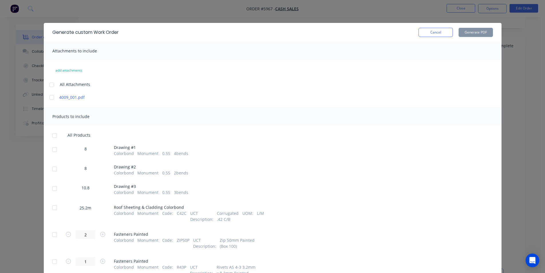
click at [56, 152] on div at bounding box center [54, 149] width 11 height 11
click at [56, 170] on div at bounding box center [54, 168] width 11 height 11
click at [57, 192] on div at bounding box center [54, 188] width 11 height 11
click at [481, 34] on button "Generate PDF" at bounding box center [476, 32] width 34 height 9
click at [440, 33] on button "Cancel" at bounding box center [436, 32] width 34 height 9
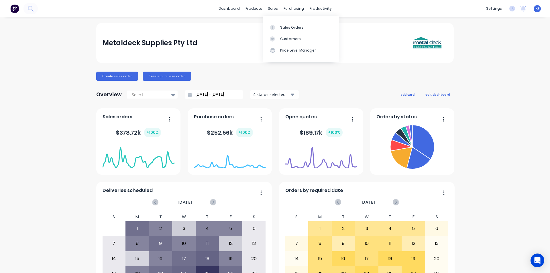
click at [270, 13] on div "dashboard products sales purchasing productivity dashboard products Product Cat…" at bounding box center [275, 8] width 550 height 17
drag, startPoint x: 270, startPoint y: 12, endPoint x: 272, endPoint y: 15, distance: 3.3
click at [270, 12] on div "sales" at bounding box center [273, 8] width 16 height 9
click at [282, 25] on div "Sales Orders" at bounding box center [291, 27] width 23 height 5
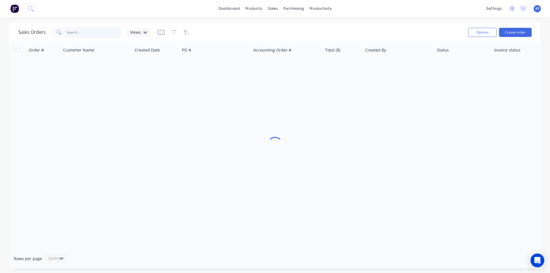
click at [96, 34] on input "text" at bounding box center [94, 32] width 56 height 11
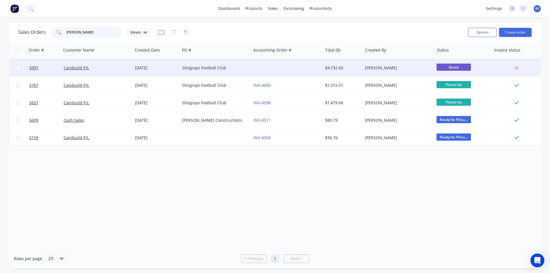
type input "cain"
click at [301, 70] on div at bounding box center [286, 67] width 71 height 17
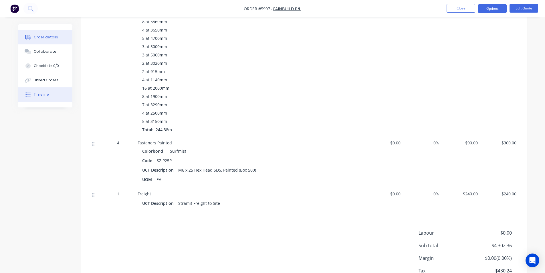
scroll to position [255, 0]
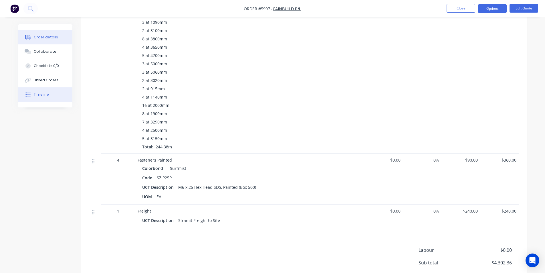
click at [48, 91] on button "Timeline" at bounding box center [45, 94] width 54 height 14
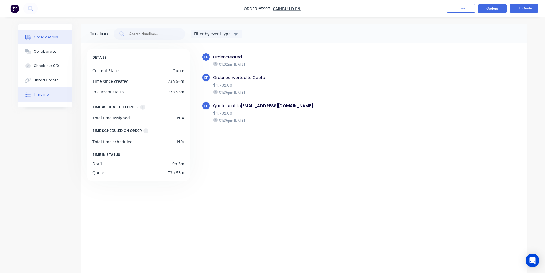
click at [39, 40] on div "Order details" at bounding box center [46, 37] width 24 height 5
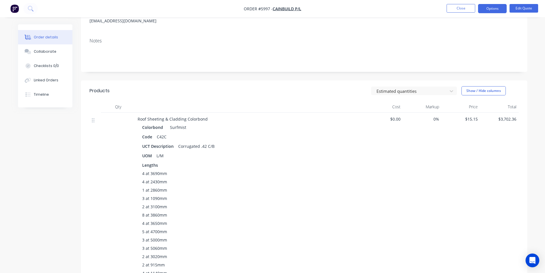
scroll to position [54, 0]
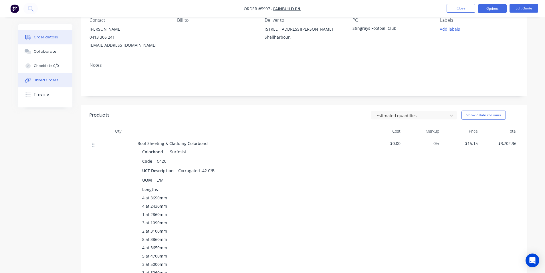
click at [43, 80] on div "Linked Orders" at bounding box center [46, 80] width 25 height 5
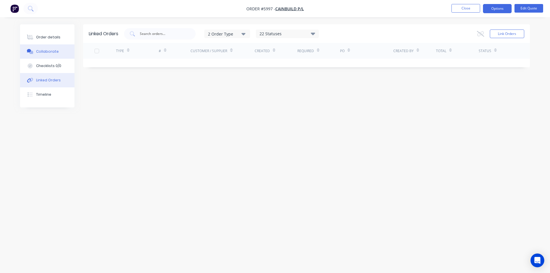
click at [35, 49] on button "Collaborate" at bounding box center [47, 51] width 54 height 14
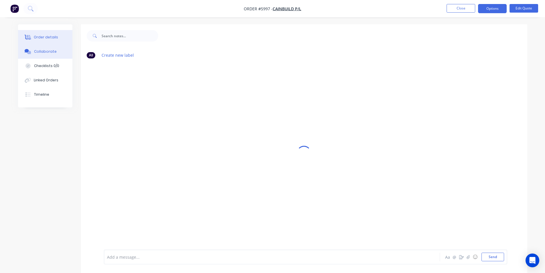
click at [44, 38] on div "Order details" at bounding box center [46, 37] width 24 height 5
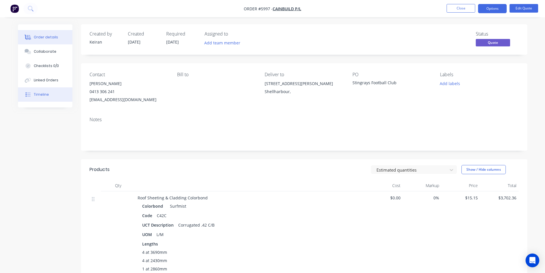
click at [50, 96] on button "Timeline" at bounding box center [45, 94] width 54 height 14
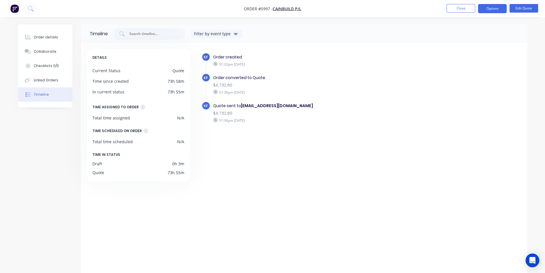
click at [31, 29] on div "Order details Collaborate Checklists 0/0 Linked Orders Timeline" at bounding box center [45, 65] width 54 height 83
drag, startPoint x: 34, startPoint y: 34, endPoint x: 47, endPoint y: 42, distance: 16.0
click at [34, 34] on button "Order details" at bounding box center [45, 37] width 54 height 14
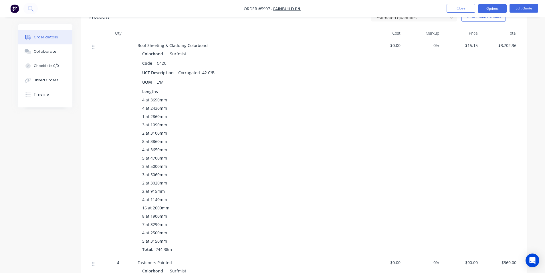
scroll to position [140, 0]
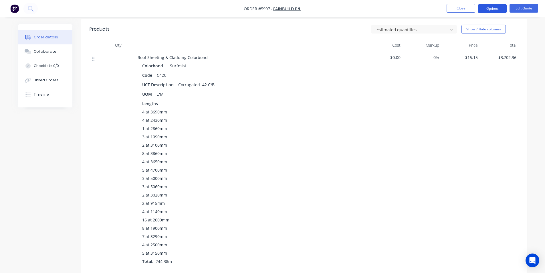
click at [487, 10] on button "Options" at bounding box center [492, 8] width 29 height 9
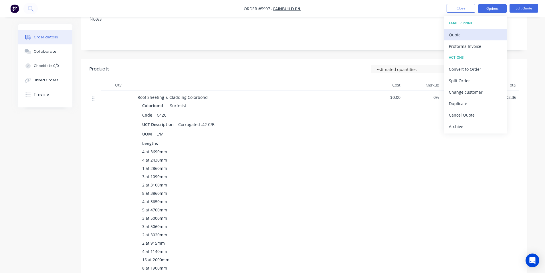
scroll to position [54, 0]
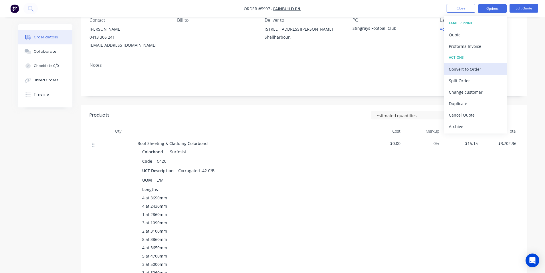
click at [472, 69] on div "Convert to Order" at bounding box center [475, 69] width 53 height 8
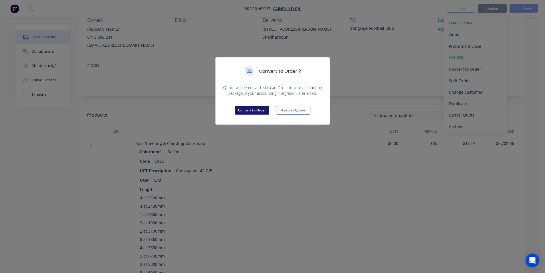
click at [267, 112] on button "Convert to Order" at bounding box center [252, 110] width 34 height 9
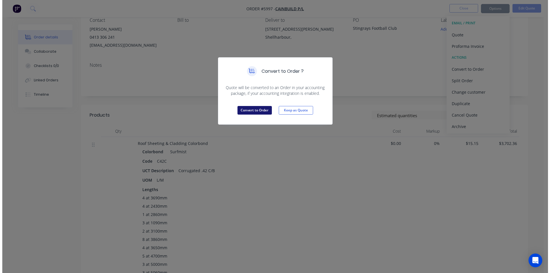
scroll to position [0, 0]
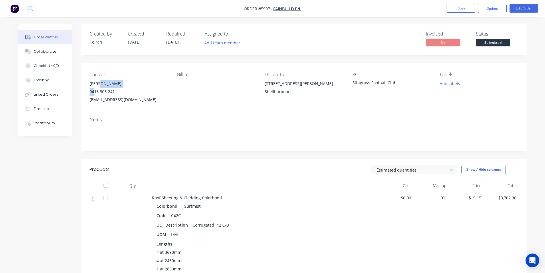
drag, startPoint x: 130, startPoint y: 87, endPoint x: 95, endPoint y: 90, distance: 34.5
click at [95, 90] on div "Jason 0413 306 241 cainbuild@gmail.com" at bounding box center [129, 92] width 78 height 24
drag, startPoint x: 116, startPoint y: 90, endPoint x: 90, endPoint y: 89, distance: 26.6
click at [90, 89] on div "0413 306 241" at bounding box center [129, 92] width 78 height 8
copy div "0413 306 241"
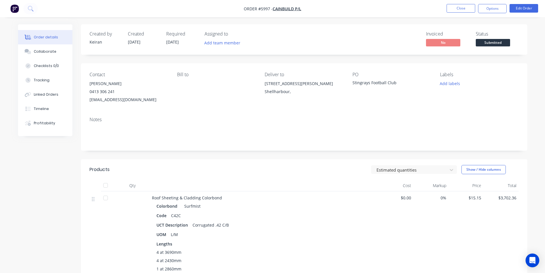
click at [490, 13] on nav "Order #5997 - Cainbuild P/L Close Options Edit Order" at bounding box center [272, 8] width 545 height 17
click at [490, 12] on button "Options" at bounding box center [492, 8] width 29 height 9
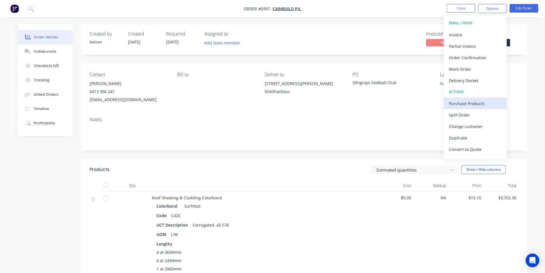
click at [474, 106] on div "Purchase Products" at bounding box center [475, 103] width 53 height 8
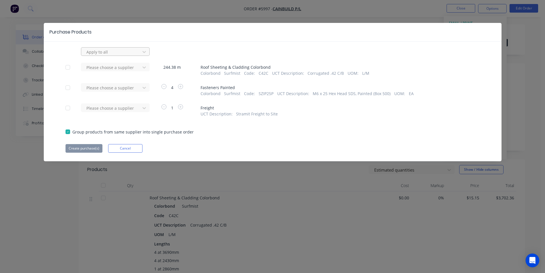
click at [130, 52] on div at bounding box center [112, 51] width 52 height 7
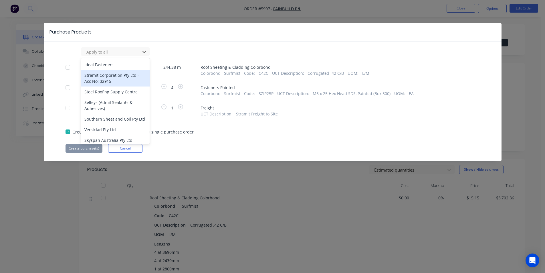
click at [115, 80] on div "Stramit Corporation Pty Ltd - Acc No: 32915" at bounding box center [115, 78] width 69 height 17
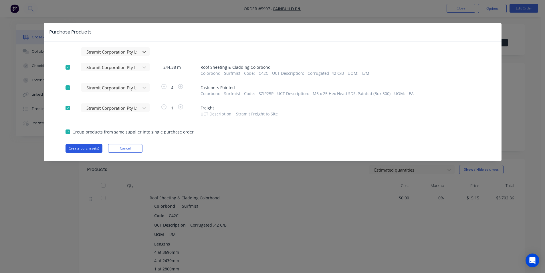
click at [88, 151] on button "Create purchase(s)" at bounding box center [84, 148] width 37 height 9
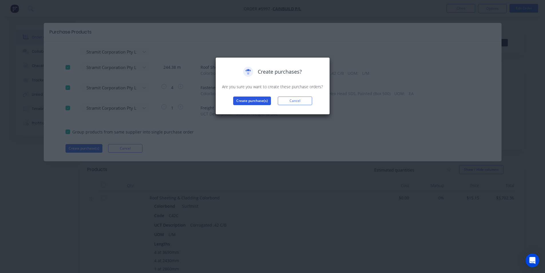
click at [260, 99] on button "Create purchase(s)" at bounding box center [252, 100] width 38 height 9
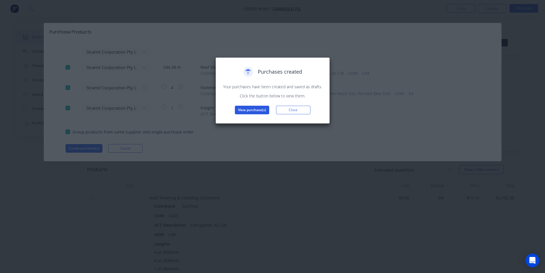
click at [264, 108] on button "View purchase(s)" at bounding box center [252, 110] width 34 height 9
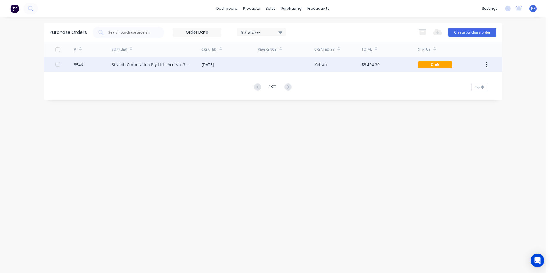
click at [214, 66] on div "[DATE]" at bounding box center [207, 65] width 13 height 6
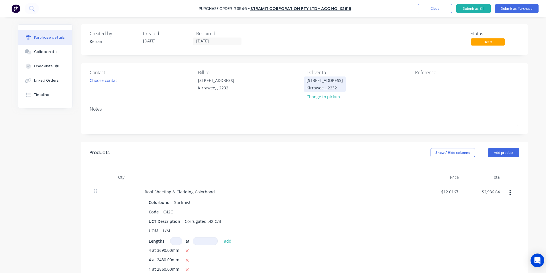
click at [315, 86] on div "Kirrawee, , 2232" at bounding box center [324, 88] width 36 height 6
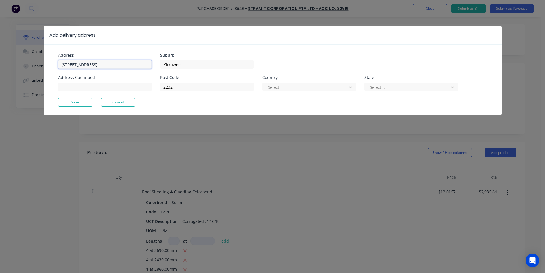
drag, startPoint x: 104, startPoint y: 67, endPoint x: 30, endPoint y: 63, distance: 73.4
click at [31, 64] on div "Add delivery address Address 86 Oak Rd Address Continued Suburb Kirrawee Post C…" at bounding box center [272, 136] width 545 height 273
type input "2A Jindaybe"
click at [297, 171] on div "Add delivery address Address 2A Jindaybe Address Continued Suburb Kirrawee Post…" at bounding box center [272, 136] width 545 height 273
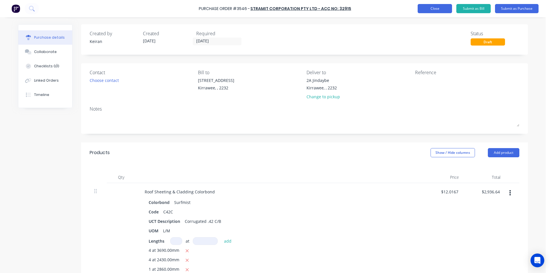
click at [444, 7] on button "Close" at bounding box center [434, 8] width 34 height 9
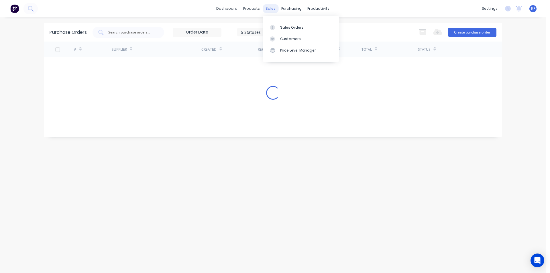
click at [273, 8] on div "sales" at bounding box center [271, 8] width 16 height 9
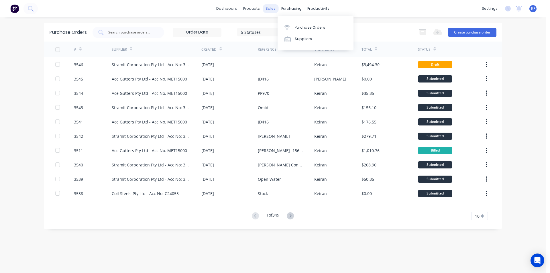
click at [265, 9] on div "sales" at bounding box center [271, 8] width 16 height 9
click at [285, 25] on div "Sales Orders" at bounding box center [291, 27] width 23 height 5
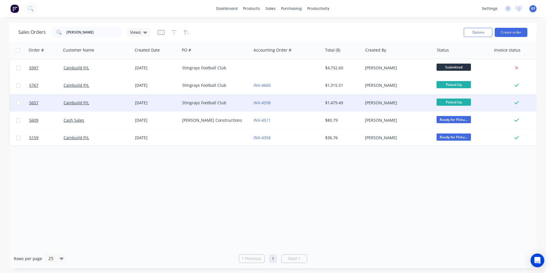
click at [330, 103] on div "$1,479.49" at bounding box center [341, 103] width 33 height 6
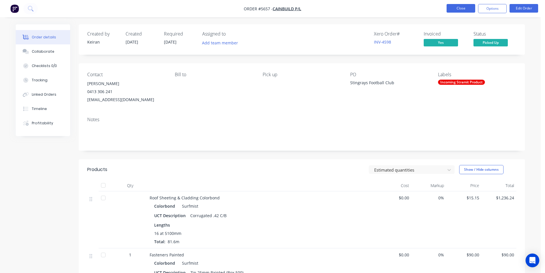
click at [462, 8] on button "Close" at bounding box center [461, 8] width 29 height 9
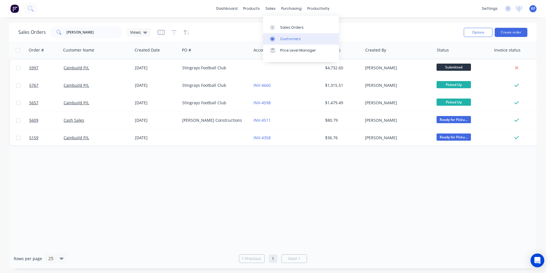
drag, startPoint x: 287, startPoint y: 39, endPoint x: 282, endPoint y: 40, distance: 4.8
click at [286, 39] on div "Customers" at bounding box center [290, 38] width 21 height 5
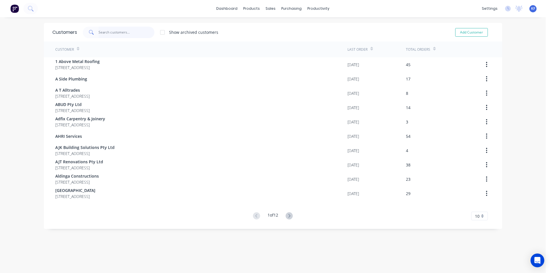
click at [124, 32] on input "text" at bounding box center [126, 32] width 56 height 11
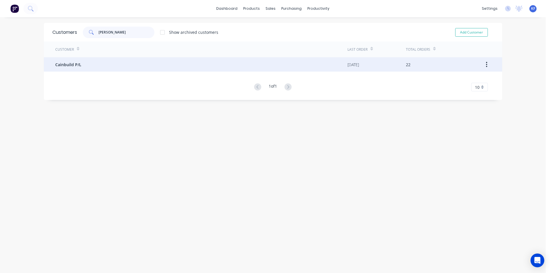
type input "cain"
click at [161, 66] on div "Cainbuild P/L" at bounding box center [201, 64] width 292 height 14
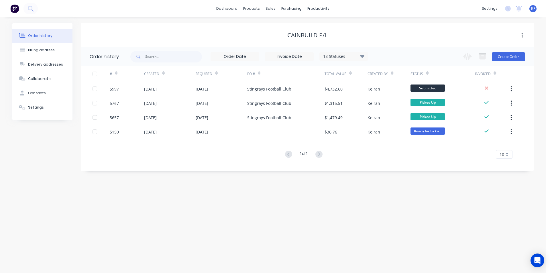
click at [362, 59] on icon at bounding box center [362, 56] width 4 height 7
click at [391, 122] on label at bounding box center [391, 122] width 0 height 0
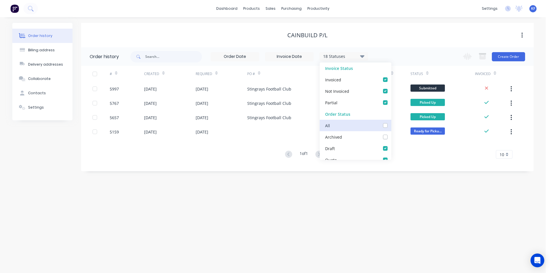
click at [391, 127] on input "checkbox" at bounding box center [393, 124] width 5 height 5
checkbox input "true"
click at [353, 197] on div "Order history Billing address Delivery addresses Collaborate Contacts Settings …" at bounding box center [272, 145] width 545 height 256
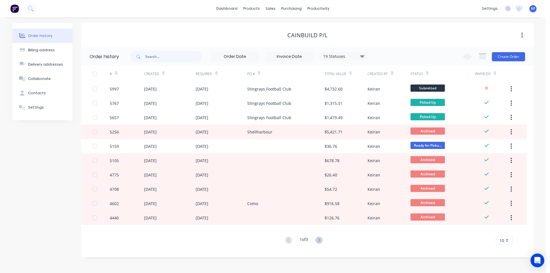
click at [320, 238] on icon at bounding box center [318, 239] width 7 height 7
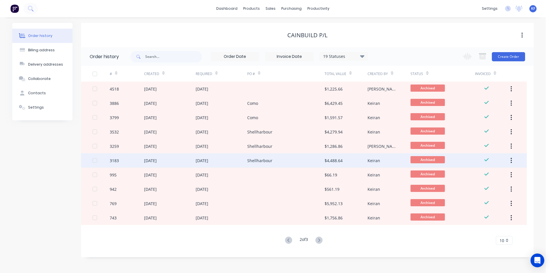
click at [285, 161] on div "Shellharbour" at bounding box center [285, 160] width 77 height 14
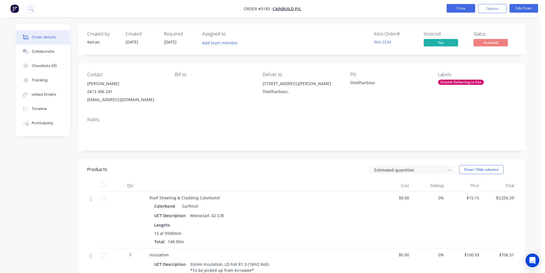
click at [463, 10] on button "Close" at bounding box center [461, 8] width 29 height 9
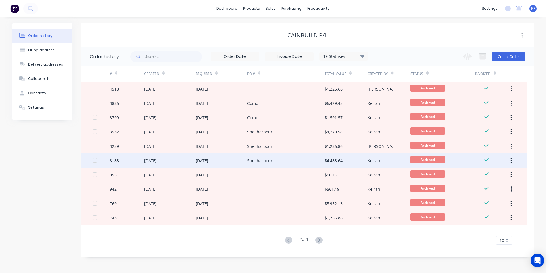
click at [272, 164] on div "Shellharbour" at bounding box center [285, 160] width 77 height 14
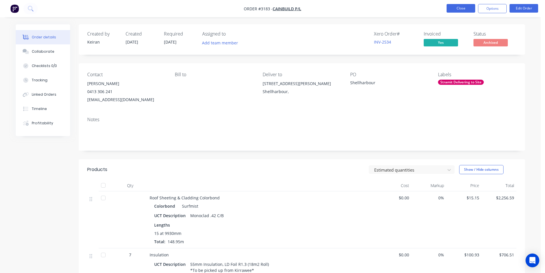
click at [453, 8] on button "Close" at bounding box center [461, 8] width 29 height 9
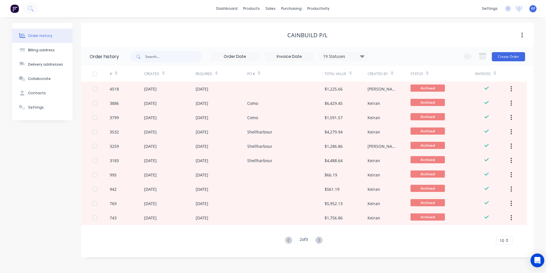
click at [289, 240] on icon at bounding box center [288, 239] width 7 height 7
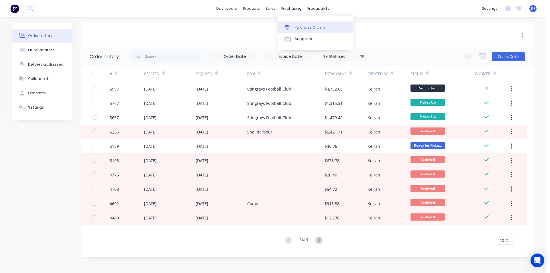
click at [295, 29] on div "Purchase Orders" at bounding box center [310, 27] width 30 height 5
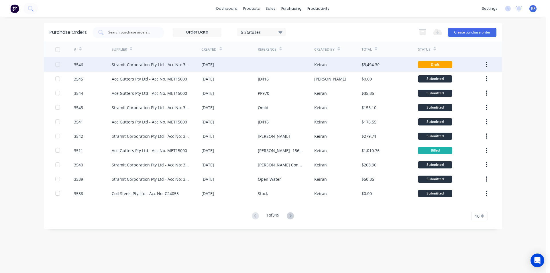
click at [242, 67] on div "[DATE]" at bounding box center [229, 64] width 56 height 14
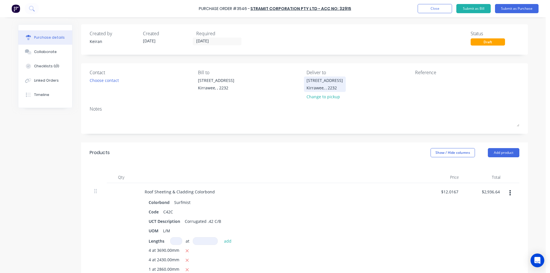
click at [320, 84] on div "86 Oak Rd Kirrawee, , 2232" at bounding box center [324, 83] width 36 height 13
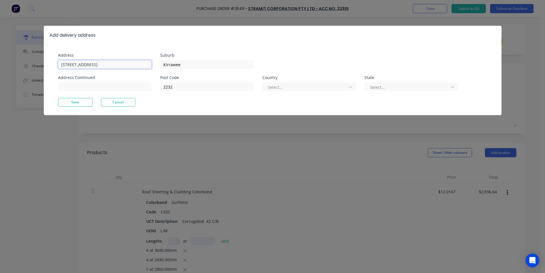
drag, startPoint x: 107, startPoint y: 62, endPoint x: 23, endPoint y: 63, distance: 83.6
click at [23, 63] on div "Add delivery address Address 86 Oak Rd Address Continued Suburb Kirrawee Post C…" at bounding box center [272, 136] width 545 height 273
type input "2A Jindabyne Rd"
type input "Shellharbour"
click at [69, 98] on button "Save" at bounding box center [75, 102] width 34 height 9
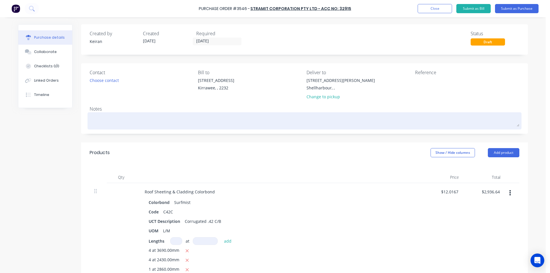
click at [105, 116] on textarea at bounding box center [304, 120] width 429 height 13
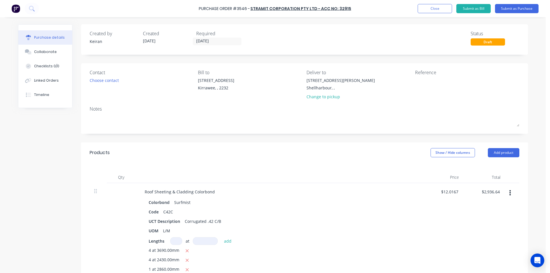
type textarea "x"
type textarea "C"
type textarea "x"
type textarea "Co"
type textarea "x"
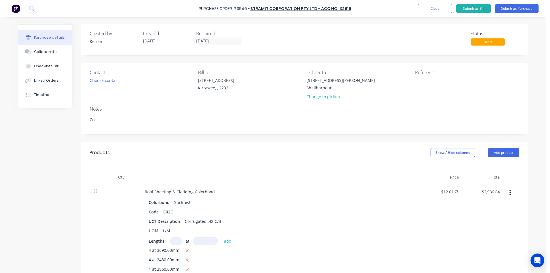
type textarea "Con"
type textarea "x"
type textarea "Cont"
type textarea "x"
type textarea "Conta"
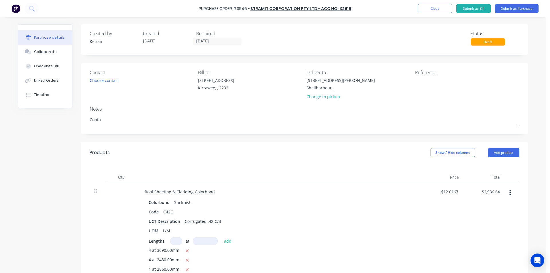
type textarea "x"
type textarea "Contac"
type textarea "x"
type textarea "Contact"
type textarea "x"
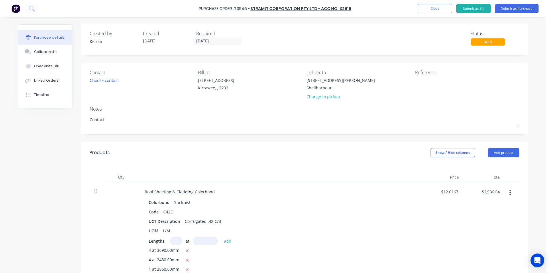
type textarea "Contact:"
type textarea "x"
type textarea "Contact:"
type textarea "x"
type textarea "Contact: J"
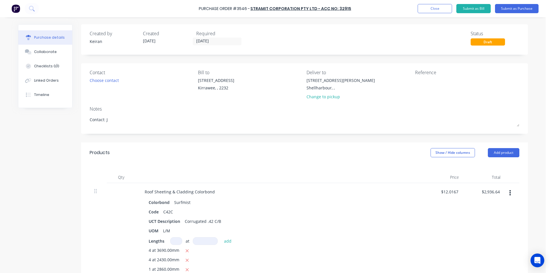
type textarea "x"
type textarea "Contact: Ja"
type textarea "x"
type textarea "Contact: Jas"
type textarea "x"
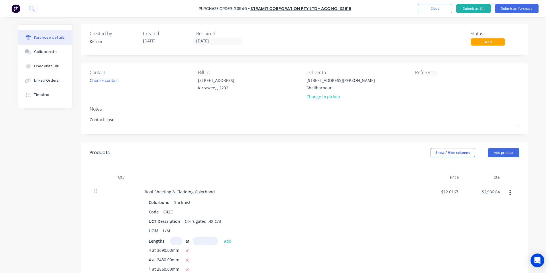
type textarea "Contact: Jason"
type textarea "x"
type textarea "Contact: Jason"
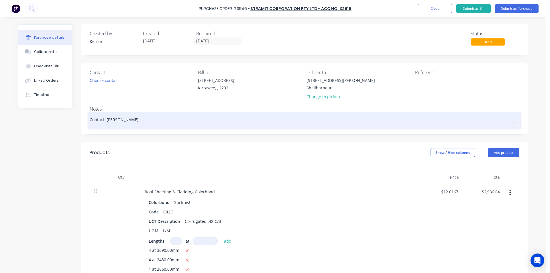
paste textarea "0413 306 241"
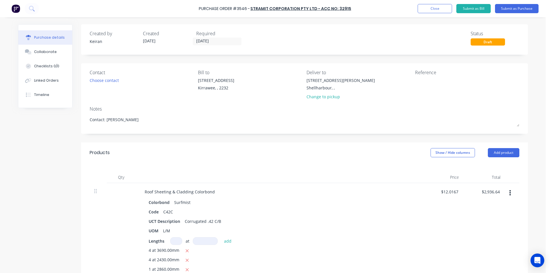
type textarea "x"
type textarea "Contact: Jason 0413 306 241"
type textarea "x"
type textarea "Contact: Jason 0413 306 241"
click at [421, 84] on textarea at bounding box center [451, 83] width 72 height 13
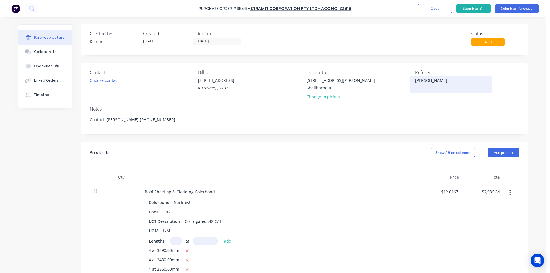
type textarea "Cain"
type textarea "x"
type textarea "Cainb"
type textarea "x"
type textarea "Cainbu"
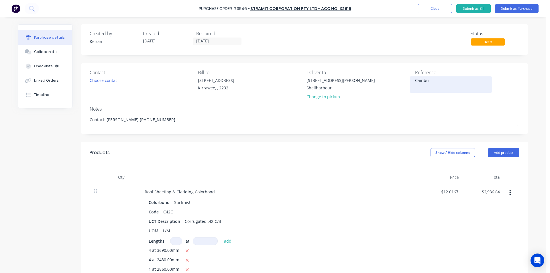
type textarea "x"
type textarea "Cainbui"
type textarea "x"
type textarea "Cainbuil"
type textarea "x"
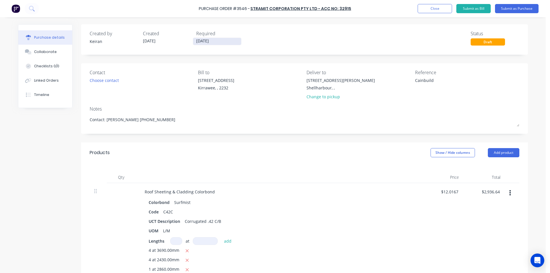
type textarea "Cainbuild"
type textarea "x"
type textarea "Cainbuild"
click at [202, 41] on input "[DATE]" at bounding box center [217, 41] width 48 height 7
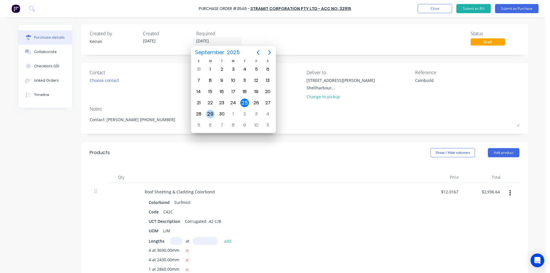
click at [212, 115] on div "29" at bounding box center [210, 114] width 9 height 9
type textarea "x"
type input "[DATE]"
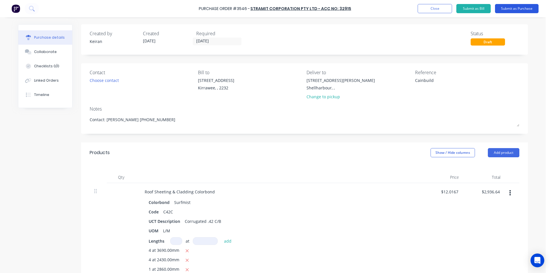
click at [521, 10] on button "Submit as Purchase" at bounding box center [517, 8] width 44 height 9
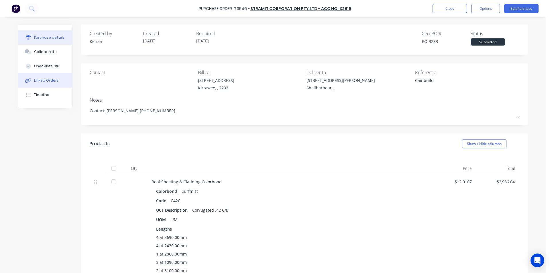
click at [50, 82] on div "Linked Orders" at bounding box center [46, 80] width 25 height 5
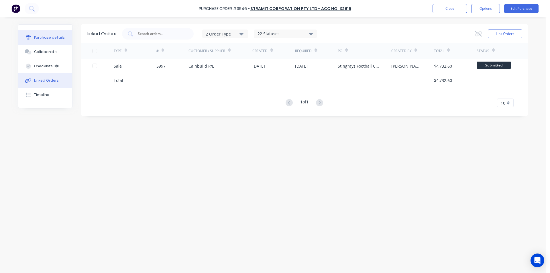
click at [46, 36] on div "Purchase details" at bounding box center [49, 37] width 31 height 5
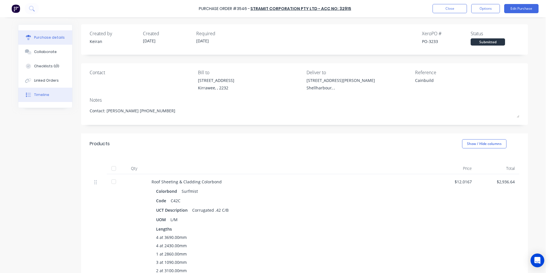
click at [46, 98] on button "Timeline" at bounding box center [45, 95] width 54 height 14
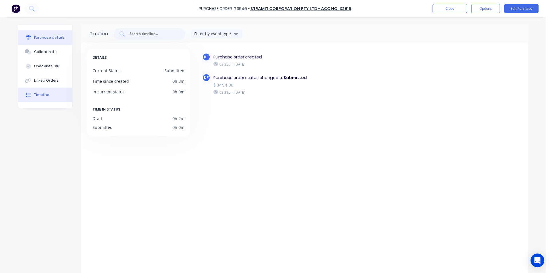
click at [46, 38] on div "Purchase details" at bounding box center [49, 37] width 31 height 5
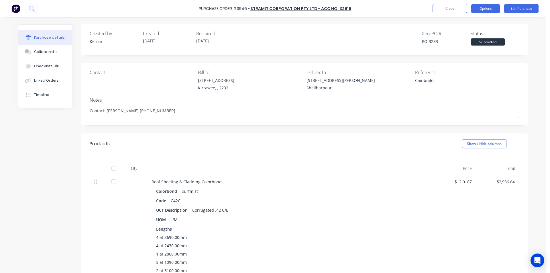
click at [484, 13] on button "Options" at bounding box center [485, 8] width 29 height 9
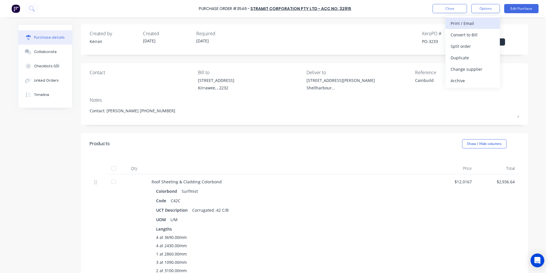
click at [473, 24] on div "Print / Email" at bounding box center [472, 23] width 44 height 8
click at [471, 51] on button "Without pricing" at bounding box center [472, 45] width 54 height 11
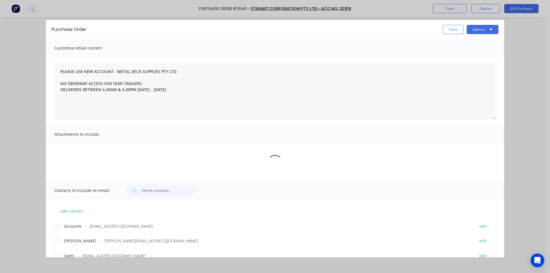
type textarea "x"
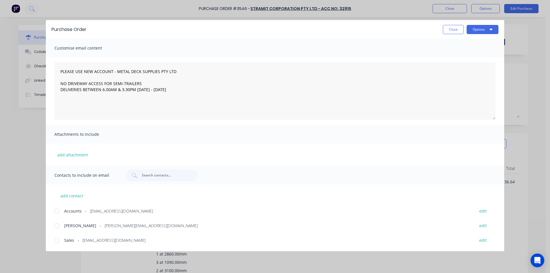
drag, startPoint x: 60, startPoint y: 238, endPoint x: 127, endPoint y: 217, distance: 69.9
click at [60, 237] on div at bounding box center [56, 239] width 11 height 11
type textarea "PLEASE USE NEW ACCOUNT - METAL DECK SUPPLIES PTY LTD NO DRIVEWAY ACCESS FOR SEM…"
click at [483, 33] on button "Options" at bounding box center [482, 29] width 32 height 9
click at [485, 65] on div "Email" at bounding box center [471, 67] width 44 height 8
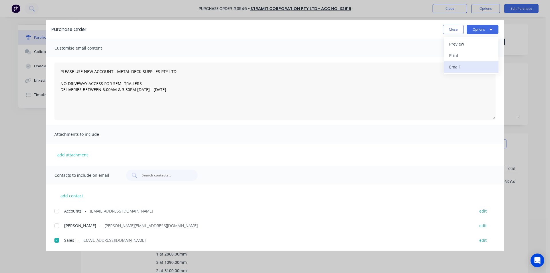
type textarea "x"
type textarea "PLEASE USE NEW ACCOUNT - METAL DECK SUPPLIES PTY LTD NO DRIVEWAY ACCESS FOR SEM…"
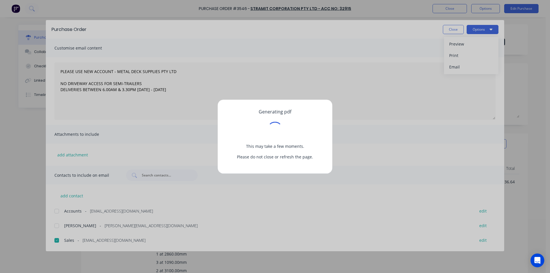
type textarea "x"
type textarea "PLEASE USE NEW ACCOUNT - METAL DECK SUPPLIES PTY LTD NO DRIVEWAY ACCESS FOR SEM…"
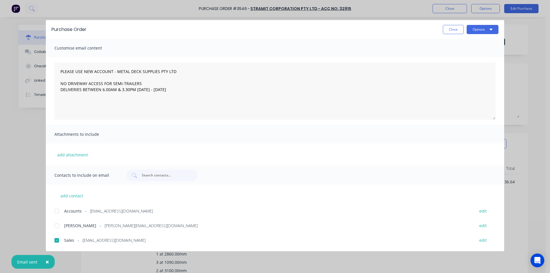
type textarea "x"
type textarea "PLEASE USE NEW ACCOUNT - METAL DECK SUPPLIES PTY LTD NO DRIVEWAY ACCESS FOR SEM…"
click at [454, 27] on button "Close" at bounding box center [453, 29] width 21 height 9
type textarea "x"
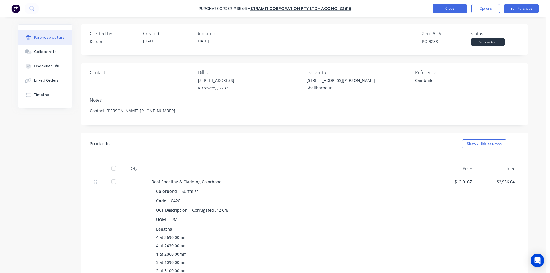
click at [454, 10] on button "Close" at bounding box center [449, 8] width 34 height 9
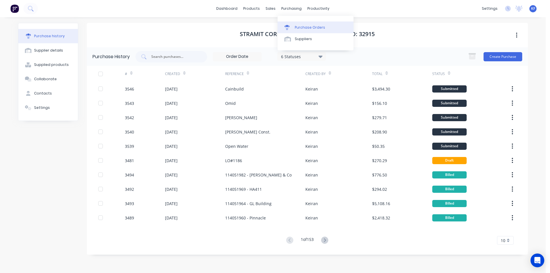
click at [300, 28] on div "Purchase Orders" at bounding box center [310, 27] width 30 height 5
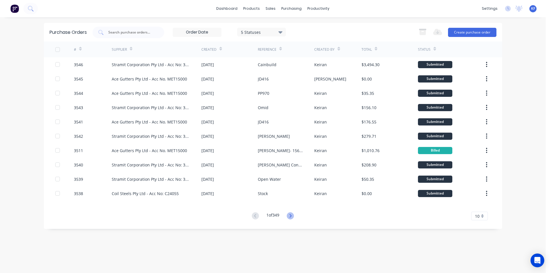
click at [294, 214] on icon at bounding box center [290, 215] width 7 height 7
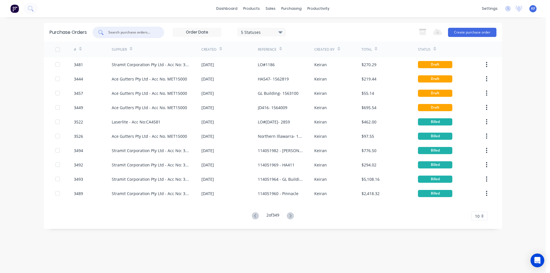
click at [122, 30] on input "text" at bounding box center [132, 32] width 48 height 6
type input "all metal"
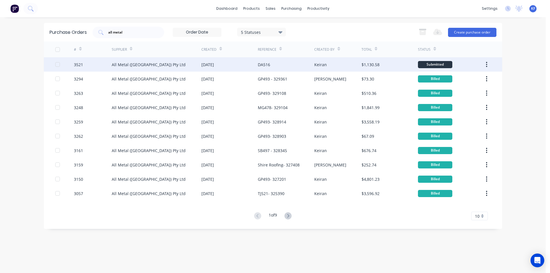
click at [276, 69] on div "DA516" at bounding box center [286, 64] width 56 height 14
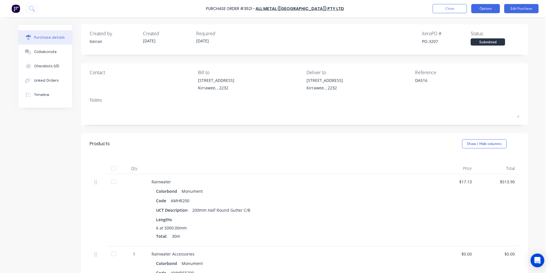
click at [492, 9] on button "Options" at bounding box center [485, 8] width 29 height 9
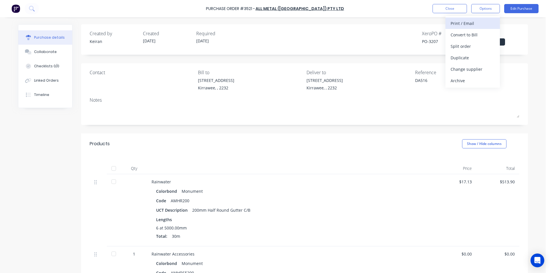
click at [474, 25] on div "Print / Email" at bounding box center [472, 23] width 44 height 8
click at [461, 48] on div "Without pricing" at bounding box center [472, 46] width 44 height 8
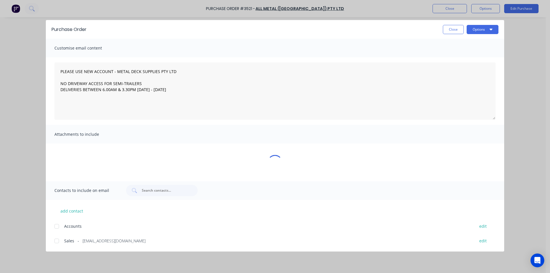
type textarea "x"
type textarea "PLEASE USE NEW ACCOUNT - METAL DECK SUPPLIES PTY LTD NO DRIVEWAY ACCESS FOR SEM…"
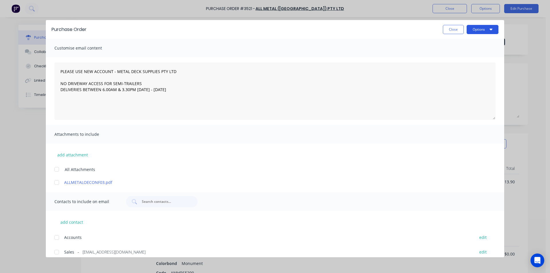
click at [478, 31] on button "Options" at bounding box center [482, 29] width 32 height 9
click at [469, 52] on div "Print" at bounding box center [471, 55] width 44 height 8
type textarea "x"
type textarea "PLEASE USE NEW ACCOUNT - METAL DECK SUPPLIES PTY LTD NO DRIVEWAY ACCESS FOR SEM…"
type textarea "x"
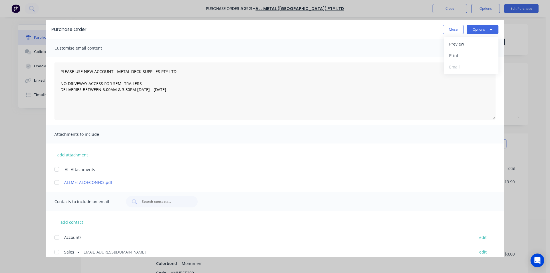
type textarea "PLEASE USE NEW ACCOUNT - METAL DECK SUPPLIES PTY LTD NO DRIVEWAY ACCESS FOR SEM…"
click at [442, 31] on div "Close Options" at bounding box center [295, 29] width 406 height 9
click at [442, 32] on div "Close Options" at bounding box center [295, 29] width 406 height 9
click at [445, 32] on button "Close" at bounding box center [453, 29] width 21 height 9
type textarea "x"
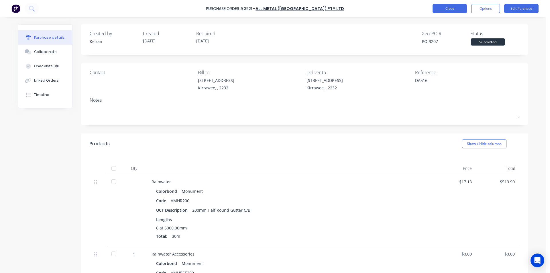
click at [450, 10] on button "Close" at bounding box center [449, 8] width 34 height 9
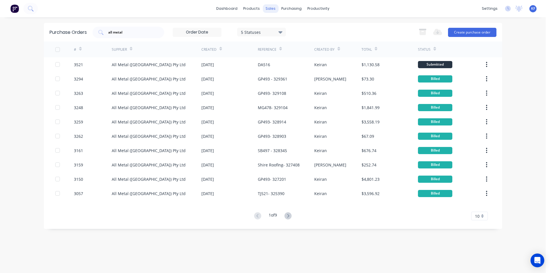
click at [273, 10] on div "sales" at bounding box center [271, 8] width 16 height 9
drag, startPoint x: 127, startPoint y: 31, endPoint x: 324, endPoint y: 13, distance: 197.8
click at [104, 27] on div "all metal" at bounding box center [128, 32] width 72 height 11
click at [273, 6] on div "sales" at bounding box center [271, 8] width 16 height 9
click at [285, 25] on div "Sales Orders" at bounding box center [291, 27] width 23 height 5
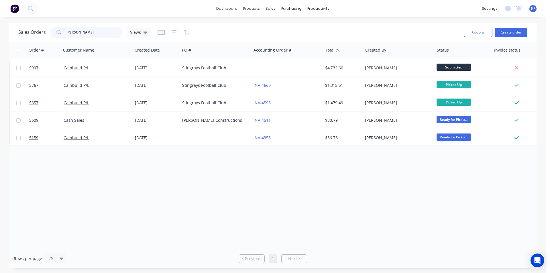
click at [60, 28] on div "cain" at bounding box center [86, 32] width 72 height 11
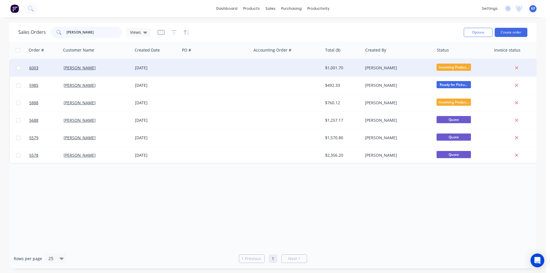
type input "tim vec"
click at [269, 70] on div at bounding box center [286, 67] width 71 height 17
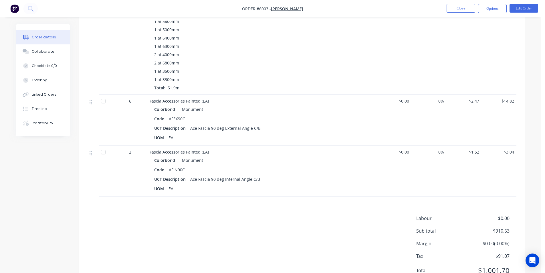
scroll to position [497, 0]
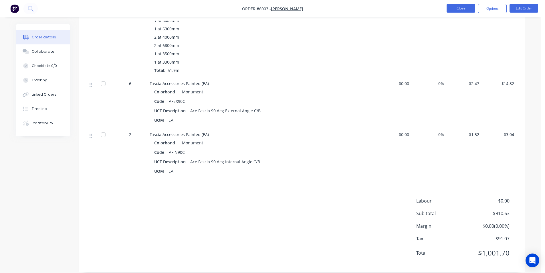
click at [455, 11] on button "Close" at bounding box center [461, 8] width 29 height 9
